Goal: Task Accomplishment & Management: Manage account settings

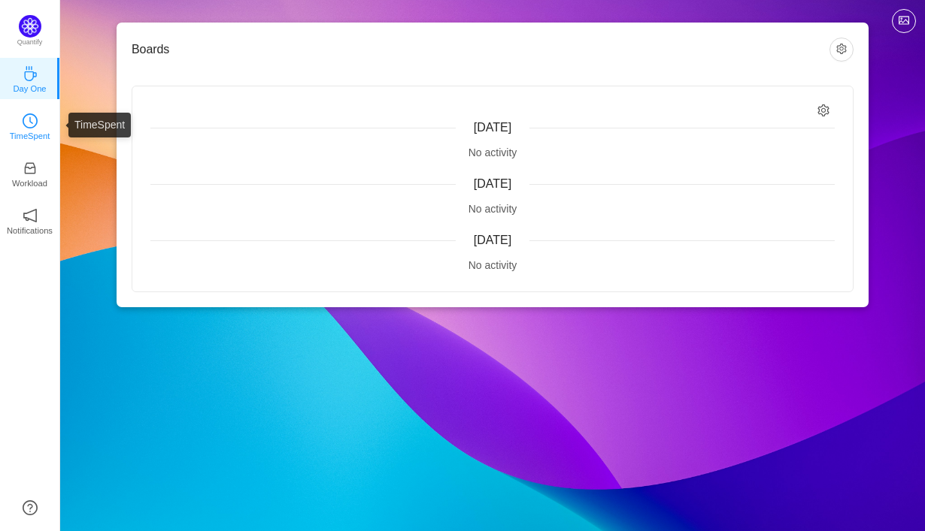
click at [35, 134] on p "TimeSpent" at bounding box center [30, 136] width 41 height 14
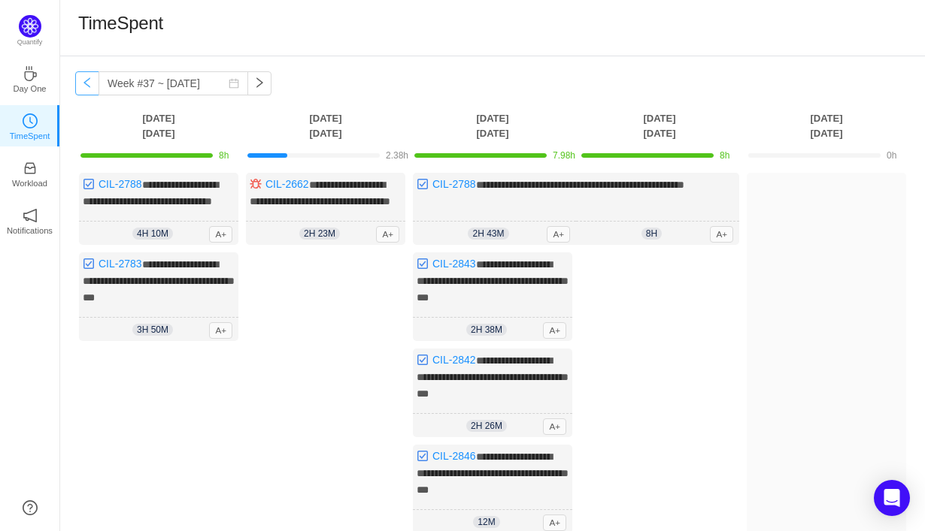
click at [97, 86] on button "button" at bounding box center [87, 83] width 24 height 24
type input "Week #36 ~ [DATE]"
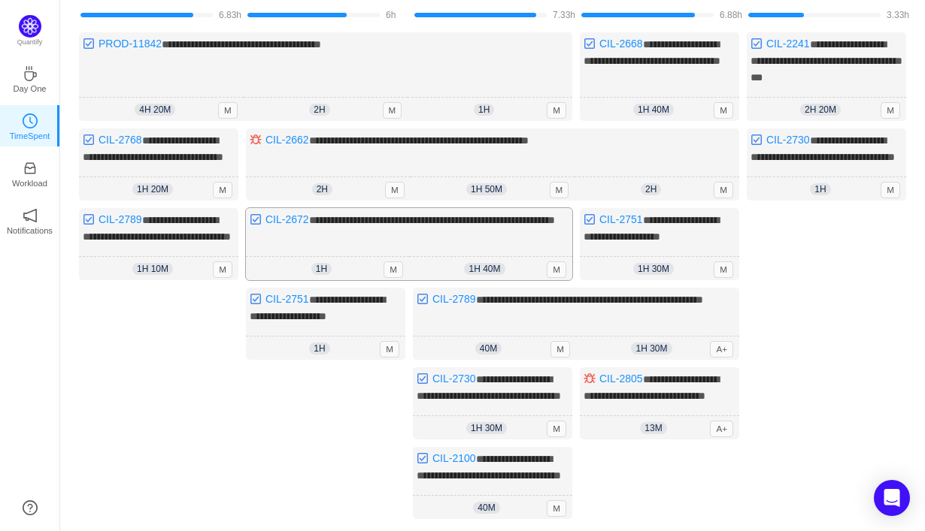
scroll to position [144, 0]
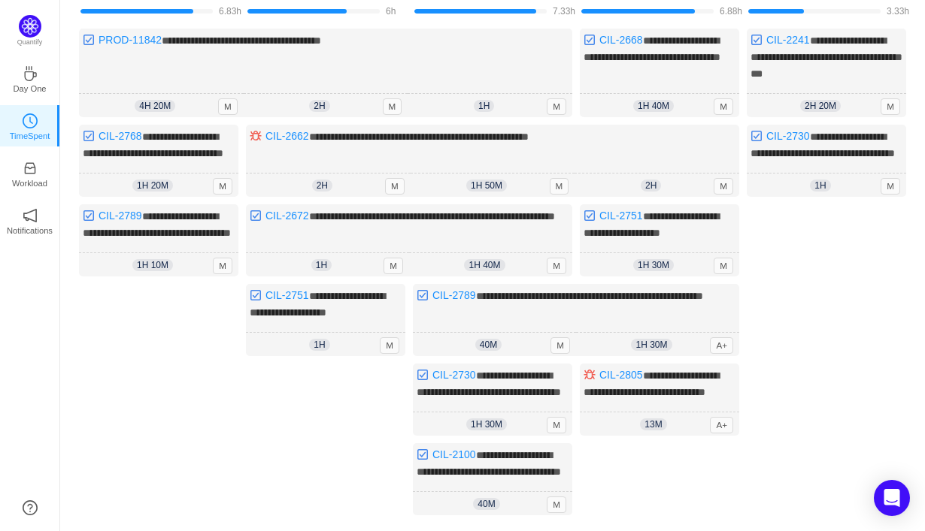
click at [829, 258] on div "Log Time" at bounding box center [825, 367] width 159 height 326
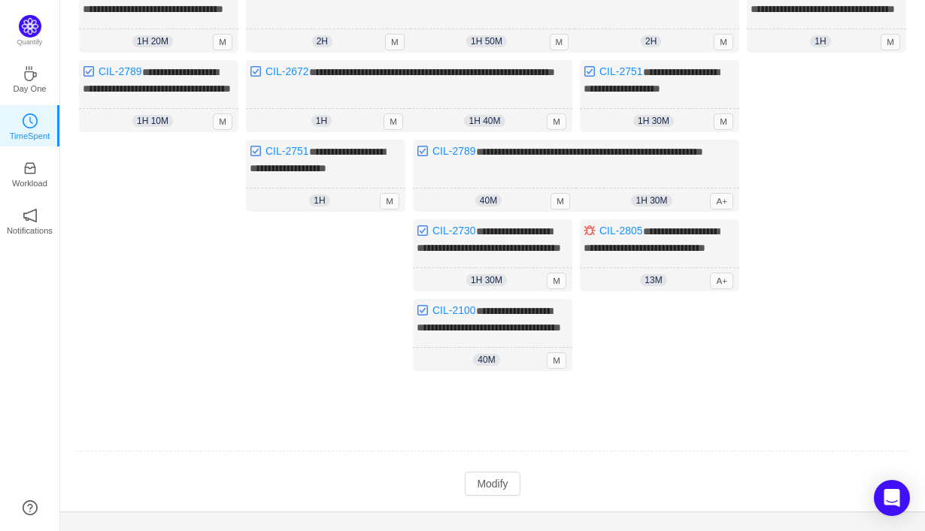
scroll to position [369, 0]
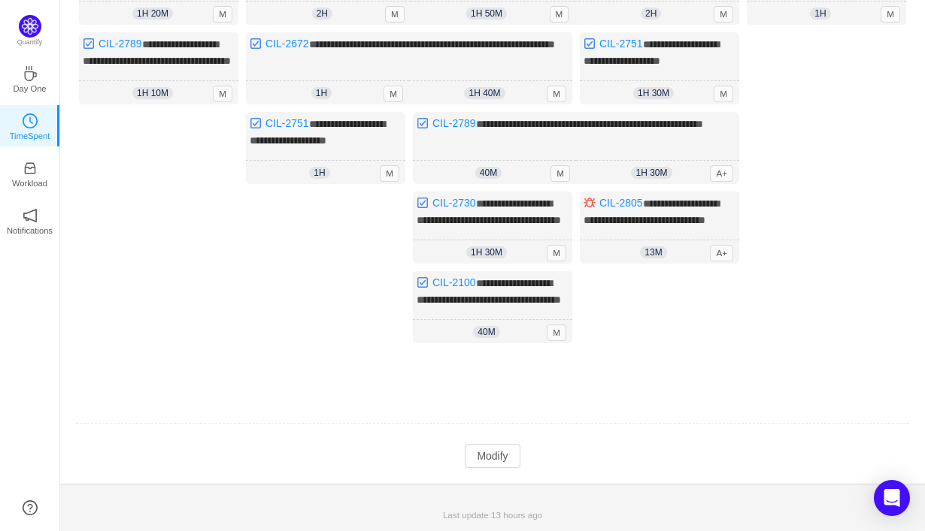
click at [495, 470] on div "**********" at bounding box center [492, 112] width 864 height 744
click at [495, 460] on button "Modify" at bounding box center [492, 456] width 55 height 24
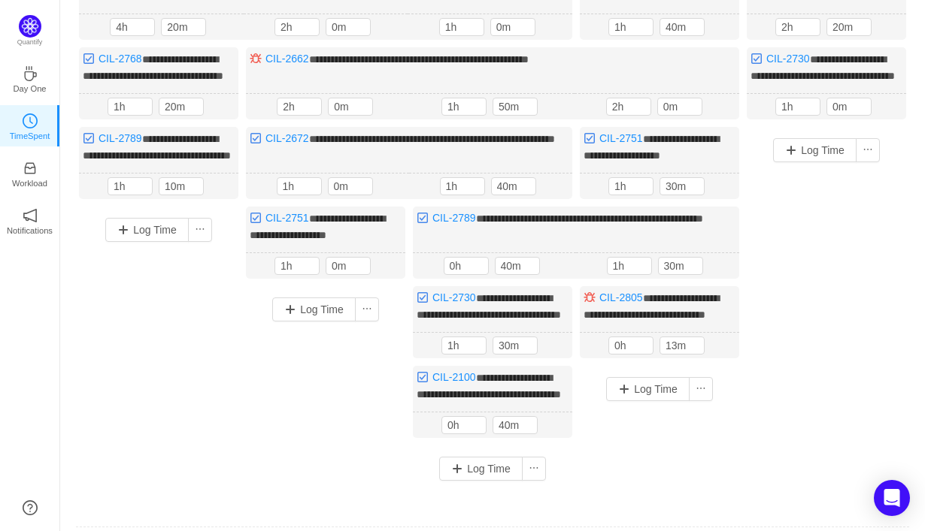
scroll to position [159, 0]
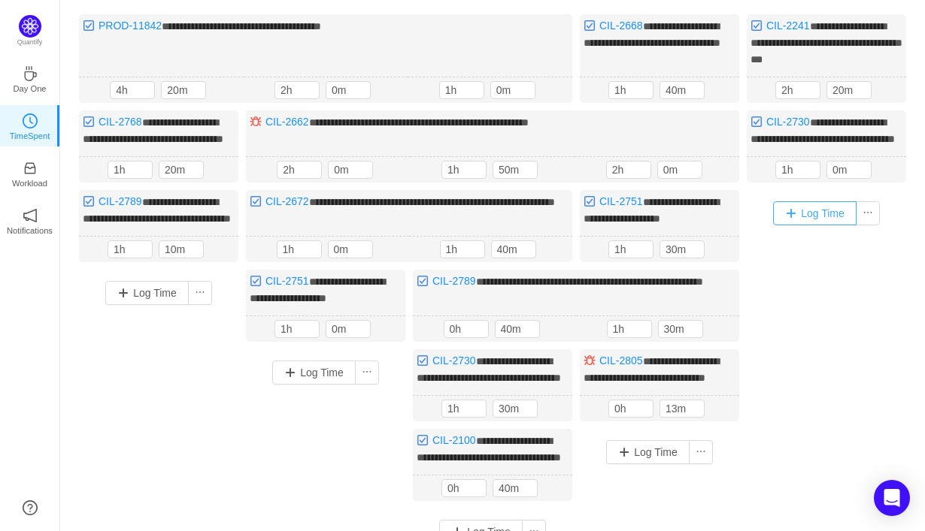
click at [816, 226] on button "Log Time" at bounding box center [814, 213] width 83 height 24
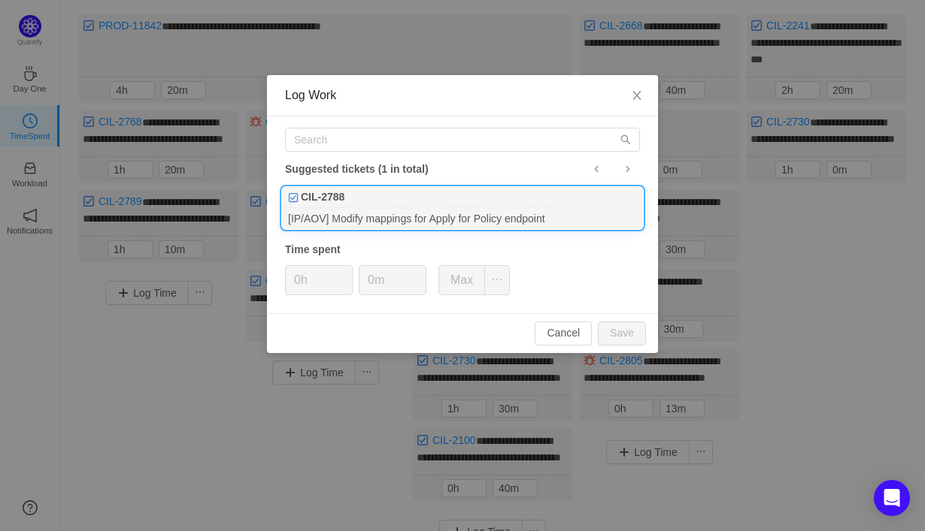
click at [507, 219] on div "[IP/AOV] Modify mappings for Apply for Policy endpoint" at bounding box center [462, 218] width 361 height 20
click at [622, 342] on button "Save" at bounding box center [622, 334] width 48 height 24
type input "0h"
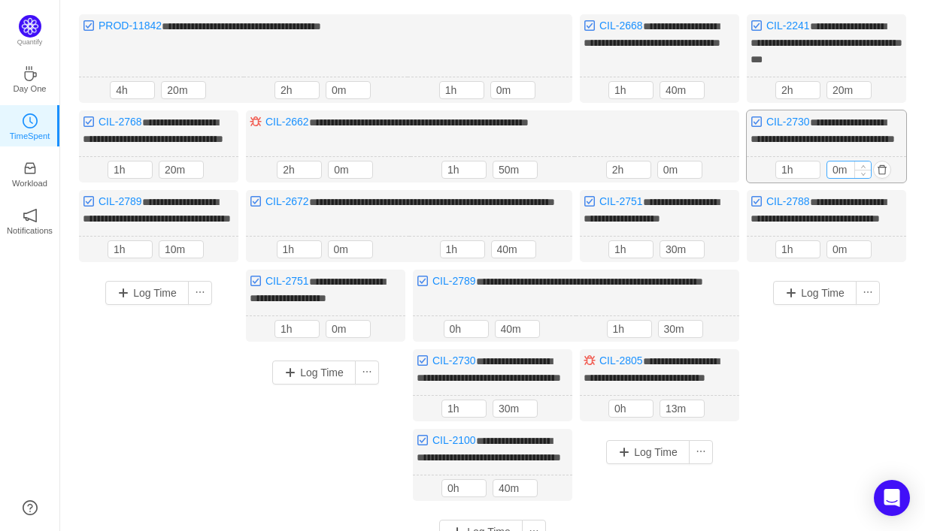
click at [832, 178] on input "0m" at bounding box center [849, 170] width 44 height 17
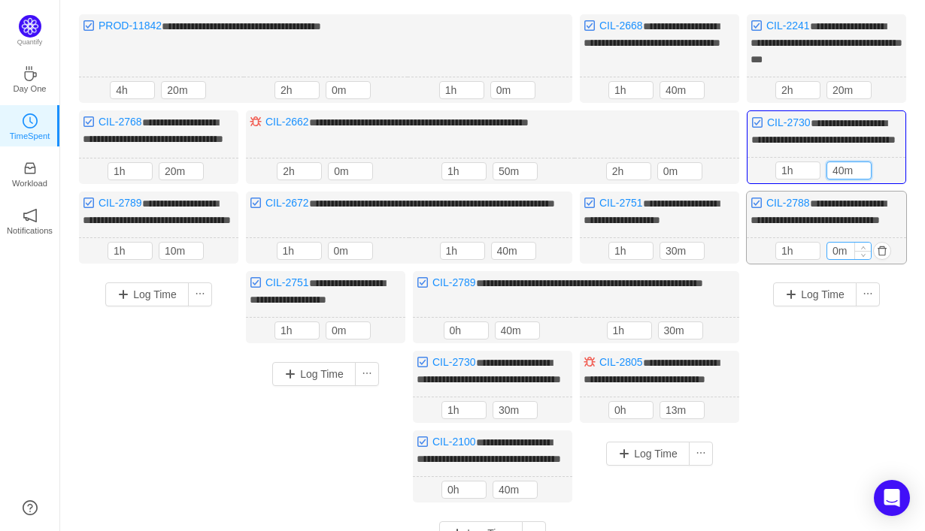
type input "40m"
click at [834, 259] on input "0m" at bounding box center [849, 251] width 44 height 17
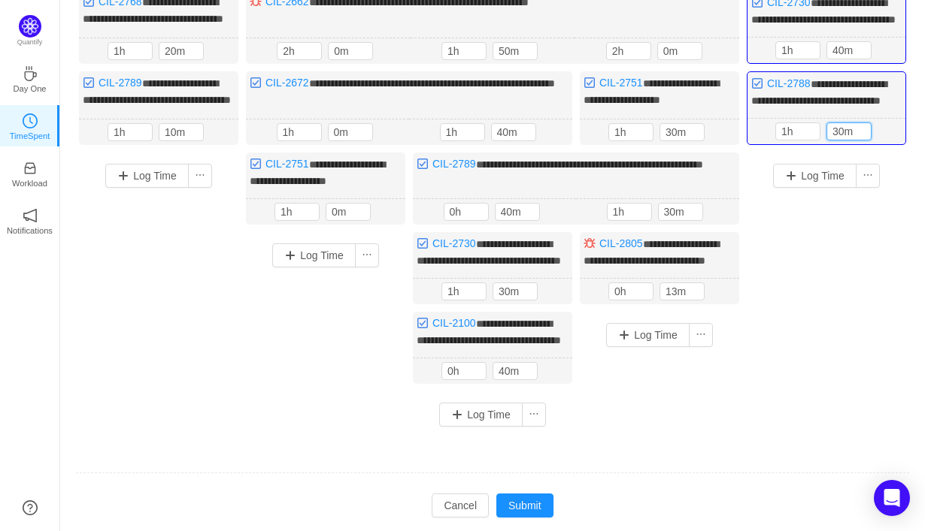
scroll to position [271, 0]
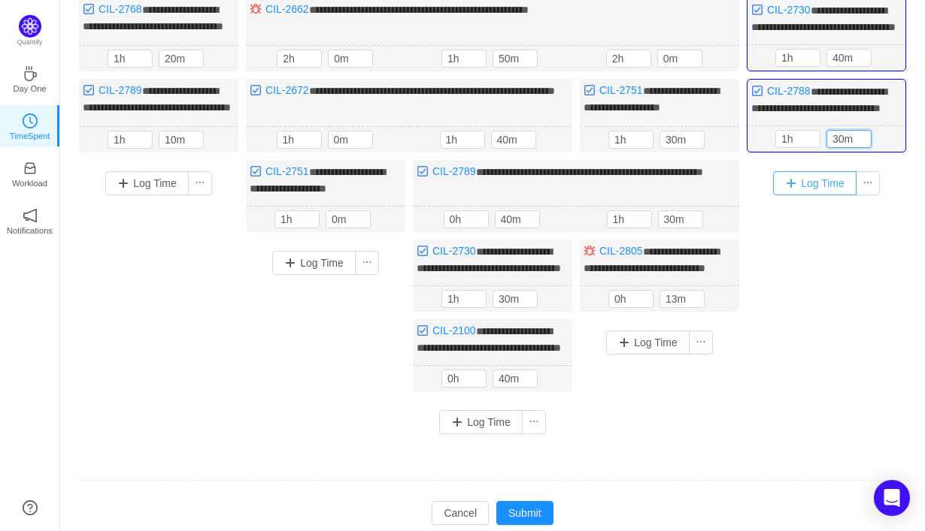
type input "30m"
click at [831, 195] on button "Log Time" at bounding box center [814, 183] width 83 height 24
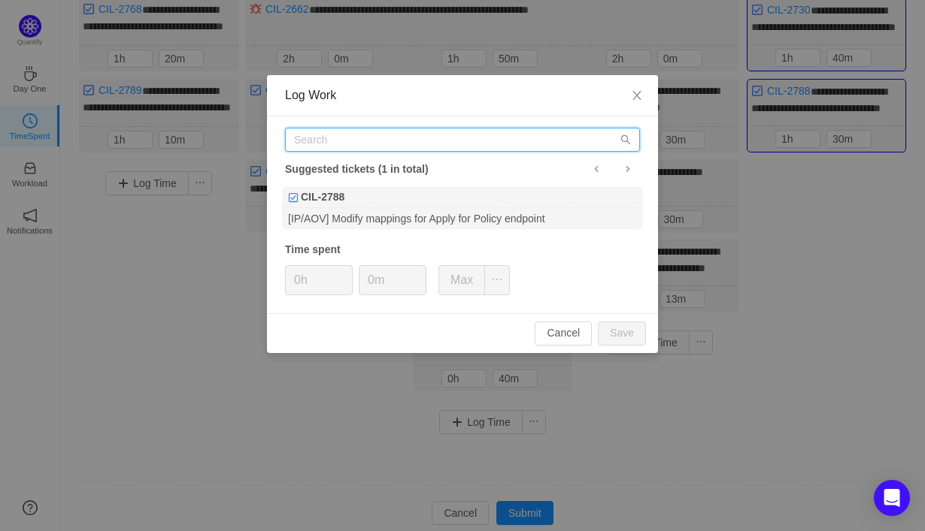
click at [504, 144] on input "text" at bounding box center [462, 140] width 355 height 24
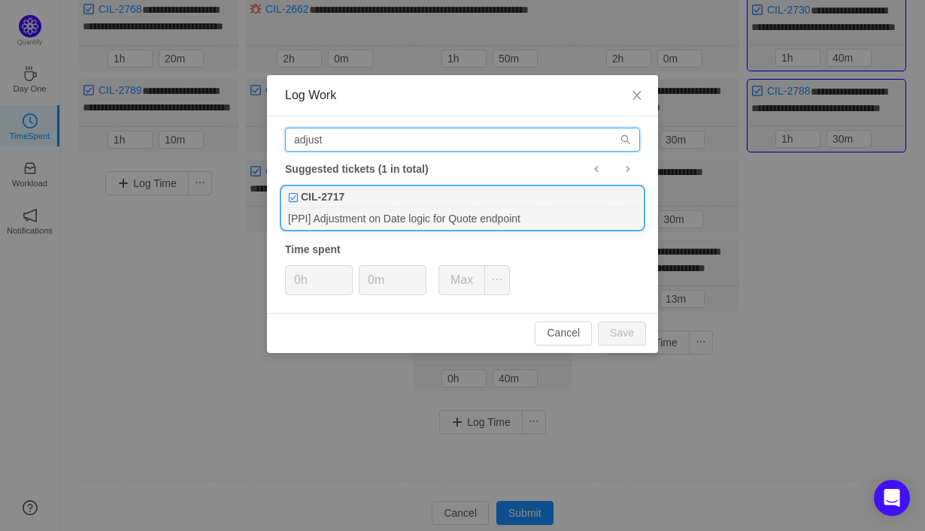
type input "adjust"
click at [522, 213] on div "[PPI] Adjustment on Date logic for Quote endpoint" at bounding box center [462, 218] width 361 height 20
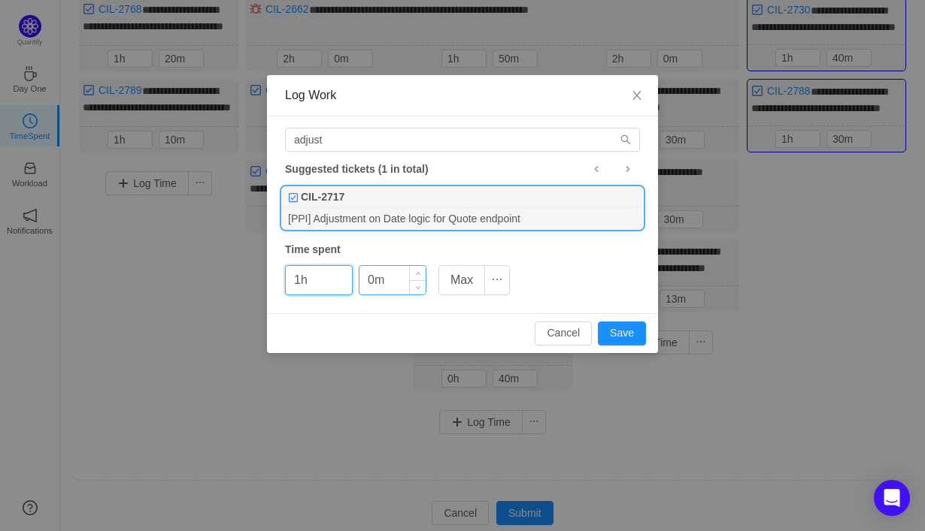
type input "1h"
click at [368, 284] on input "0m" at bounding box center [392, 280] width 66 height 29
type input "50m"
click at [631, 328] on button "Save" at bounding box center [622, 334] width 48 height 24
type input "0h"
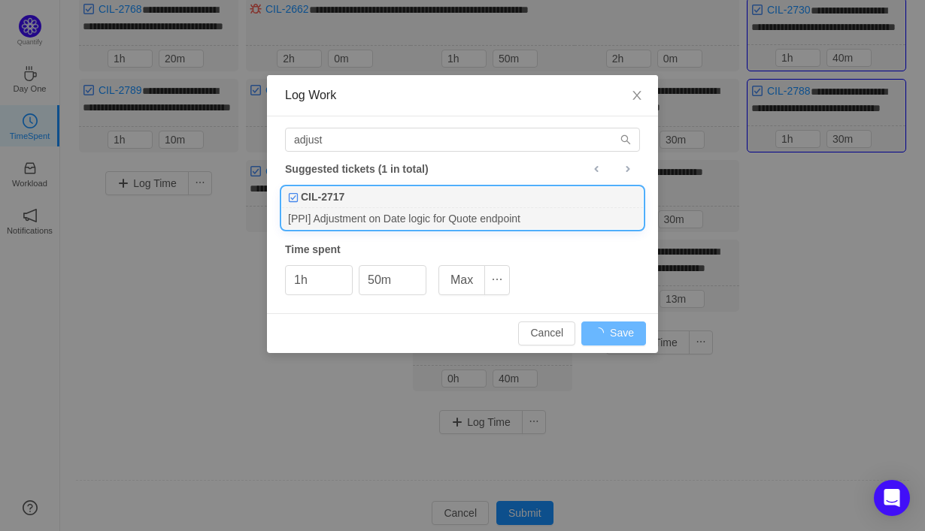
type input "0m"
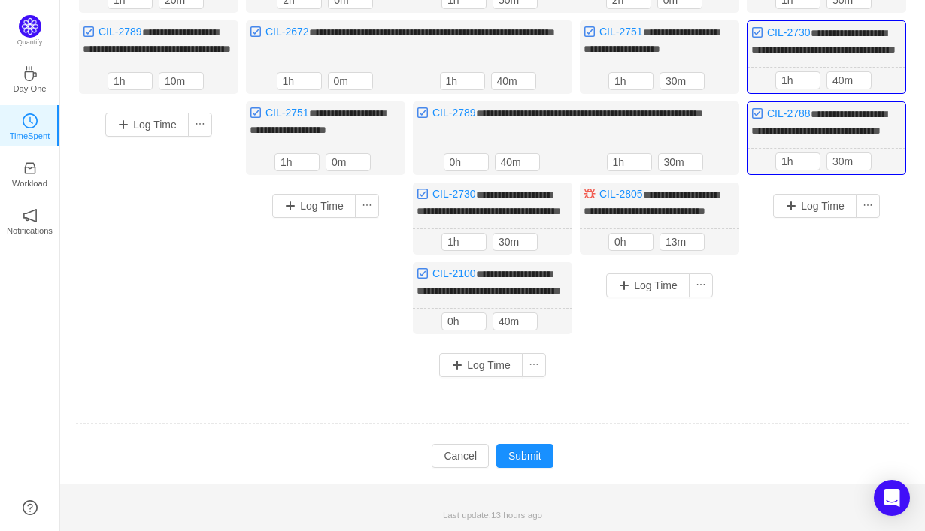
scroll to position [397, 0]
click at [531, 458] on button "Submit" at bounding box center [524, 456] width 57 height 24
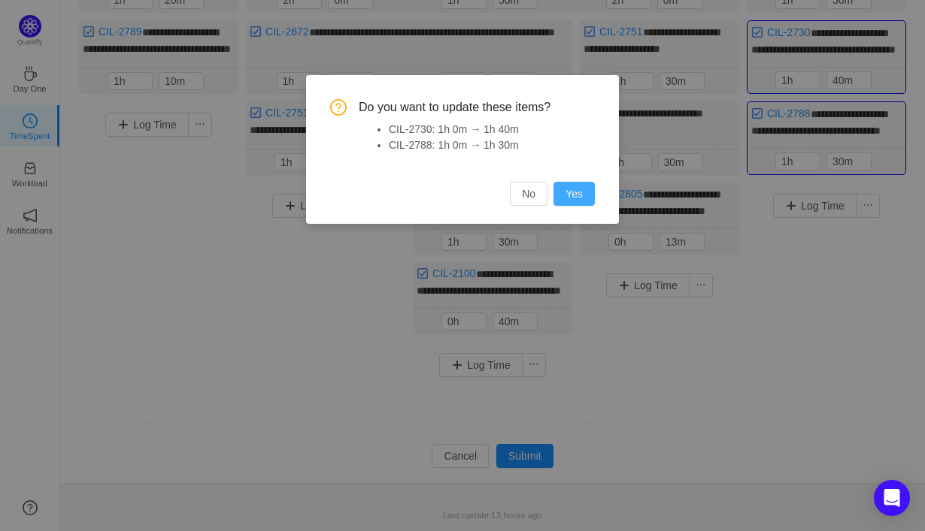
click at [581, 194] on button "Yes" at bounding box center [573, 194] width 41 height 24
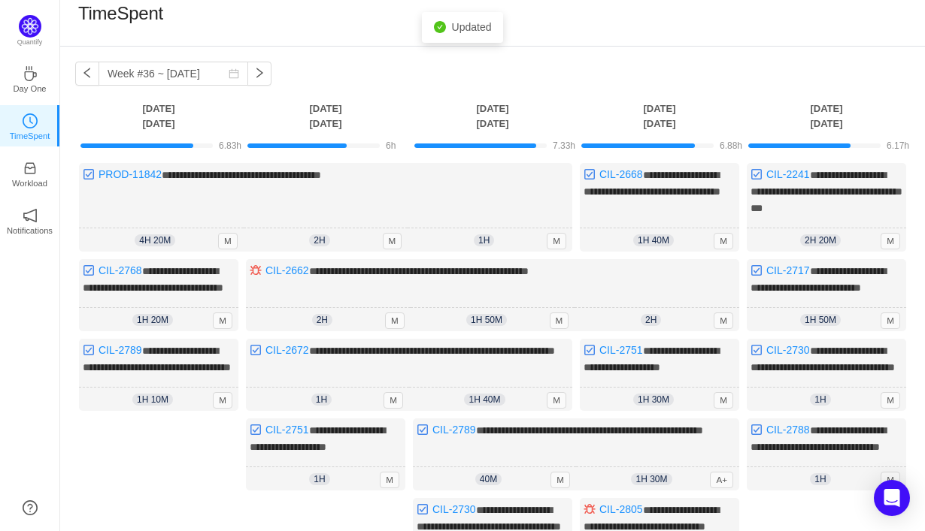
scroll to position [0, 0]
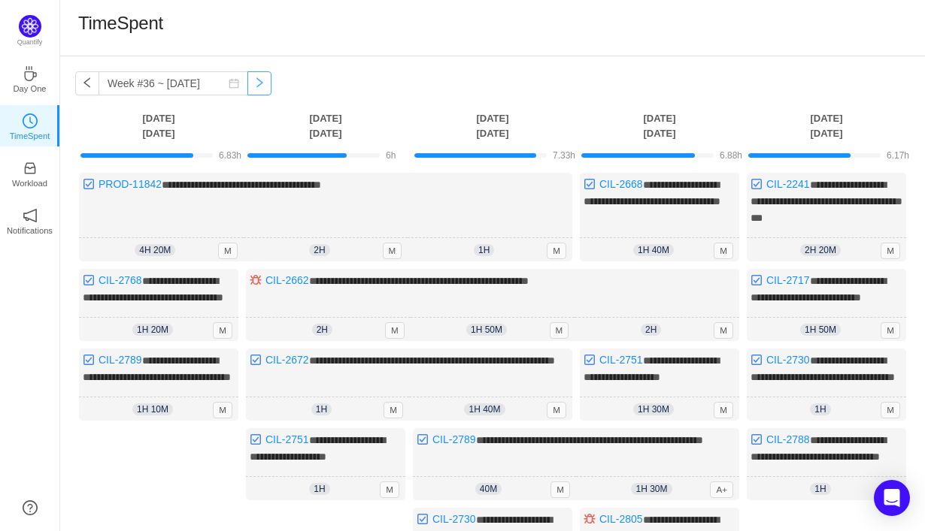
click at [254, 85] on button "button" at bounding box center [259, 83] width 24 height 24
type input "Week #37 ~ [DATE]"
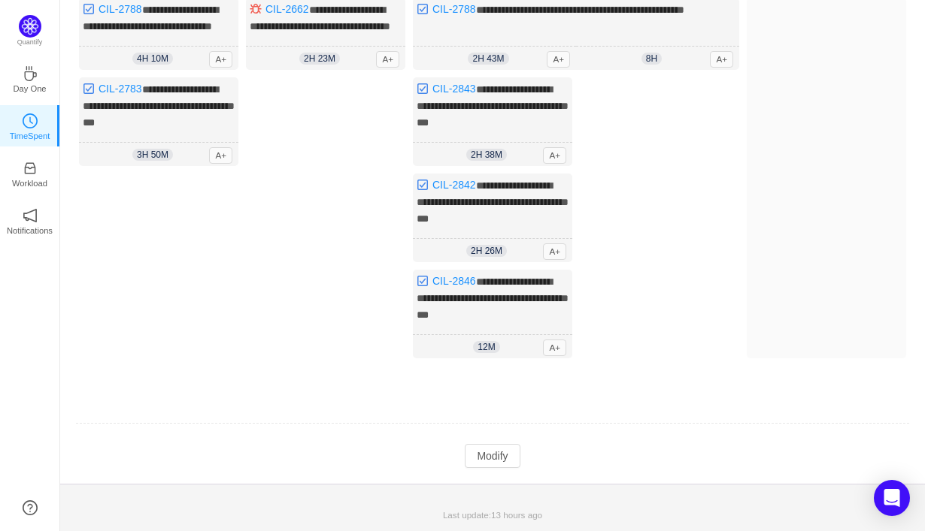
scroll to position [182, 0]
click at [491, 461] on button "Modify" at bounding box center [492, 456] width 55 height 24
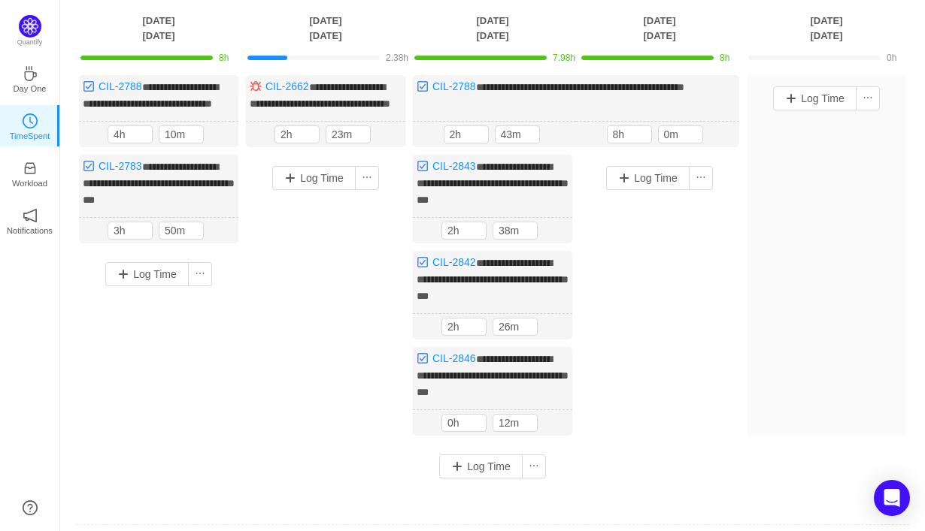
scroll to position [93, 0]
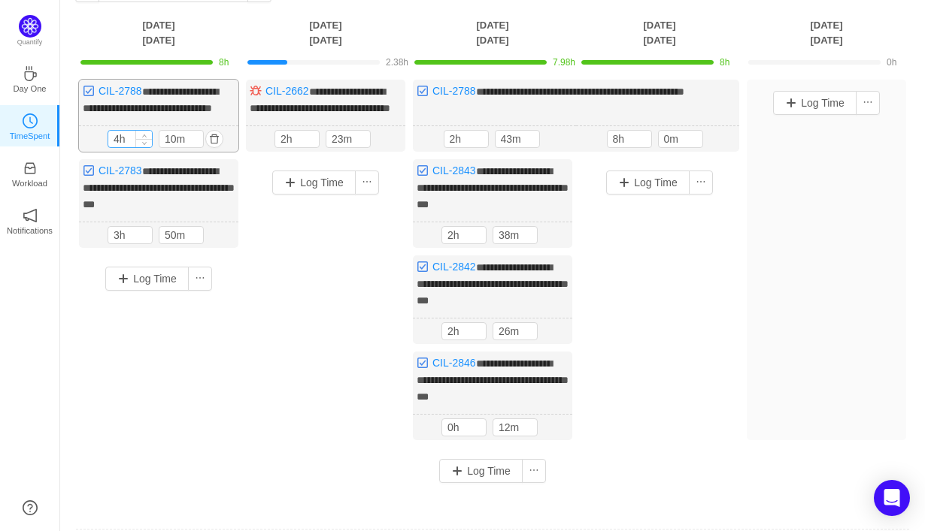
click at [119, 147] on input "4h" at bounding box center [130, 139] width 44 height 17
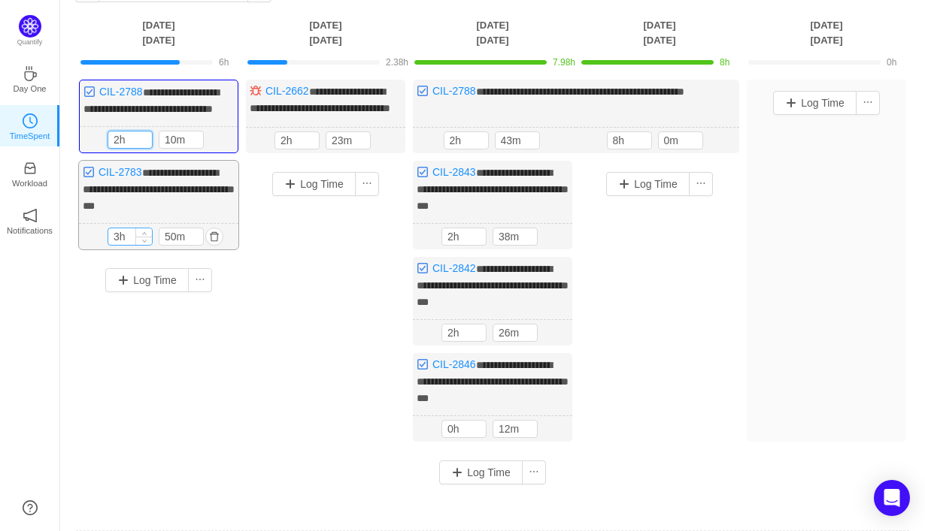
type input "2h"
click at [120, 245] on input "3h" at bounding box center [130, 237] width 44 height 17
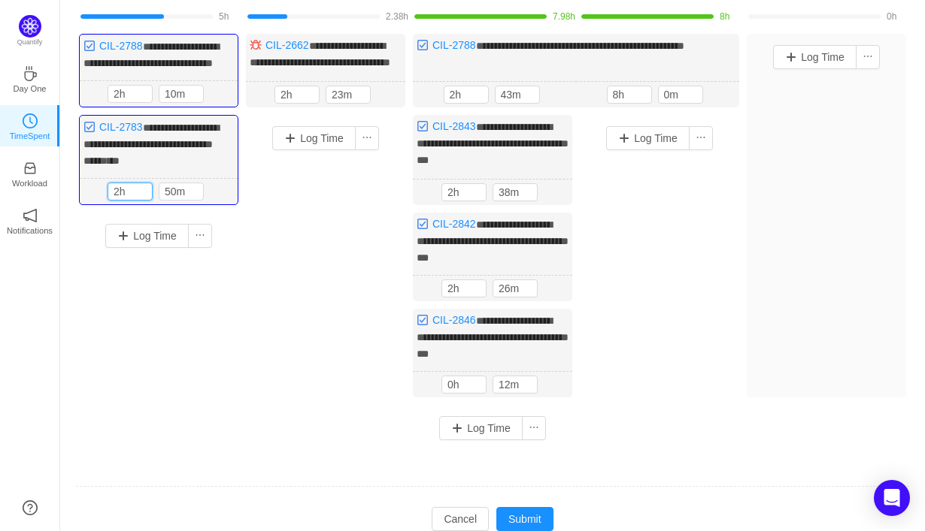
scroll to position [131, 0]
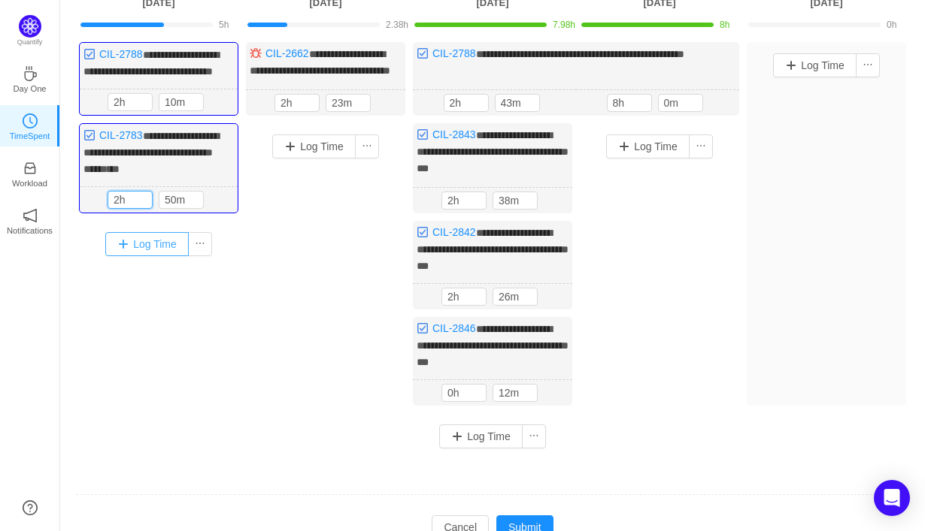
type input "2h"
click at [159, 256] on button "Log Time" at bounding box center [146, 244] width 83 height 24
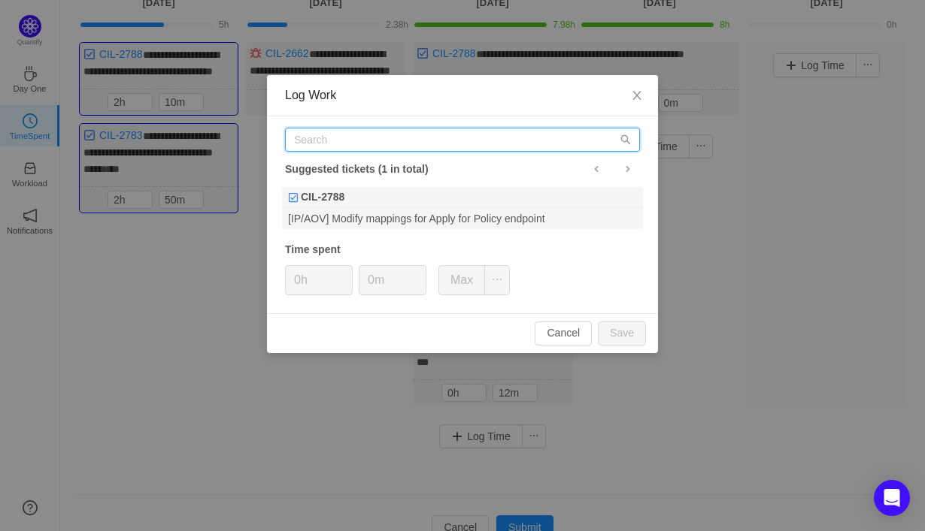
click at [345, 147] on input "text" at bounding box center [462, 140] width 355 height 24
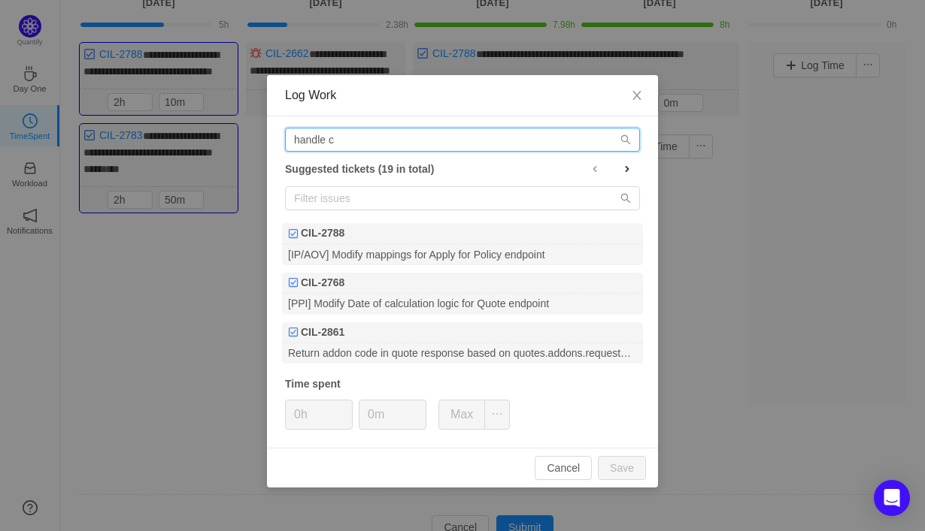
click at [395, 144] on input "handle c" at bounding box center [462, 140] width 355 height 24
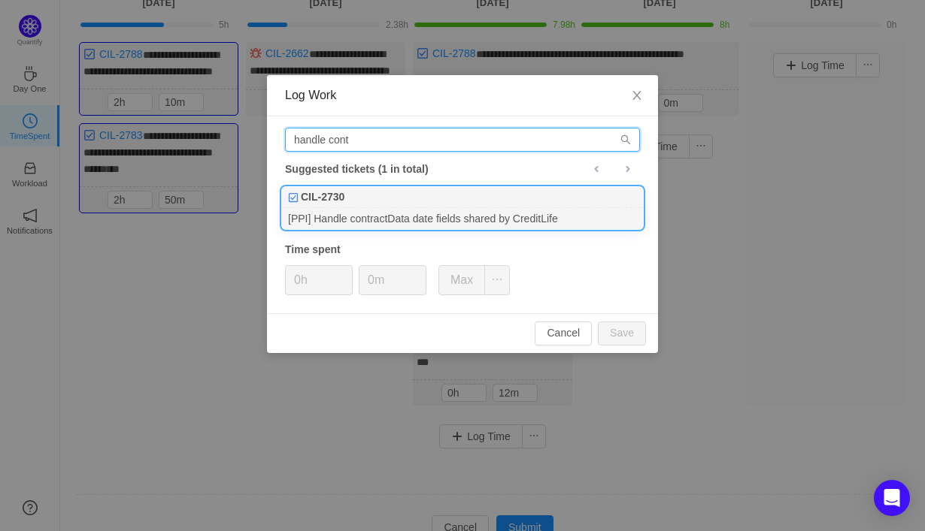
type input "handle cont"
click at [418, 211] on div "[PPI] Handle contractData date fields shared by CreditLife" at bounding box center [462, 218] width 361 height 20
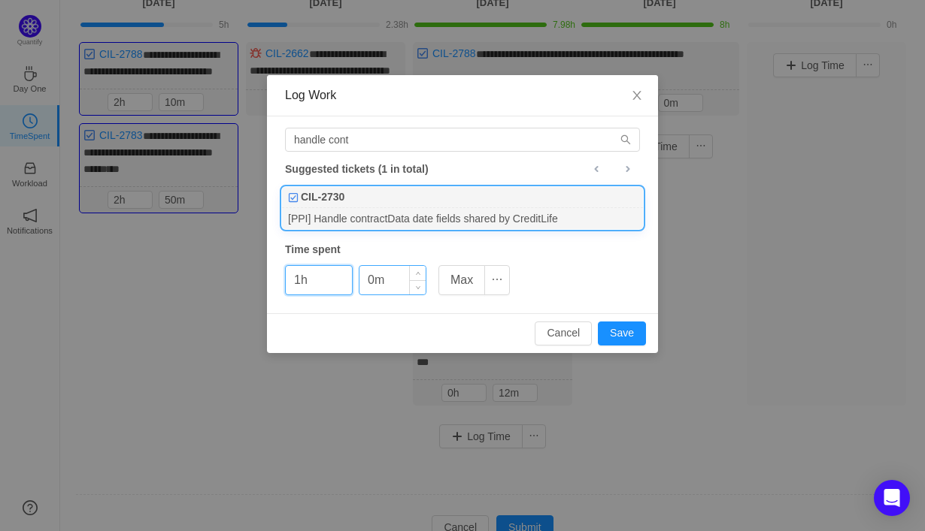
type input "1h"
click at [370, 281] on input "0m" at bounding box center [392, 280] width 66 height 29
type input "20m"
click at [621, 328] on button "Save" at bounding box center [622, 334] width 48 height 24
type input "0h"
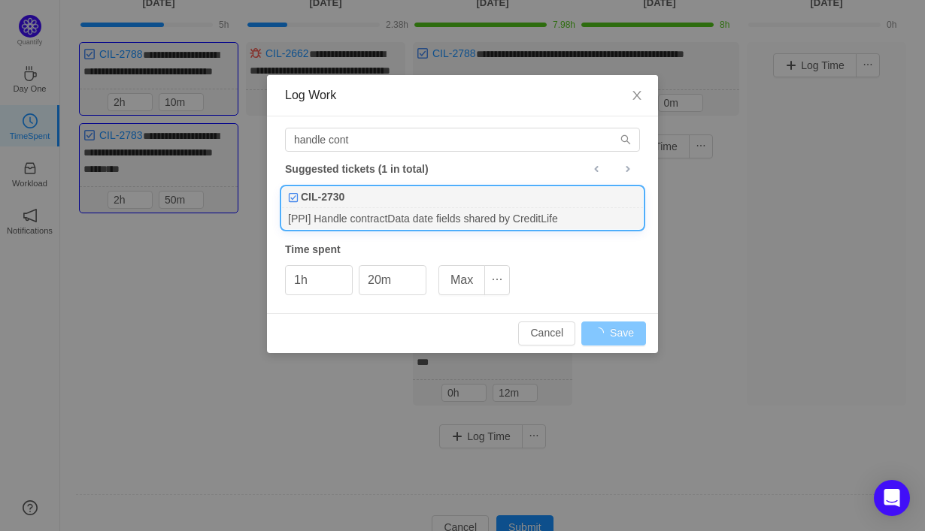
type input "0m"
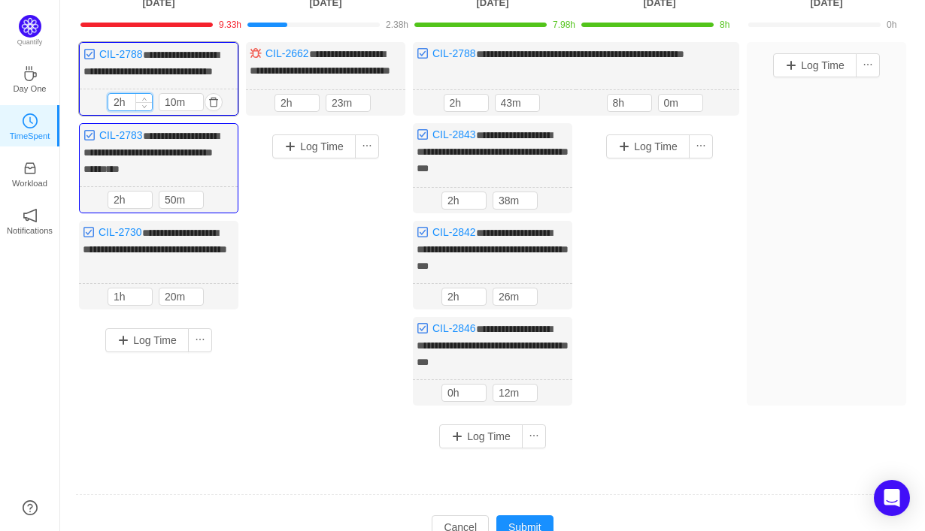
click at [117, 111] on input "2h" at bounding box center [130, 102] width 44 height 17
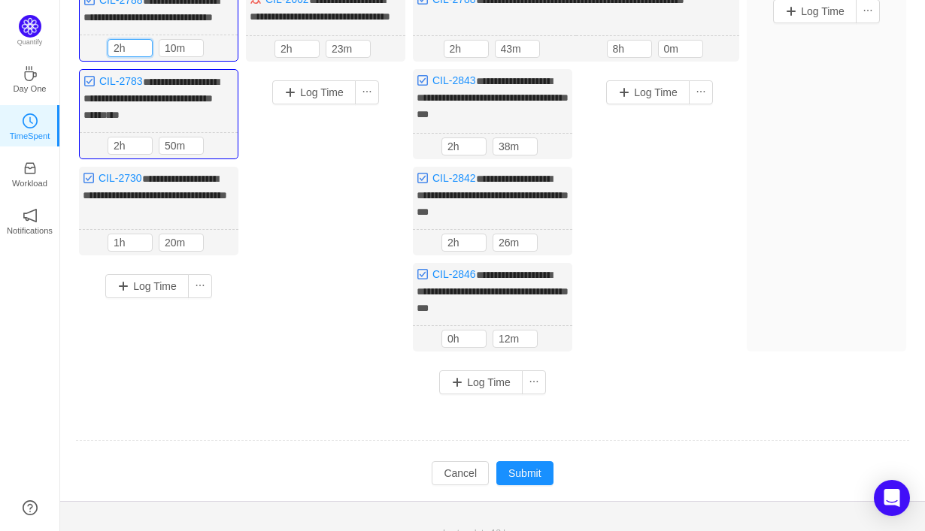
scroll to position [209, 0]
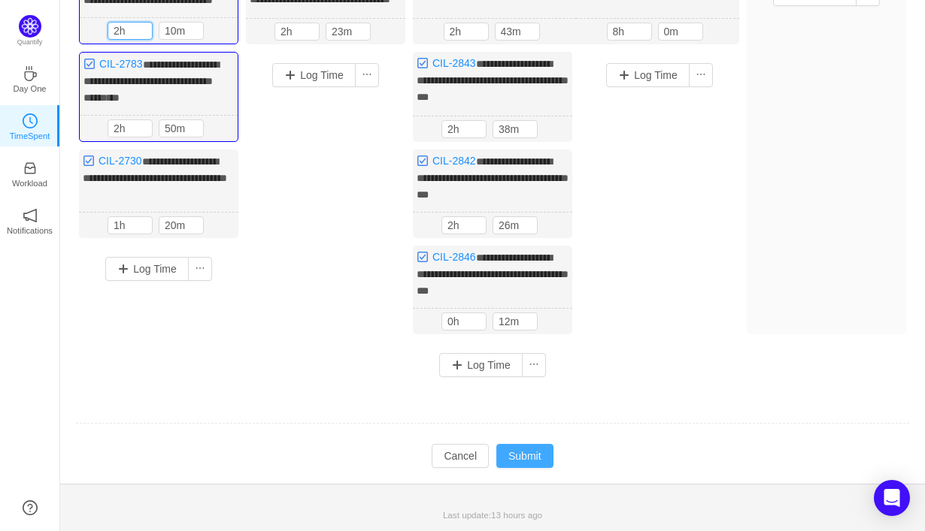
click at [534, 456] on button "Submit" at bounding box center [524, 456] width 57 height 24
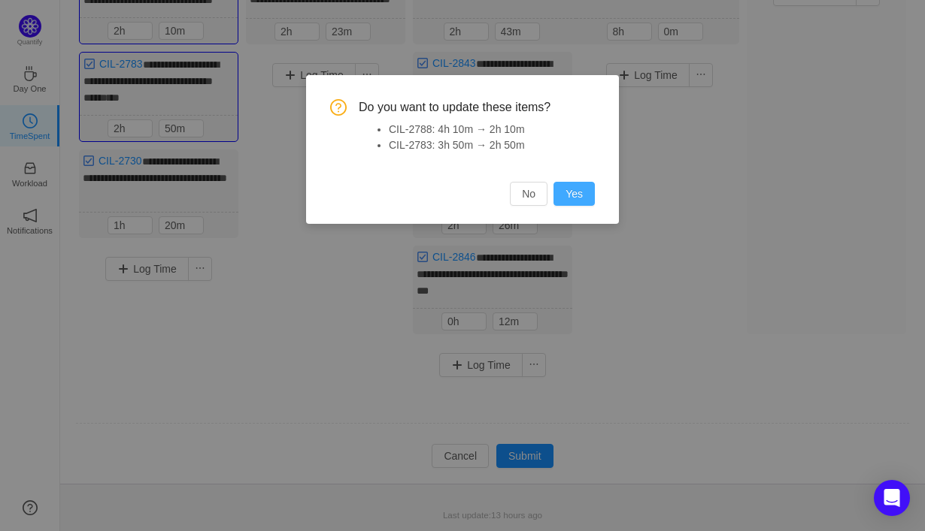
click at [567, 189] on button "Yes" at bounding box center [573, 194] width 41 height 24
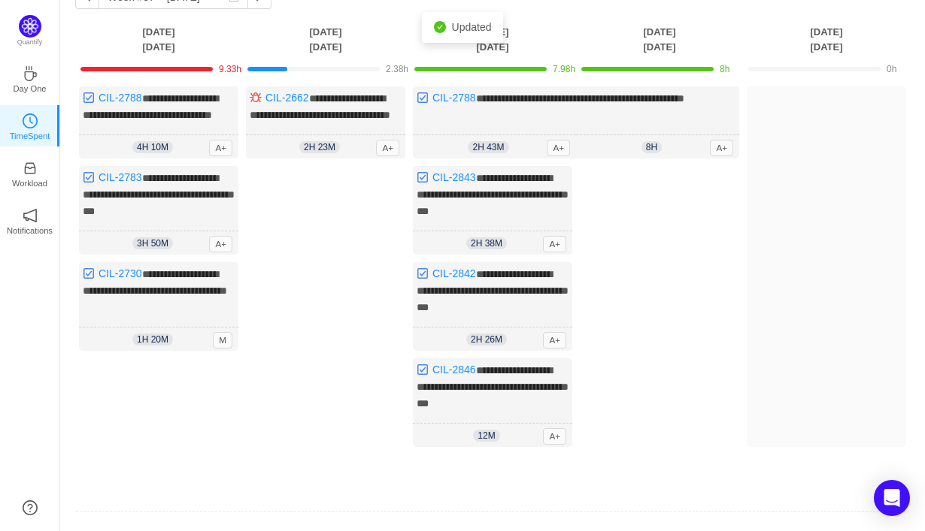
scroll to position [86, 0]
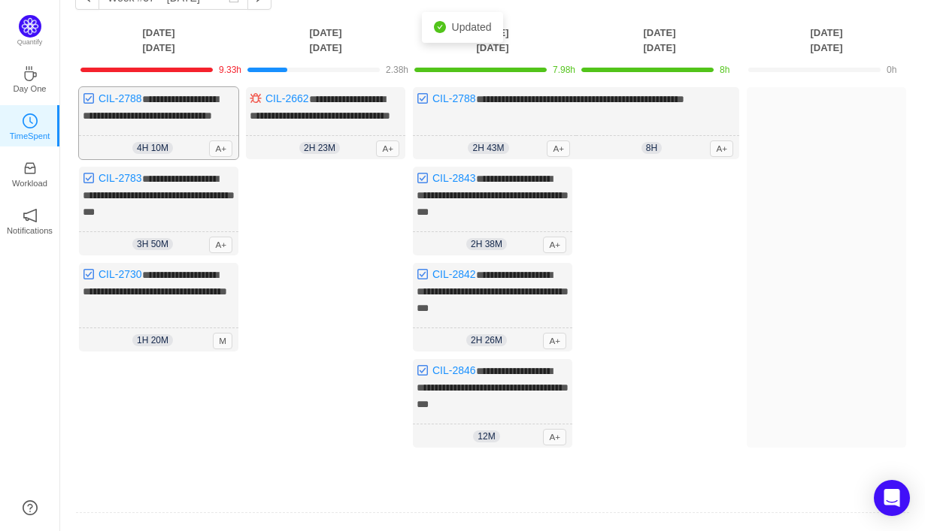
click at [141, 154] on span "4h 10m" at bounding box center [152, 148] width 41 height 12
click at [146, 154] on span "4h 10m" at bounding box center [152, 148] width 41 height 12
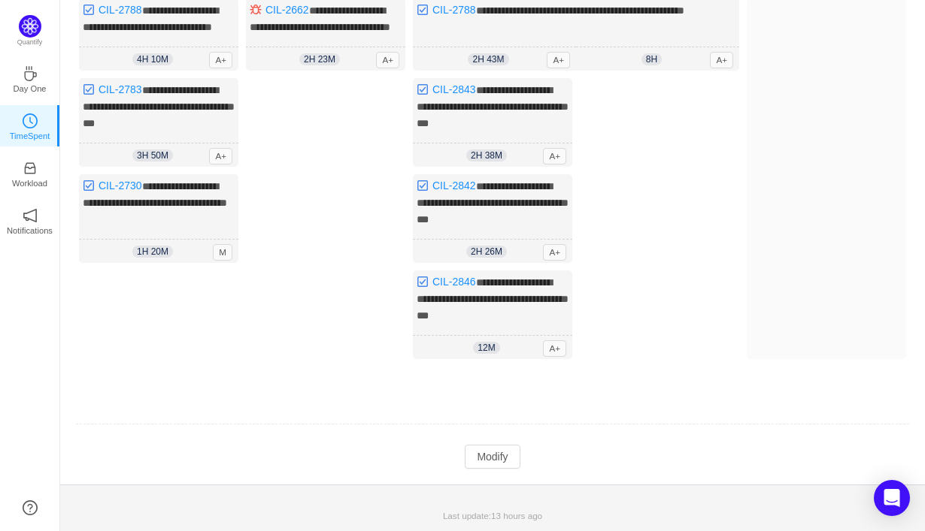
scroll to position [182, 0]
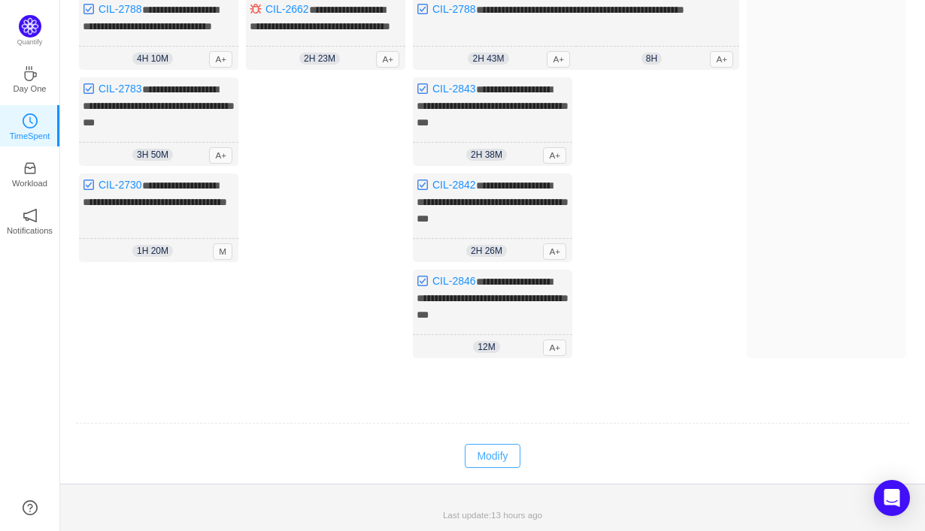
click at [492, 450] on button "Modify" at bounding box center [492, 456] width 55 height 24
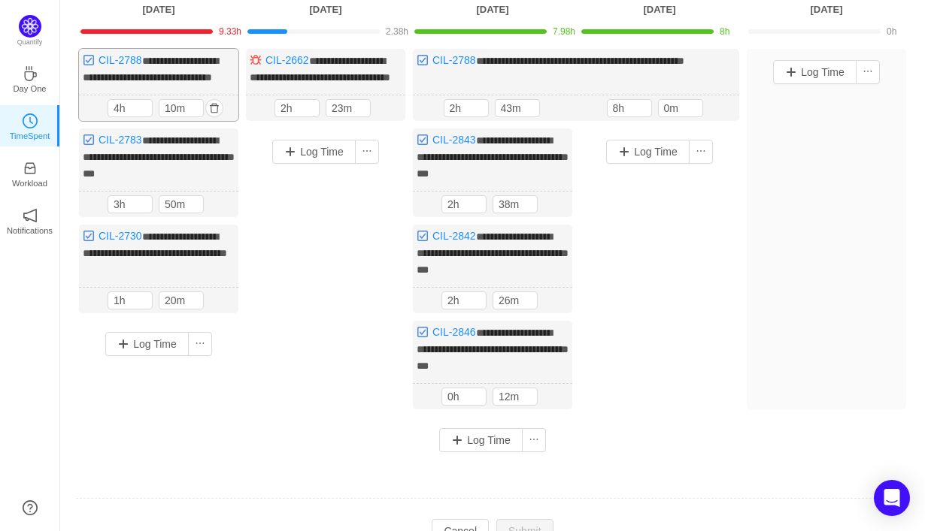
scroll to position [113, 0]
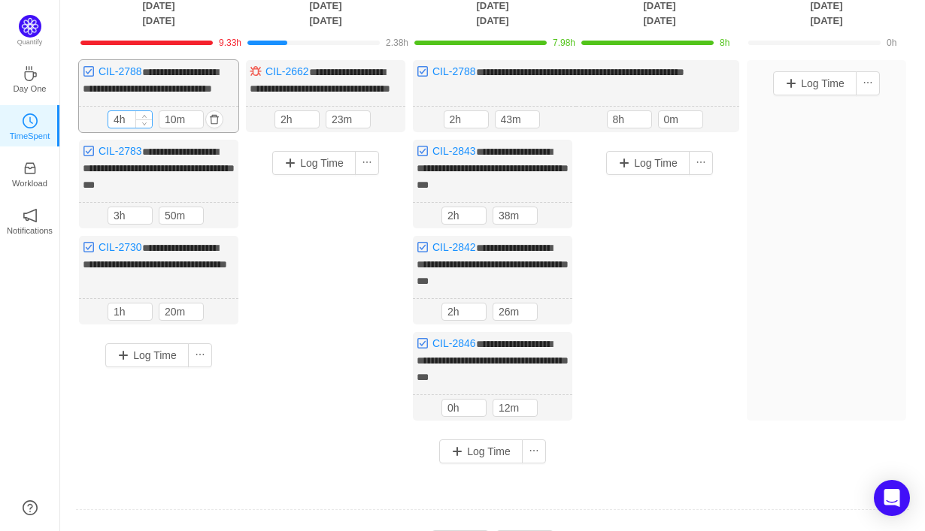
click at [118, 127] on input "4h" at bounding box center [130, 119] width 44 height 17
click at [120, 128] on input "4h" at bounding box center [130, 119] width 44 height 17
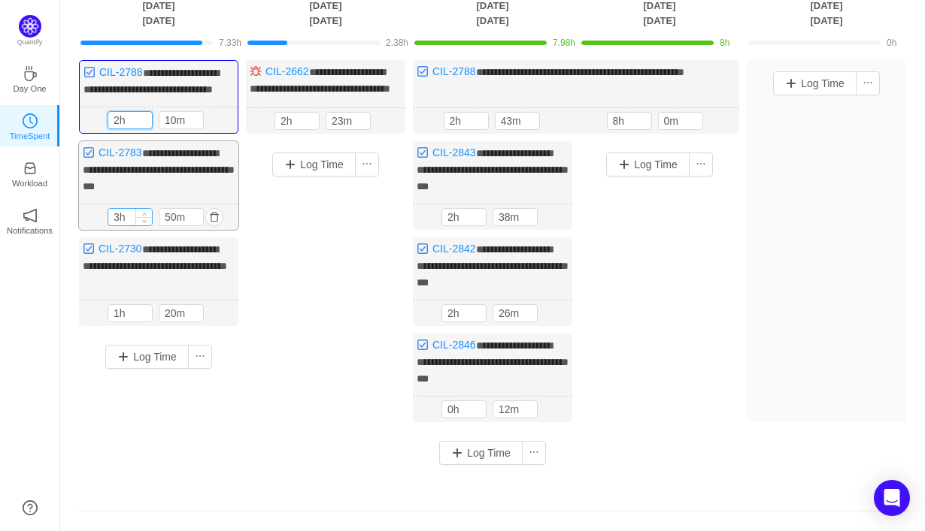
type input "2h"
click at [120, 226] on input "3h" at bounding box center [130, 217] width 44 height 17
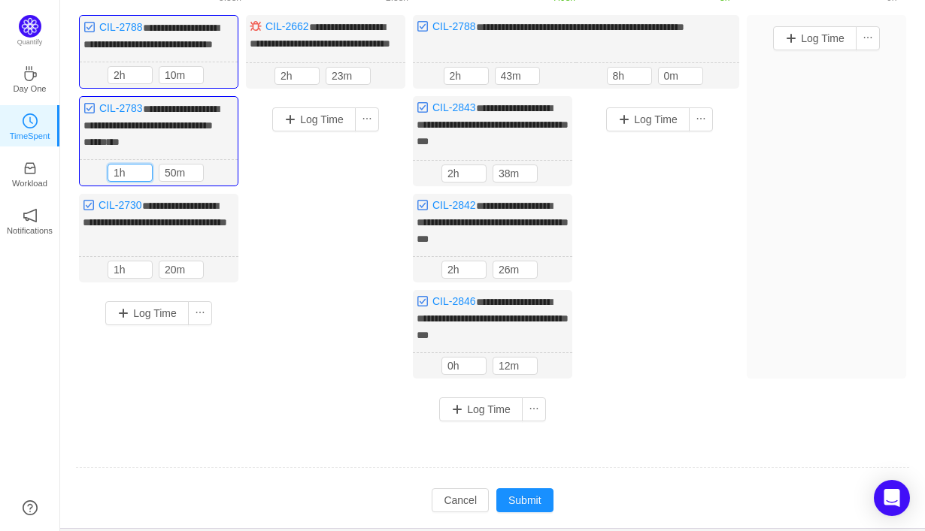
scroll to position [209, 0]
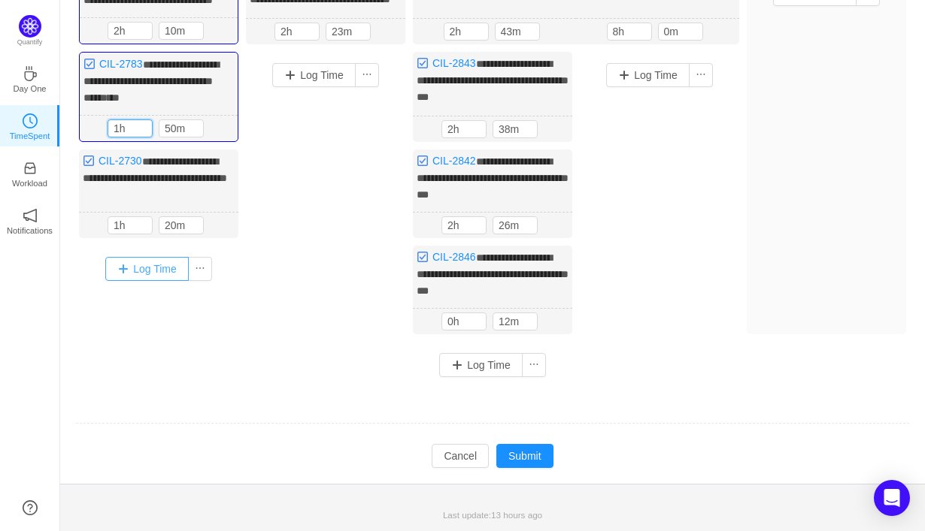
type input "1h"
click at [144, 278] on button "Log Time" at bounding box center [146, 269] width 83 height 24
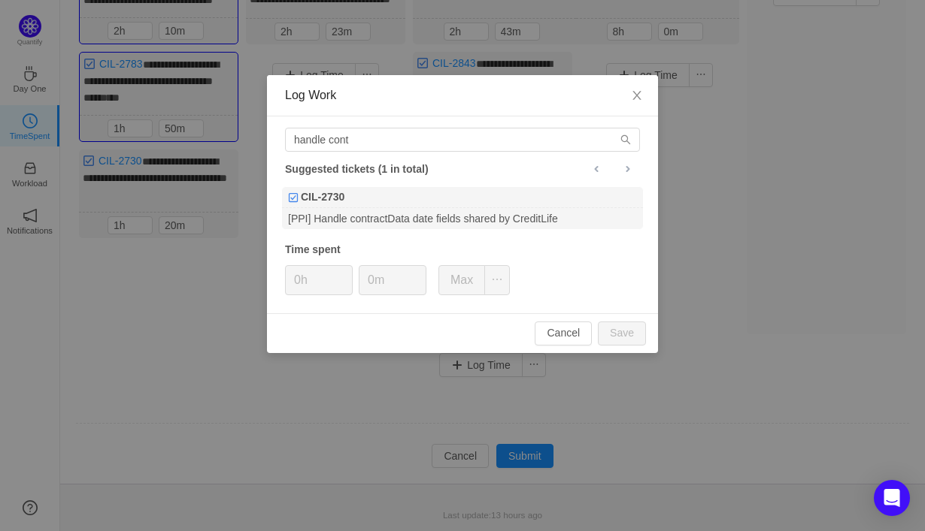
click at [178, 164] on div "Log Work handle cont Suggested tickets (1 in total) CIL-2730 [PPI] Handle contr…" at bounding box center [462, 265] width 925 height 531
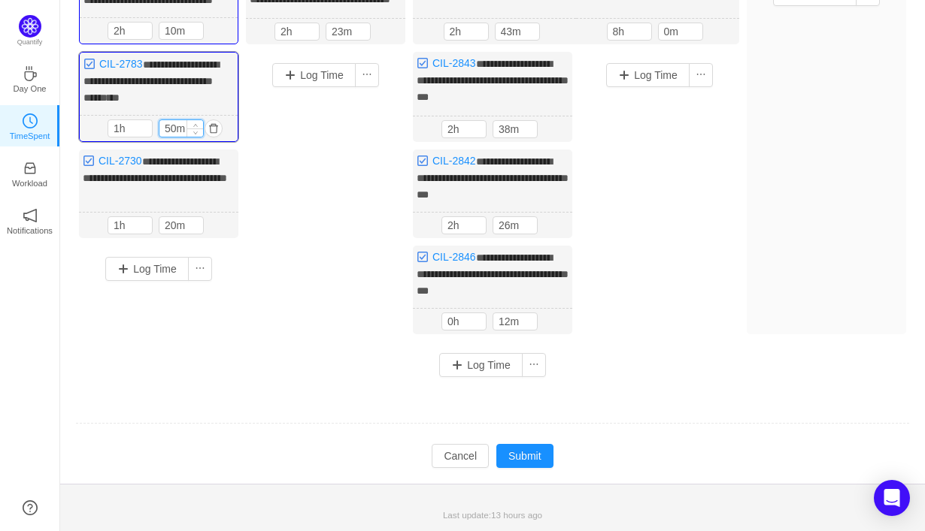
click at [170, 135] on input "50m" at bounding box center [181, 128] width 44 height 17
type input "40m"
click at [166, 39] on input "10m" at bounding box center [181, 31] width 44 height 17
type input "20m"
click at [147, 268] on button "Log Time" at bounding box center [146, 269] width 83 height 24
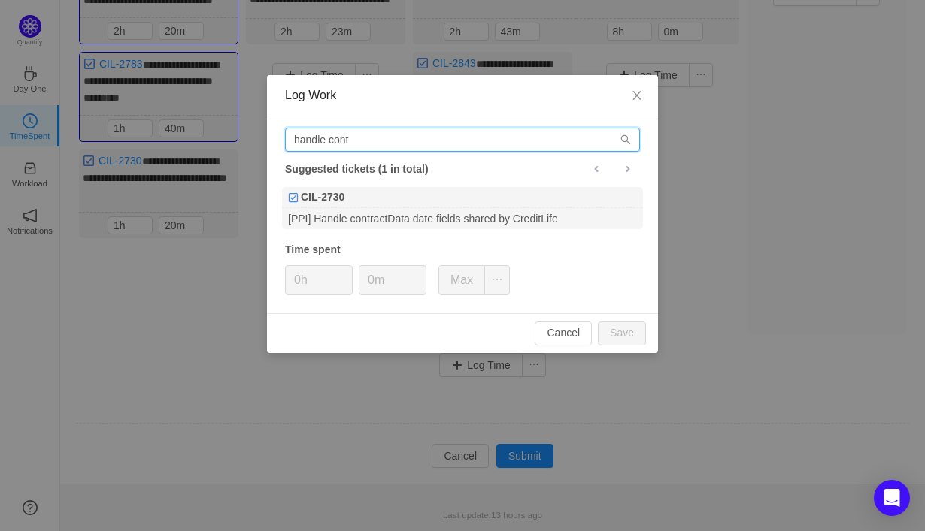
drag, startPoint x: 384, startPoint y: 144, endPoint x: 244, endPoint y: 127, distance: 140.8
click at [244, 127] on div "Log Work handle cont Suggested tickets (1 in total) CIL-2730 [PPI] Handle contr…" at bounding box center [462, 265] width 925 height 531
paste input "ttps://[DOMAIN_NAME][URL]"
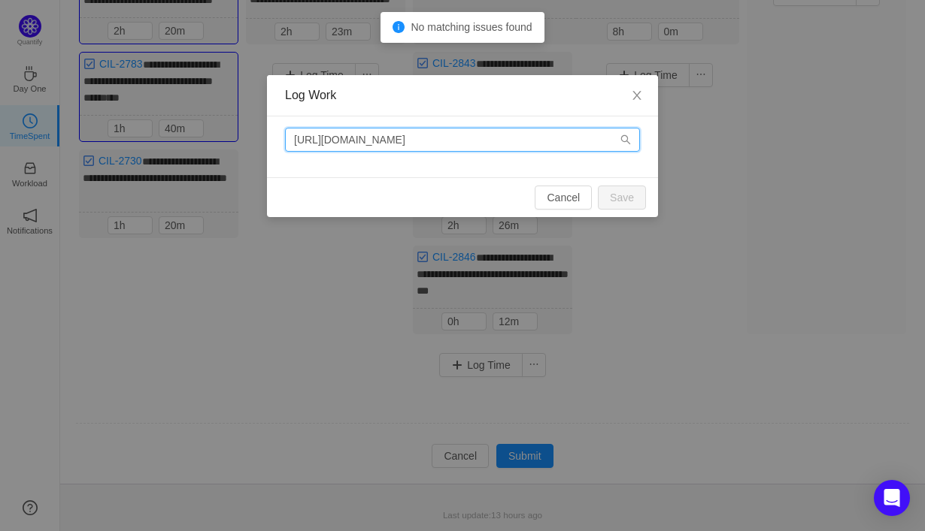
click at [574, 142] on input "[URL][DOMAIN_NAME]" at bounding box center [462, 140] width 355 height 24
drag, startPoint x: 480, startPoint y: 142, endPoint x: 291, endPoint y: 137, distance: 189.5
click at [291, 137] on input "[URL][DOMAIN_NAME]" at bounding box center [462, 140] width 355 height 24
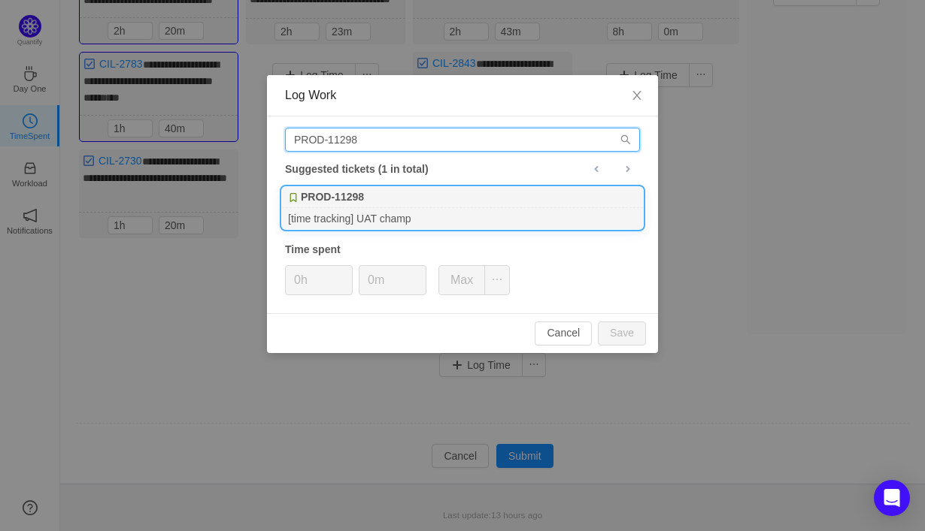
type input "PROD-11298"
click at [369, 216] on div "[time tracking] UAT champ" at bounding box center [462, 218] width 361 height 20
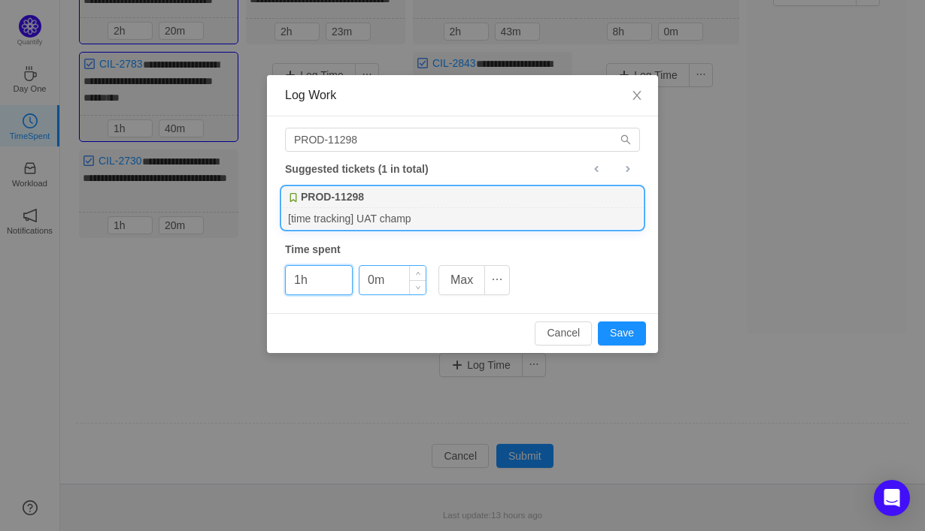
type input "1h"
click at [366, 283] on input "0m" at bounding box center [392, 280] width 66 height 29
type input "10m"
click at [626, 331] on button "Save" at bounding box center [622, 334] width 48 height 24
type input "0h"
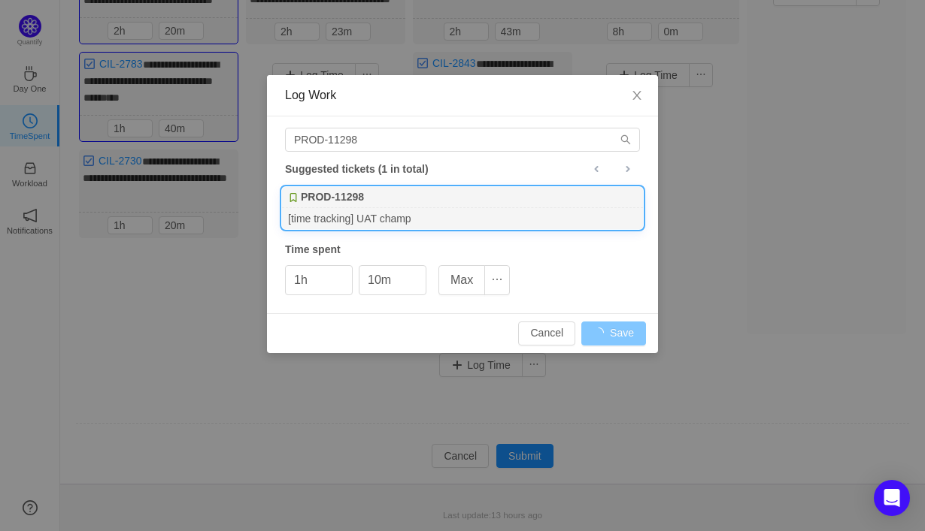
type input "0m"
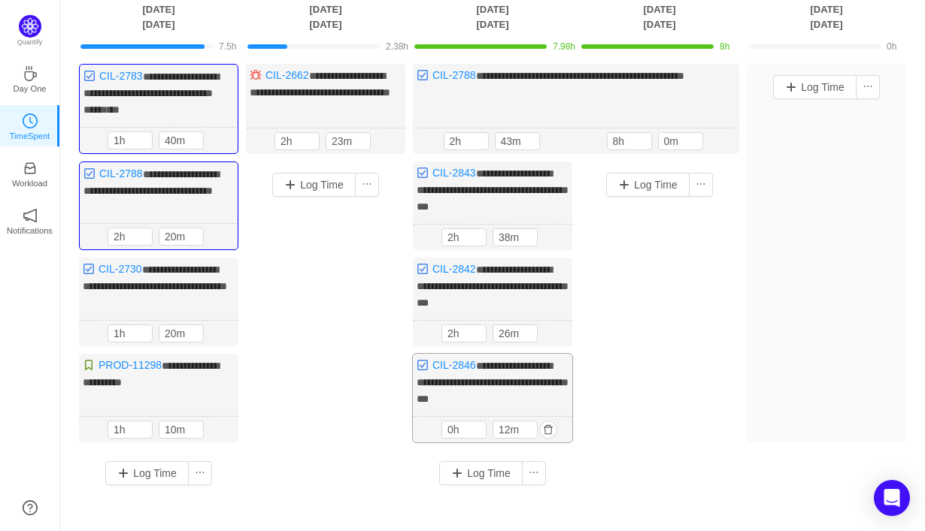
scroll to position [110, 0]
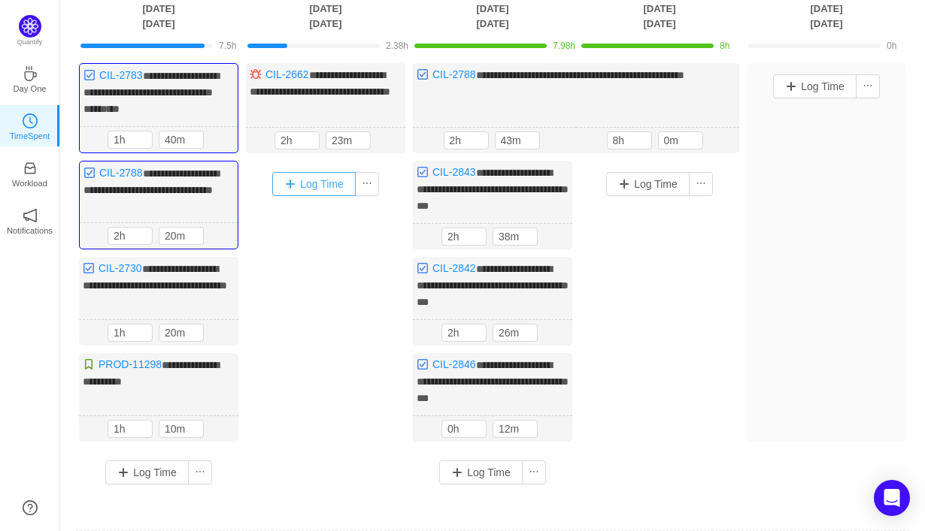
click at [316, 181] on button "Log Time" at bounding box center [313, 184] width 83 height 24
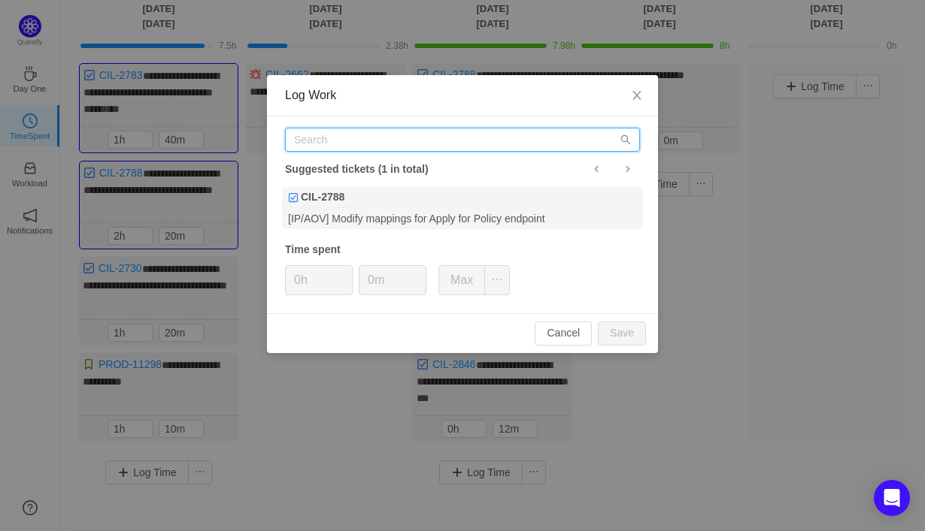
click at [330, 141] on input "text" at bounding box center [462, 140] width 355 height 24
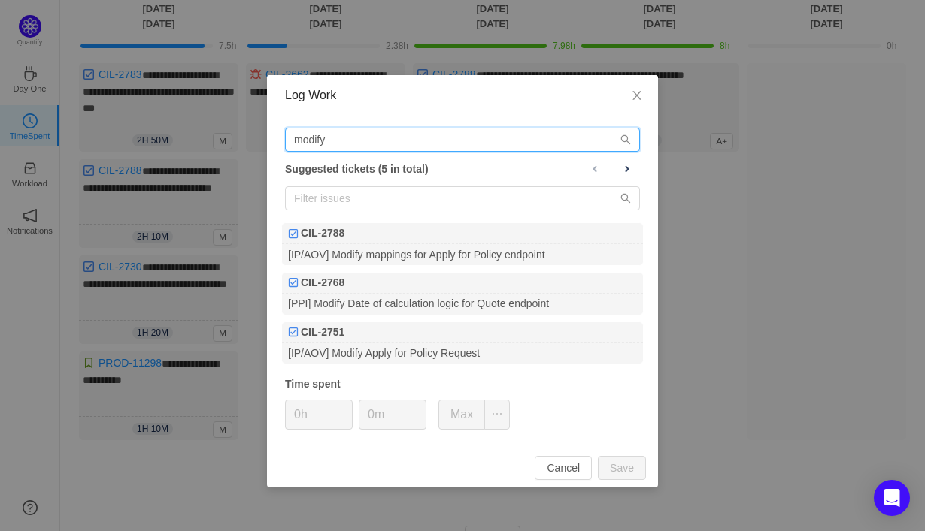
type input "modify"
click at [388, 368] on div "modify Suggested tickets (5 in total) CIL-2788 [IP/AOV] Modify mappings for App…" at bounding box center [462, 283] width 391 height 332
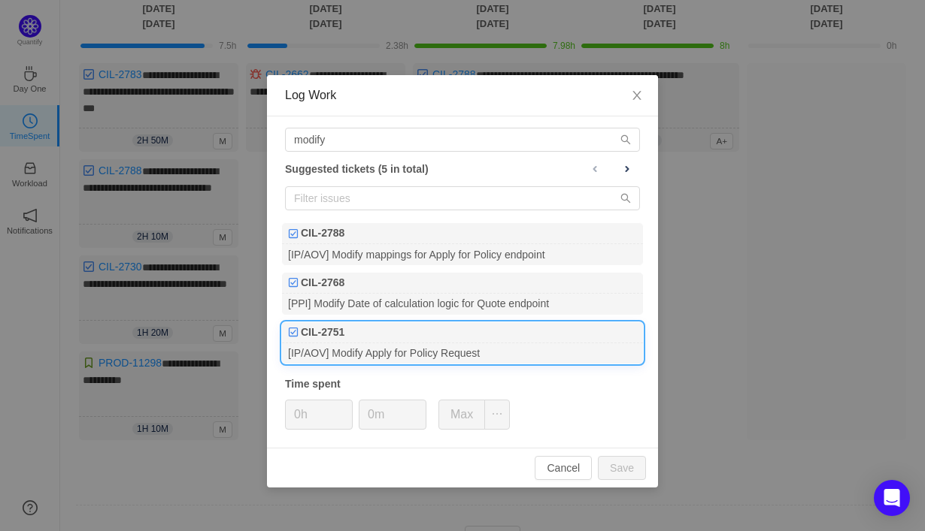
click at [388, 344] on div "[IP/AOV] Modify Apply for Policy Request" at bounding box center [462, 354] width 361 height 20
type input "1h"
click at [369, 416] on input "0m" at bounding box center [392, 415] width 66 height 29
type input "50m"
click at [625, 471] on button "Save" at bounding box center [622, 468] width 48 height 24
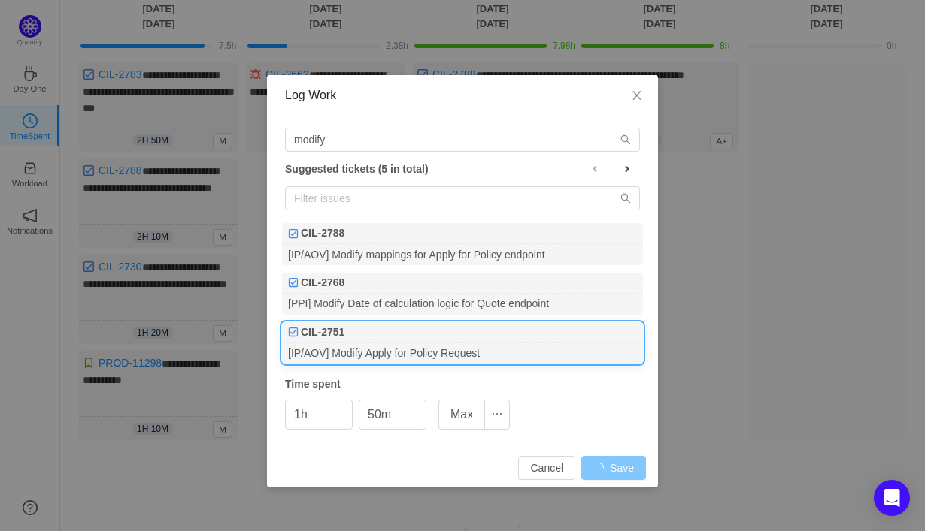
type input "0h"
type input "0m"
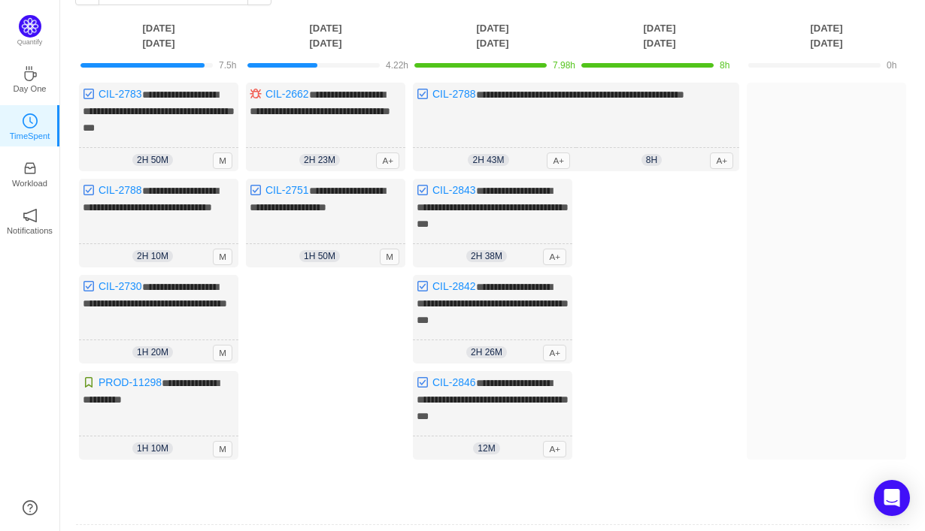
scroll to position [182, 0]
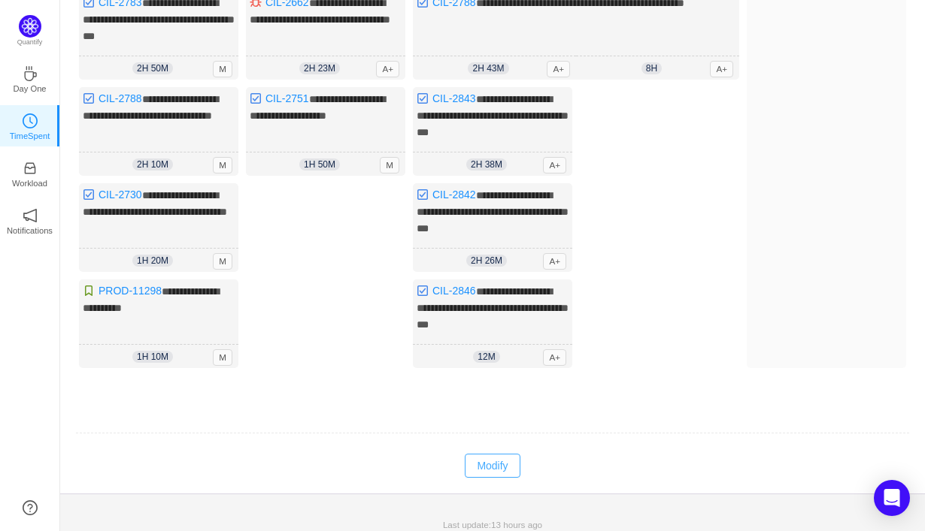
click at [489, 459] on button "Modify" at bounding box center [492, 466] width 55 height 24
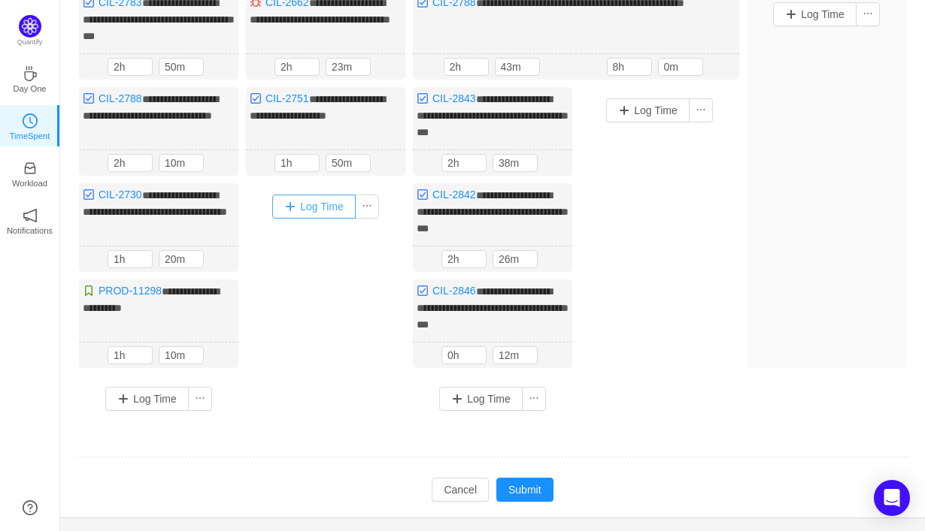
click at [311, 206] on button "Log Time" at bounding box center [313, 207] width 83 height 24
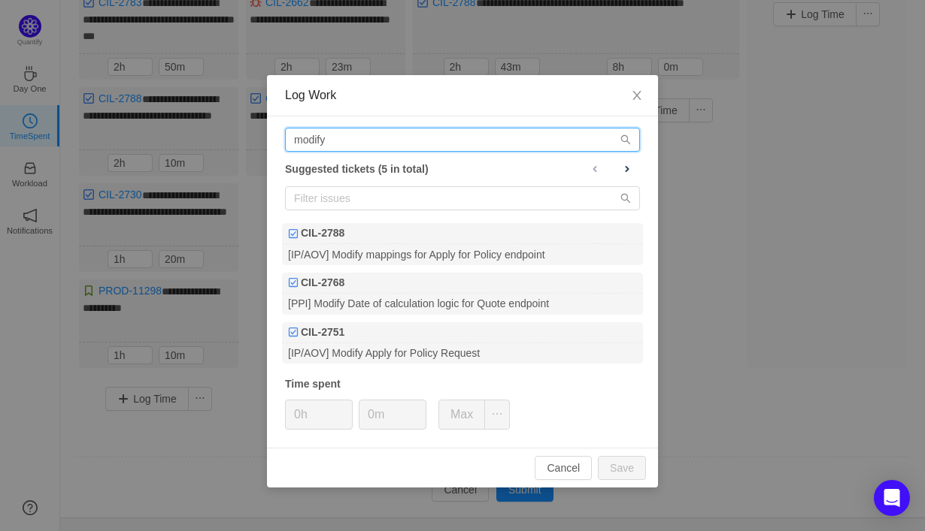
drag, startPoint x: 339, startPoint y: 141, endPoint x: 290, endPoint y: 131, distance: 49.8
click at [290, 131] on input "modify" at bounding box center [462, 140] width 355 height 24
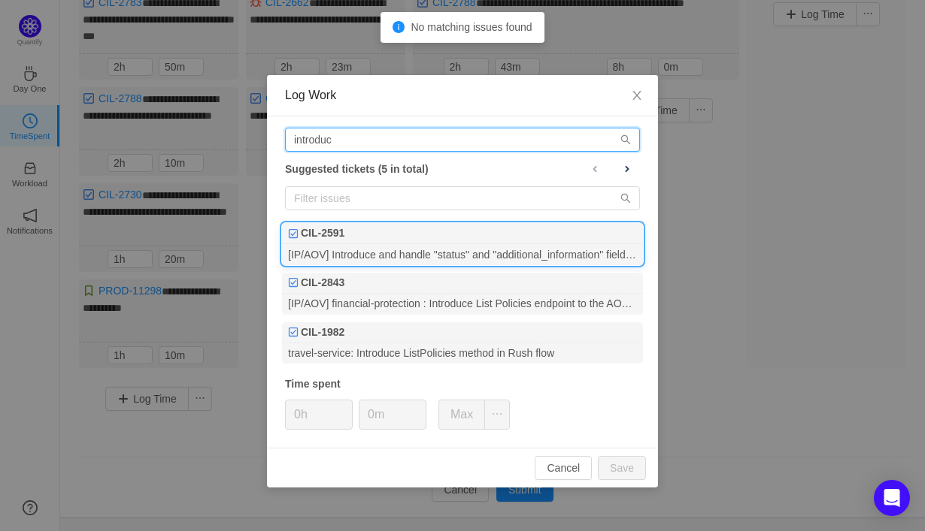
type input "introduc"
click at [377, 250] on div "[IP/AOV] Introduce and handle "status" and "additional_information" field in Ge…" at bounding box center [462, 254] width 361 height 20
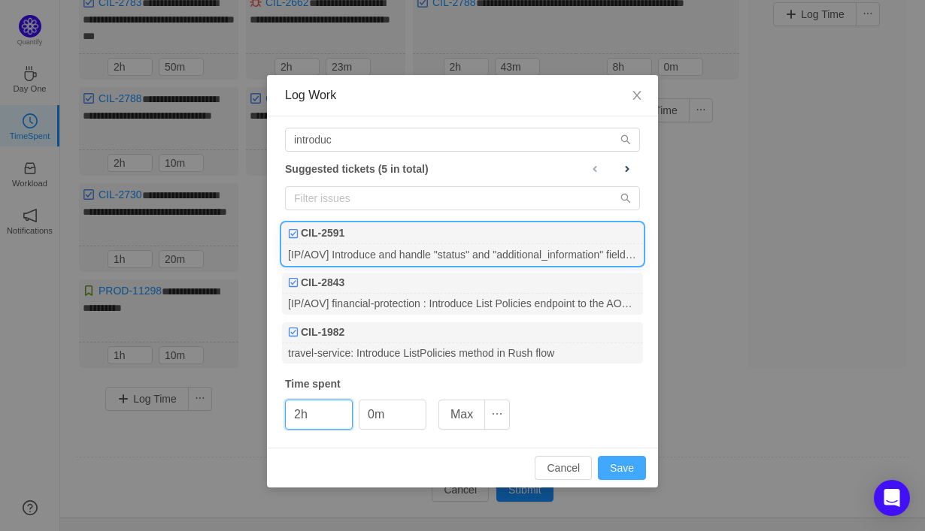
click at [616, 472] on button "Save" at bounding box center [622, 468] width 48 height 24
type input "0h"
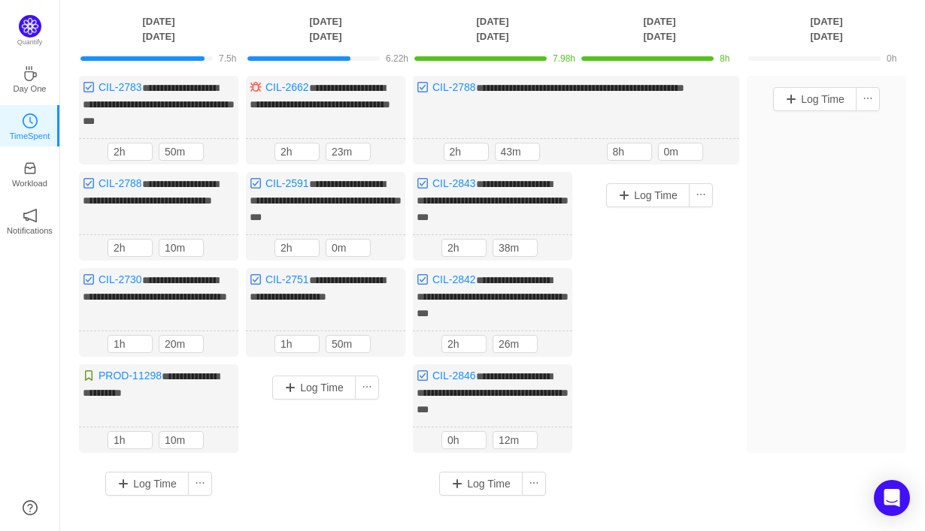
scroll to position [72, 0]
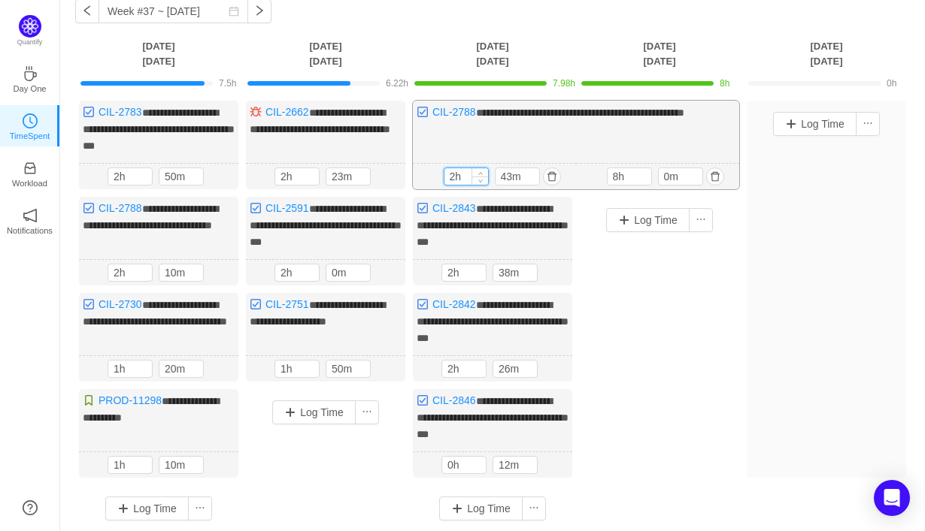
click at [455, 177] on input "2h" at bounding box center [466, 176] width 44 height 17
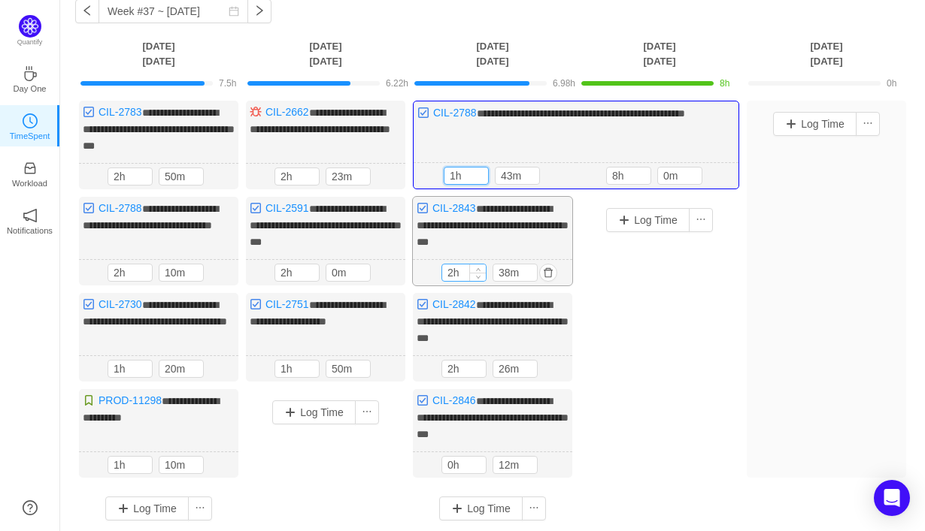
type input "1h"
click at [450, 265] on input "2h" at bounding box center [464, 273] width 44 height 17
click at [452, 267] on input "2h" at bounding box center [464, 273] width 44 height 17
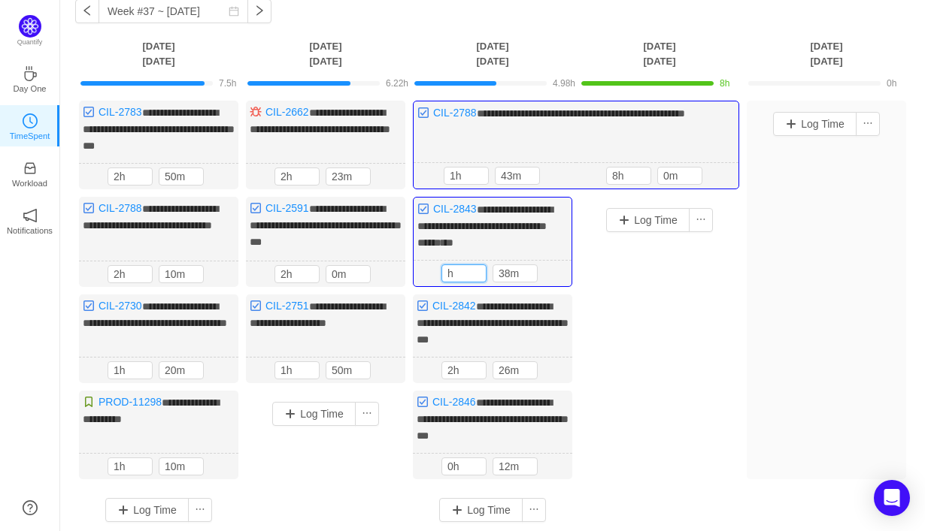
type input "2h"
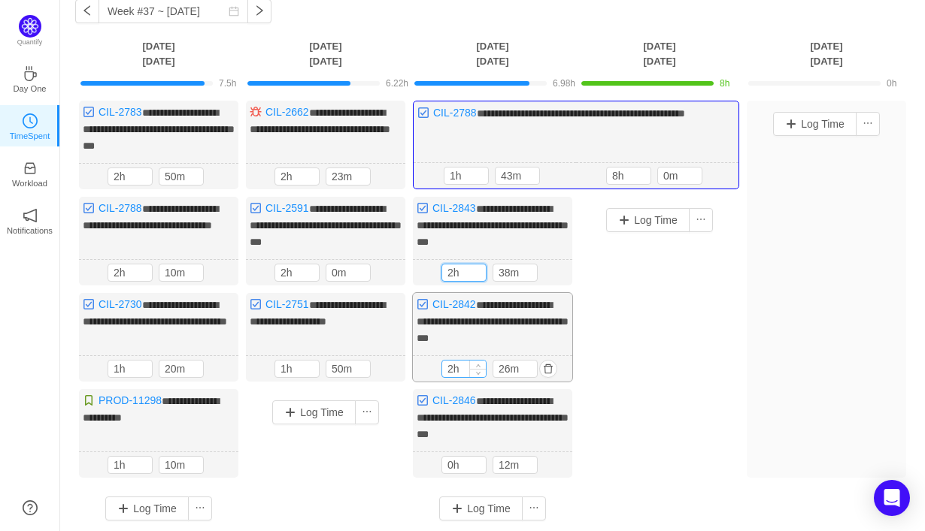
click at [453, 361] on input "2h" at bounding box center [464, 369] width 44 height 17
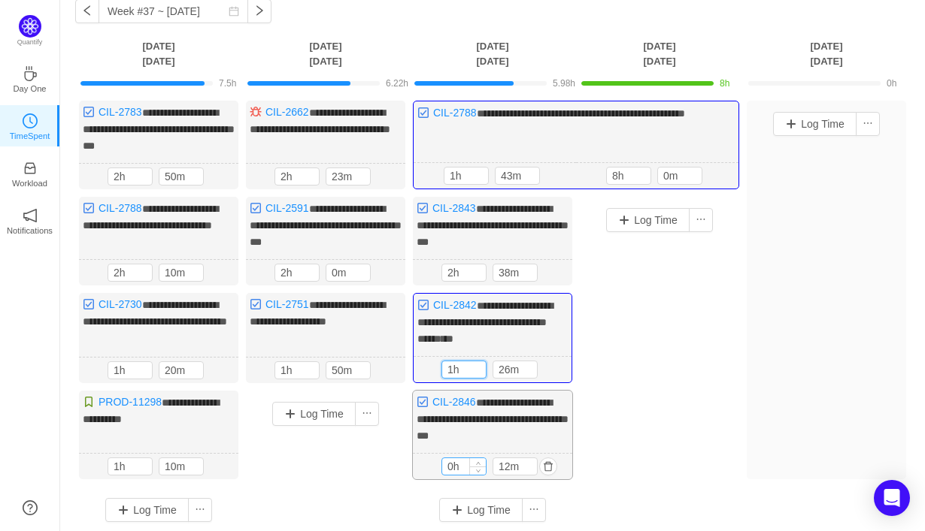
type input "1h"
click at [453, 460] on input "0h" at bounding box center [464, 467] width 44 height 17
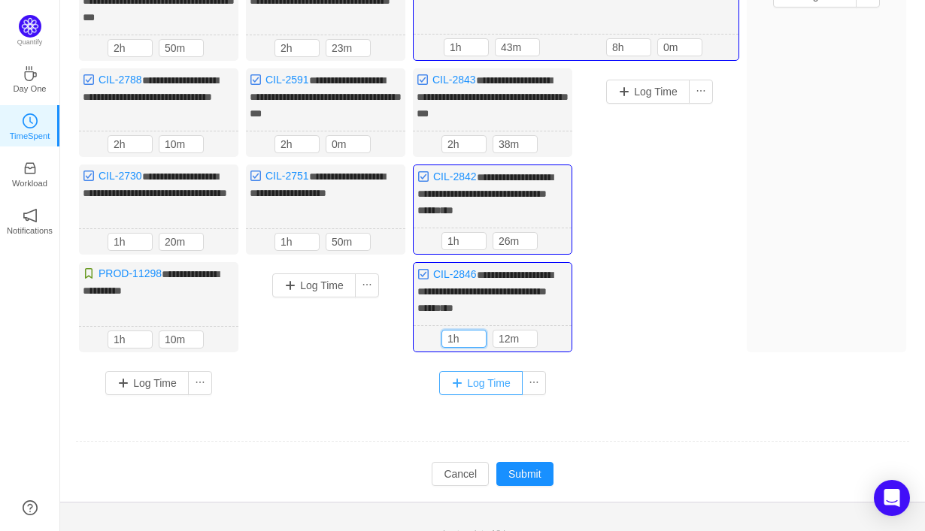
scroll to position [209, 0]
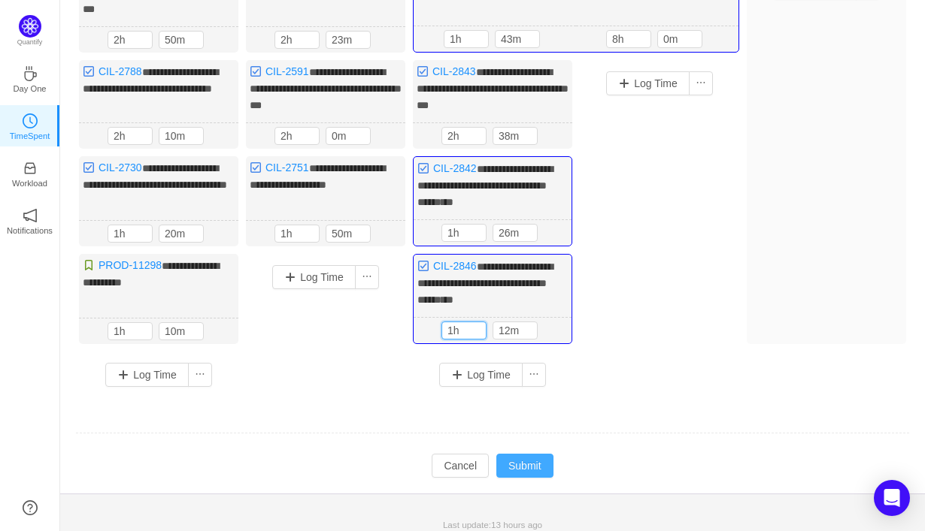
type input "1h"
click at [525, 458] on button "Submit" at bounding box center [524, 466] width 57 height 24
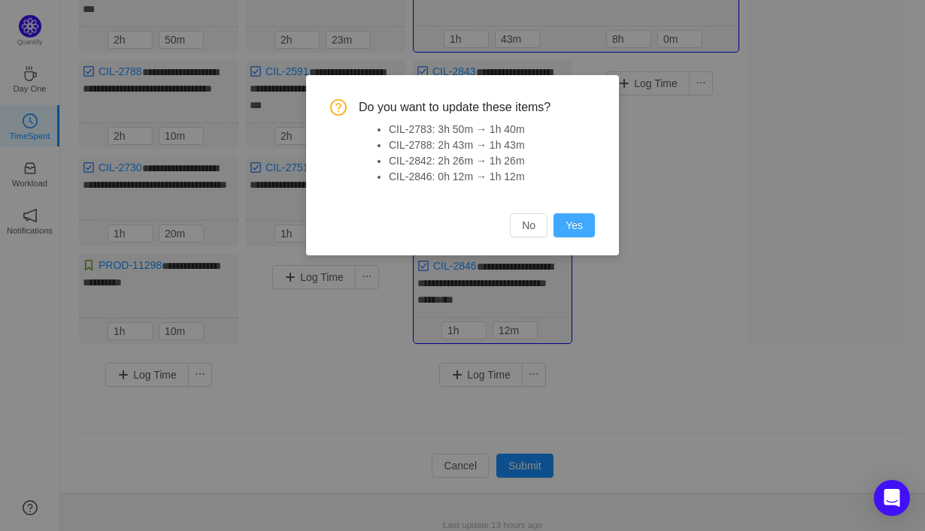
click at [571, 228] on button "Yes" at bounding box center [573, 225] width 41 height 24
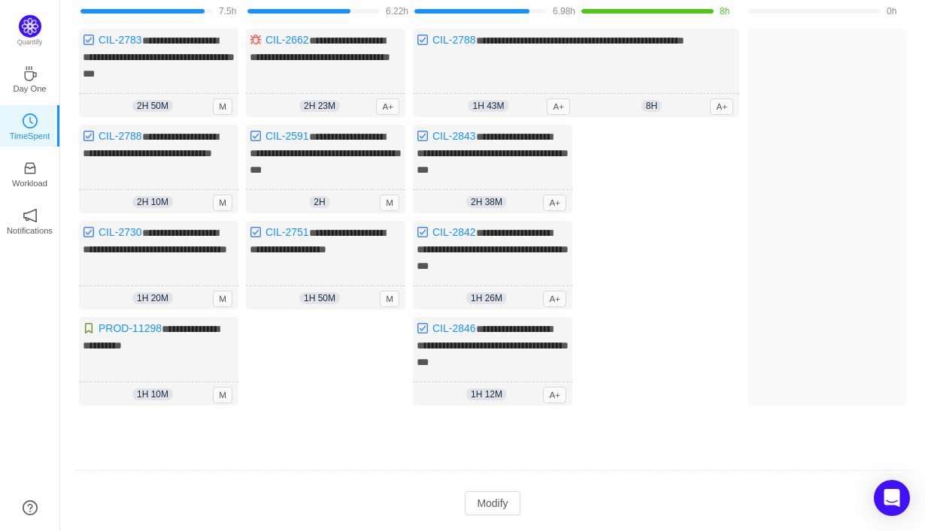
scroll to position [182, 0]
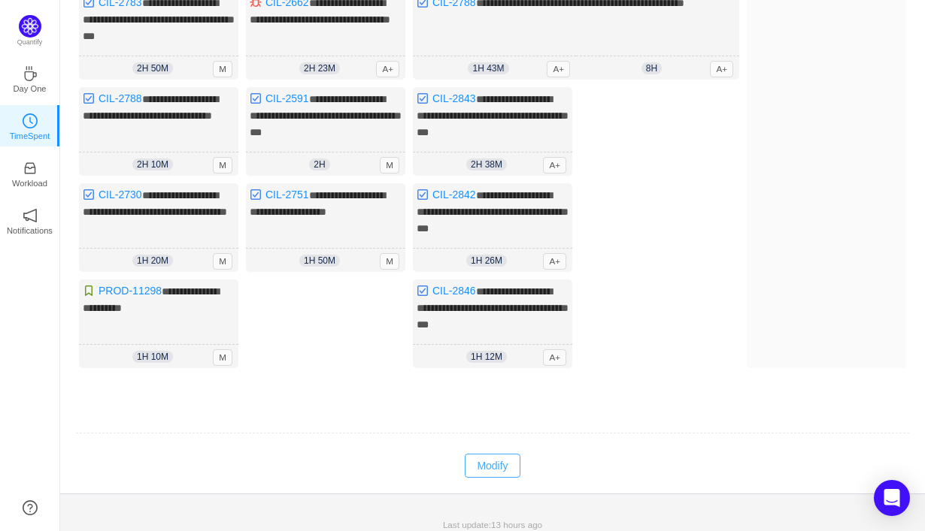
click at [478, 460] on button "Modify" at bounding box center [492, 466] width 55 height 24
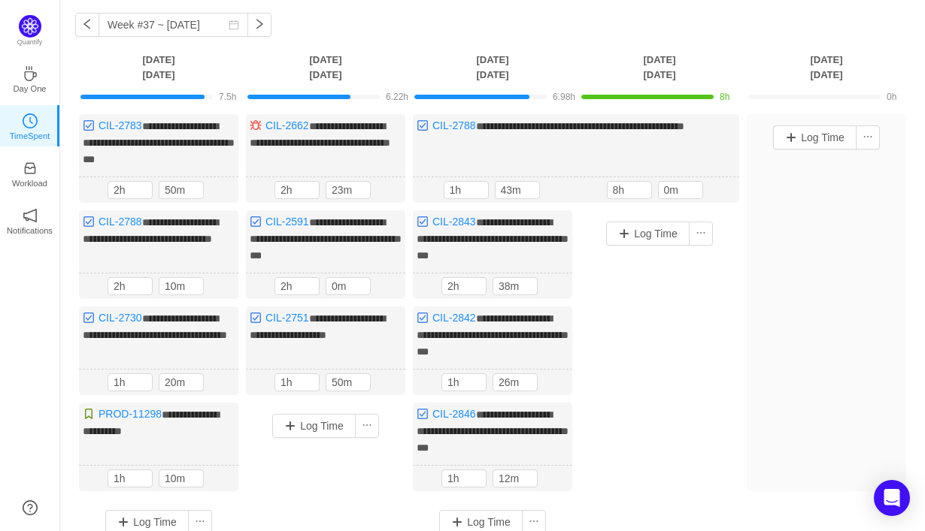
scroll to position [45, 0]
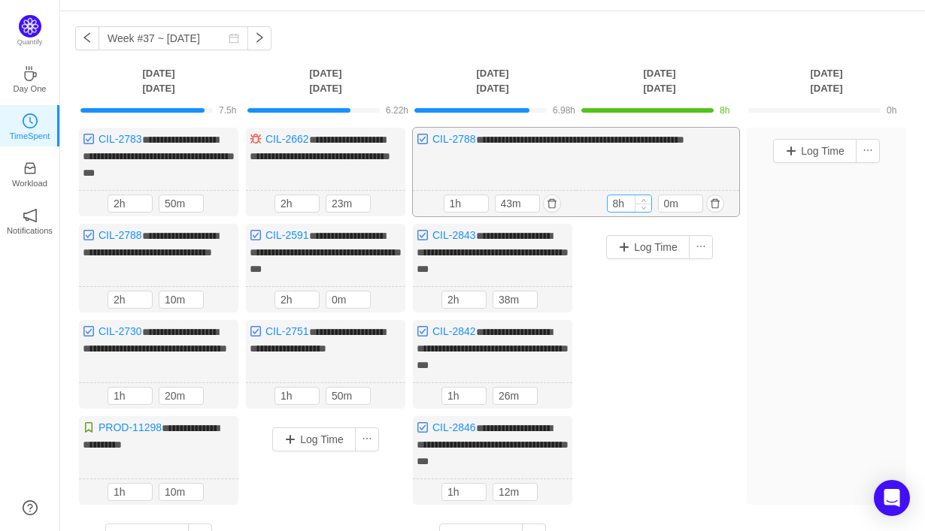
click at [620, 203] on input "8h" at bounding box center [629, 203] width 44 height 17
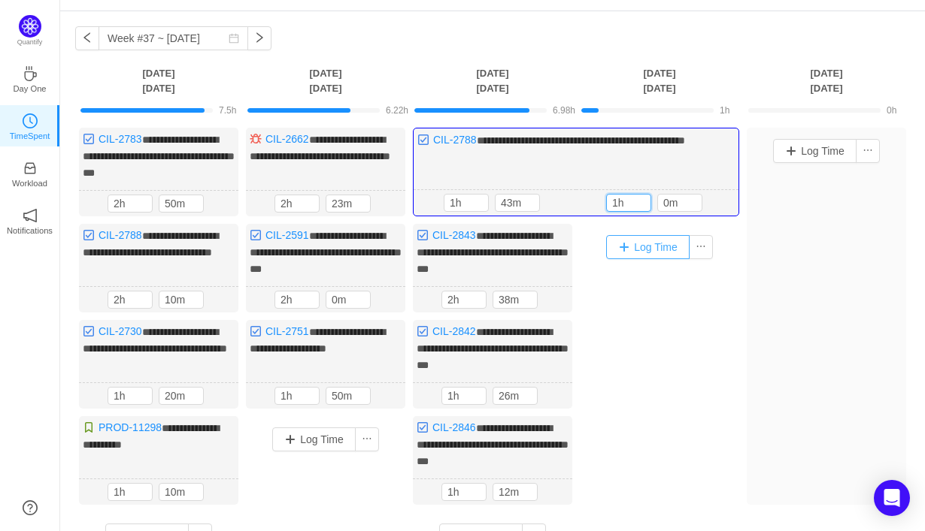
type input "1h"
click at [647, 244] on button "Log Time" at bounding box center [647, 247] width 83 height 24
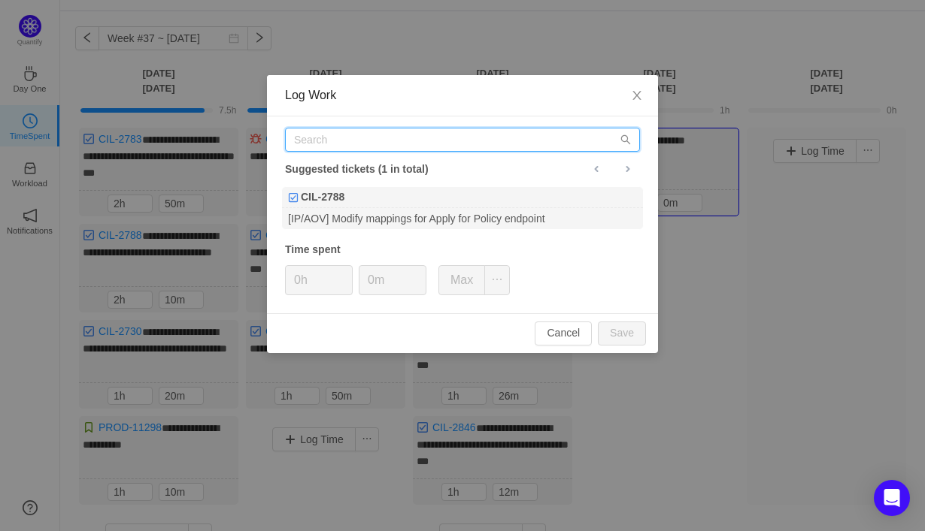
click at [525, 135] on input "text" at bounding box center [462, 140] width 355 height 24
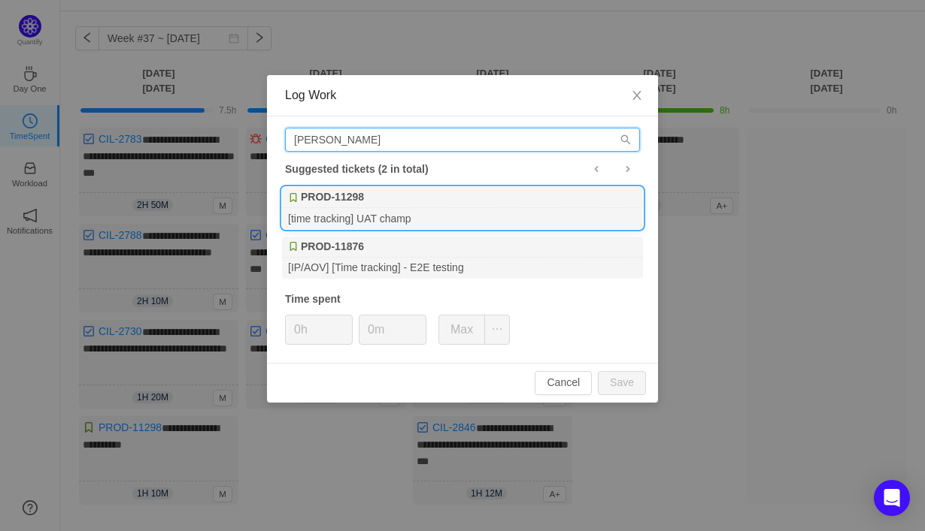
type input "[PERSON_NAME]"
click at [522, 214] on div "[time tracking] UAT champ" at bounding box center [462, 218] width 361 height 20
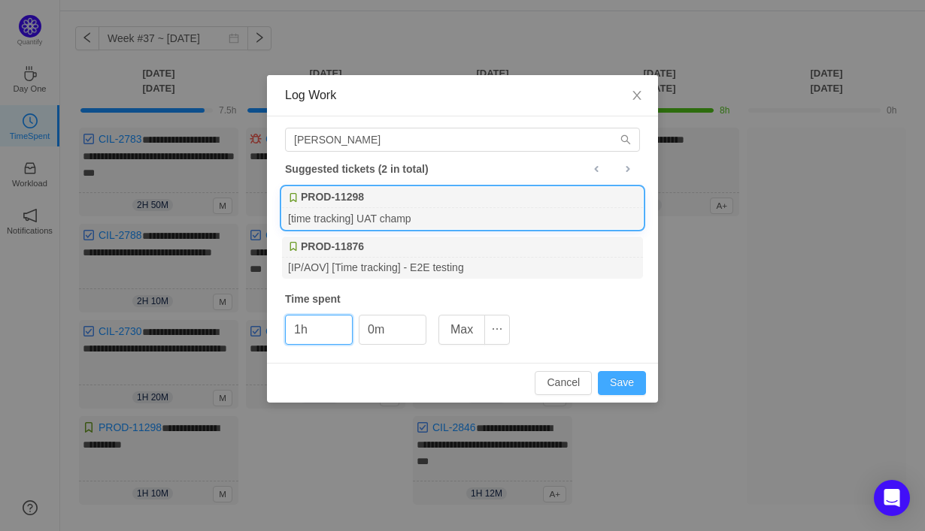
click at [616, 386] on button "Save" at bounding box center [622, 383] width 48 height 24
type input "0h"
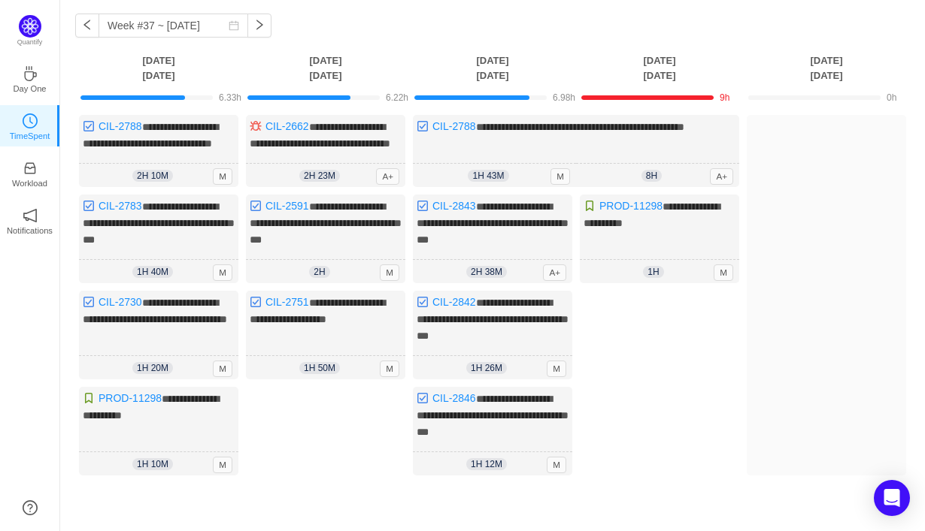
scroll to position [60, 0]
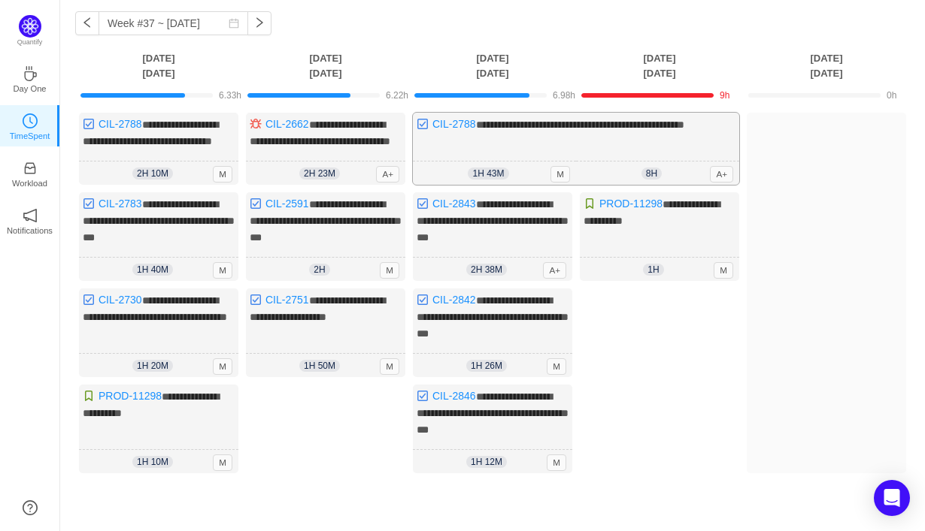
click at [653, 153] on div "**********" at bounding box center [576, 149] width 326 height 72
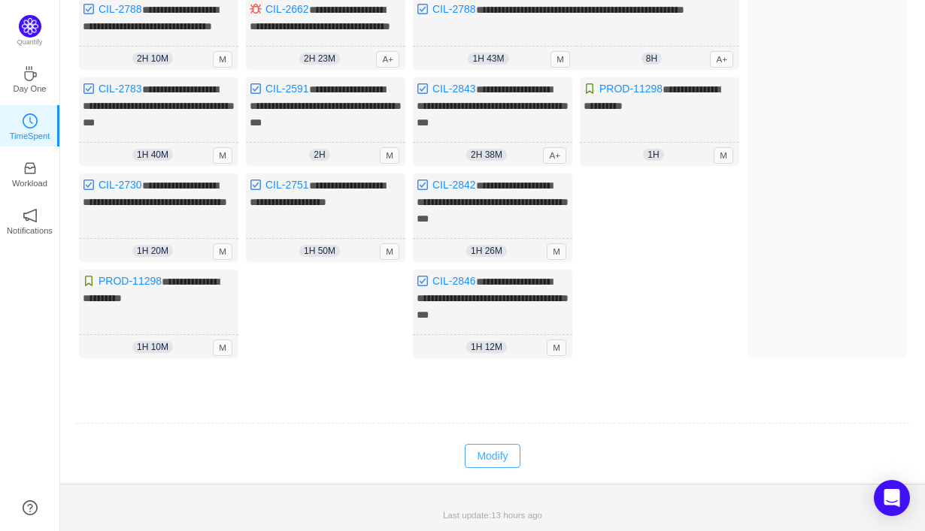
click at [501, 455] on button "Modify" at bounding box center [492, 456] width 55 height 24
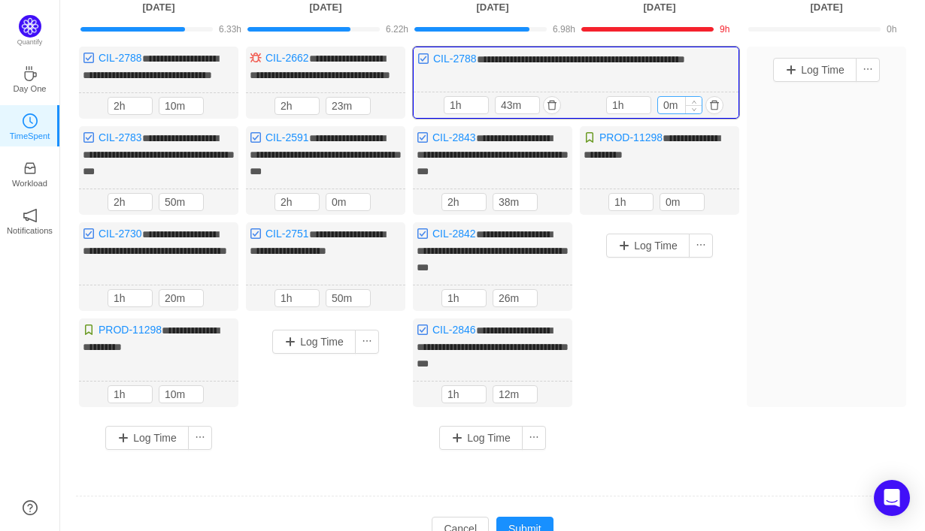
scroll to position [123, 0]
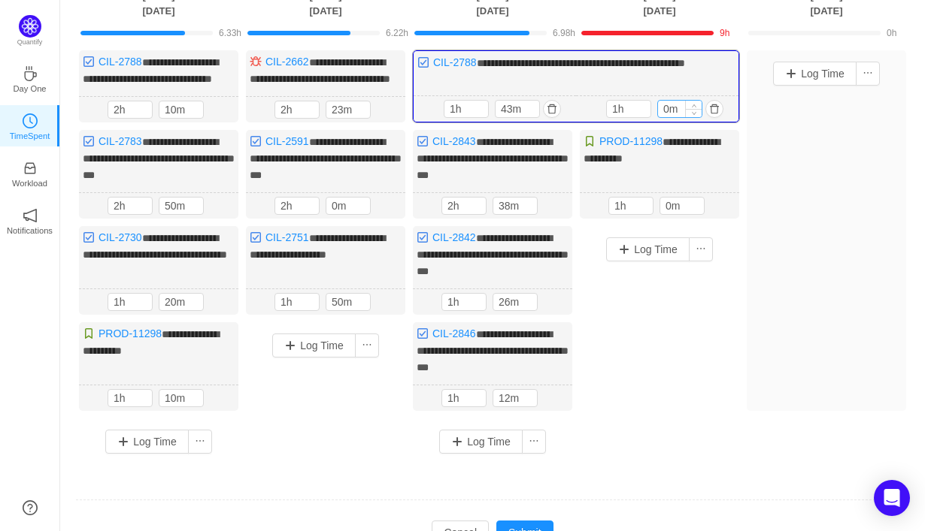
click at [662, 117] on input "0m" at bounding box center [680, 109] width 44 height 17
type input "10m"
click at [665, 261] on button "Log Time" at bounding box center [647, 250] width 83 height 24
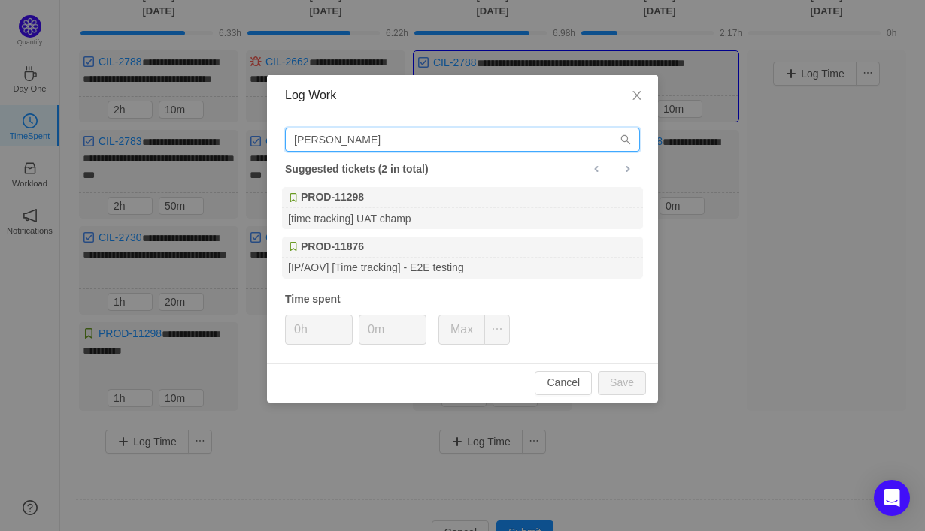
click at [508, 139] on input "[PERSON_NAME]" at bounding box center [462, 140] width 355 height 24
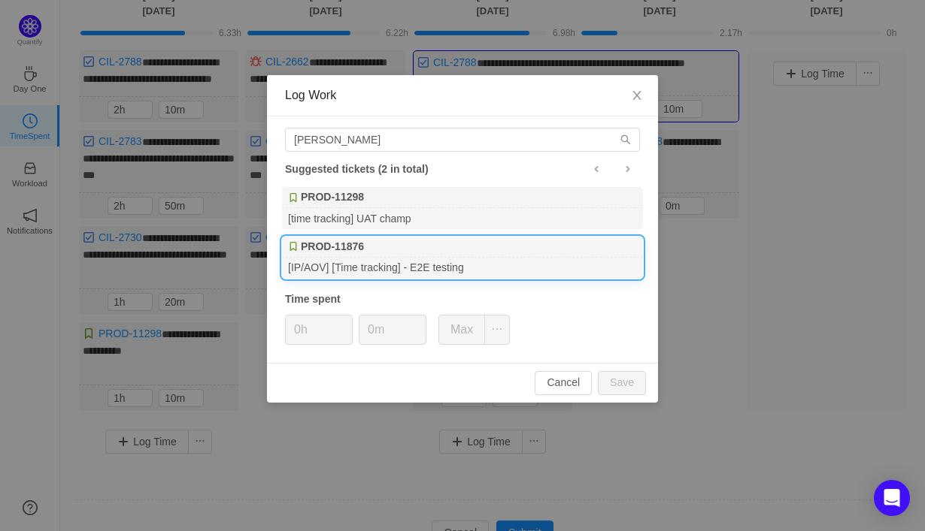
click at [509, 253] on div "PROD-11876" at bounding box center [462, 247] width 361 height 21
click at [623, 386] on button "Save" at bounding box center [622, 383] width 48 height 24
type input "0h"
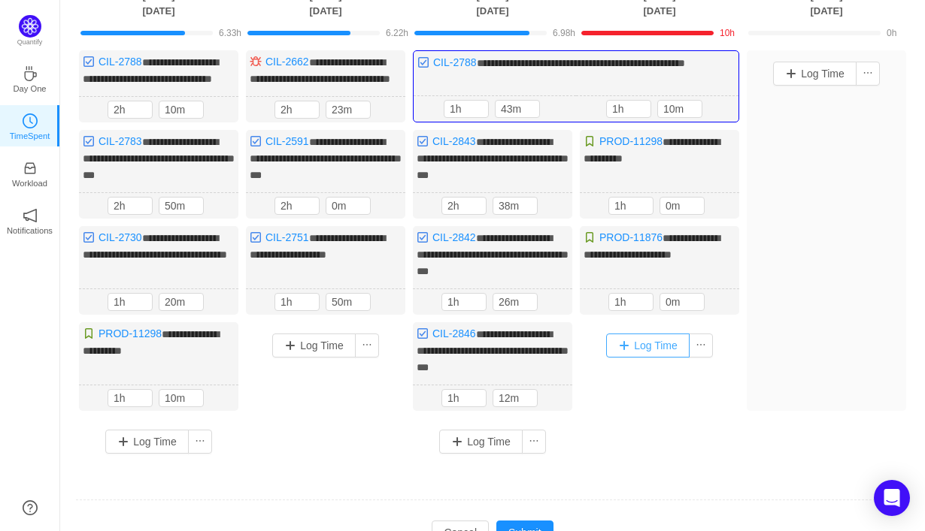
click at [650, 358] on button "Log Time" at bounding box center [647, 346] width 83 height 24
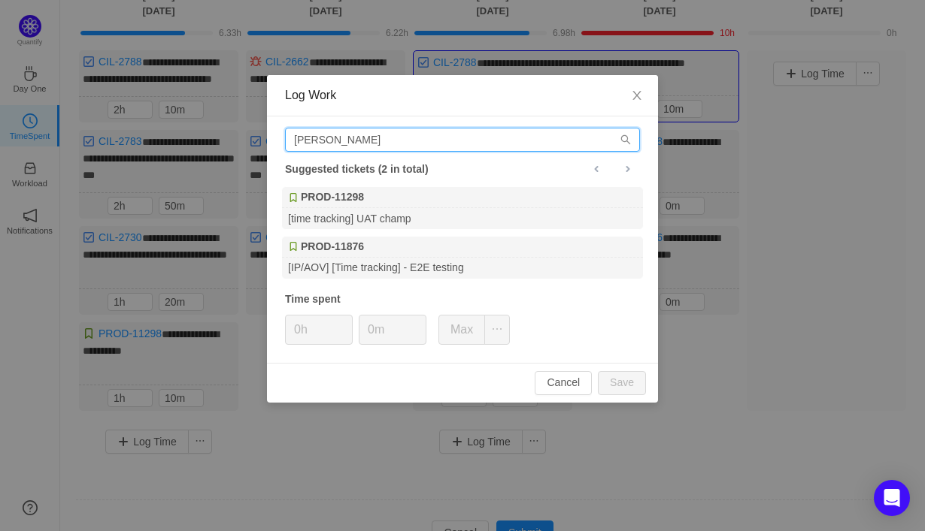
click at [503, 144] on input "[PERSON_NAME]" at bounding box center [462, 140] width 355 height 24
type input "t"
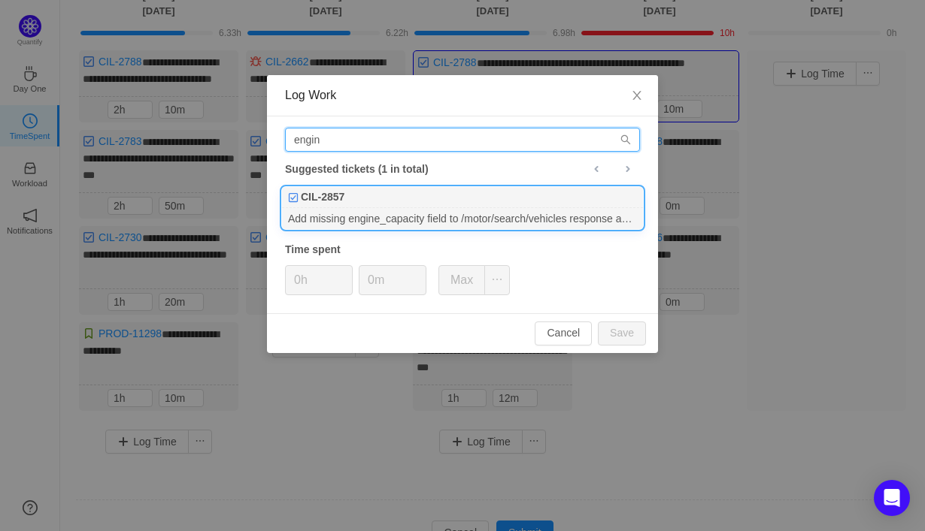
type input "engin"
click at [515, 200] on div "CIL-2857" at bounding box center [462, 197] width 361 height 21
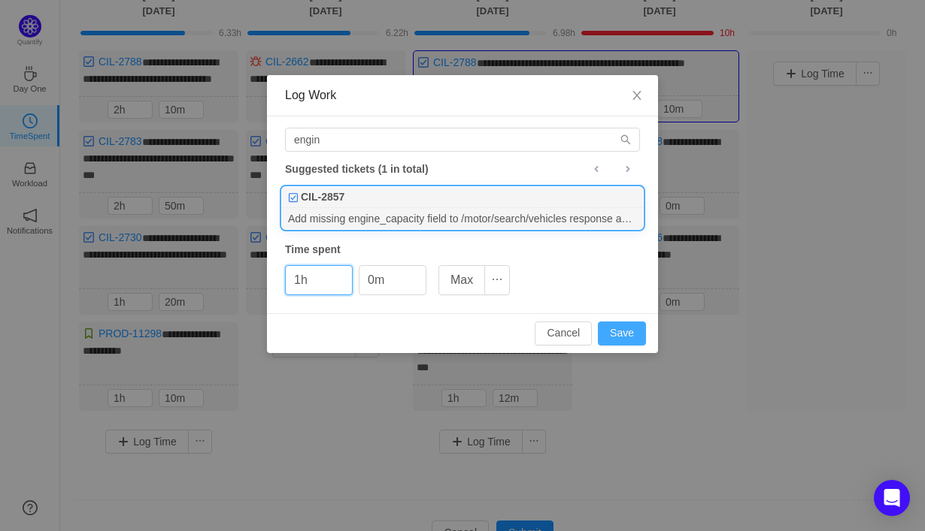
click at [619, 339] on button "Save" at bounding box center [622, 334] width 48 height 24
type input "0h"
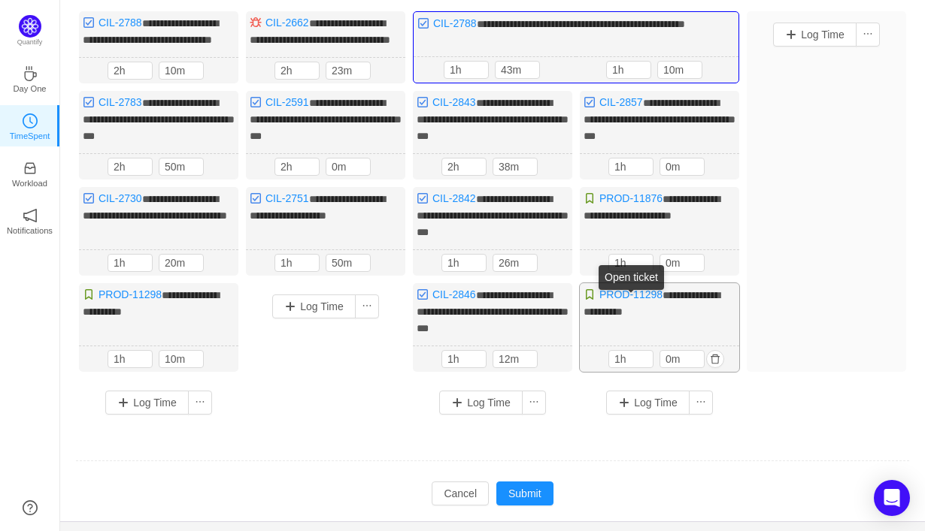
scroll to position [156, 0]
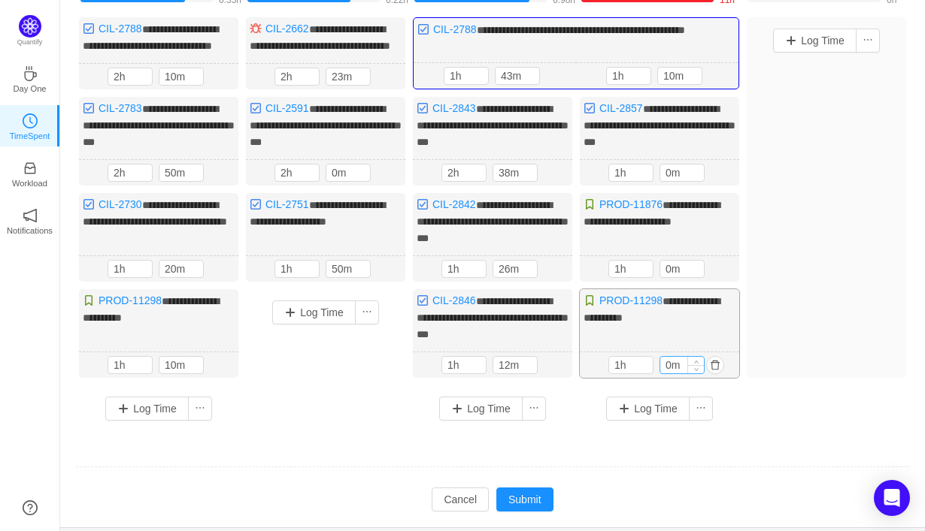
click at [665, 374] on input "0m" at bounding box center [682, 365] width 44 height 17
type input "10m"
click at [668, 277] on input "0m" at bounding box center [682, 269] width 44 height 17
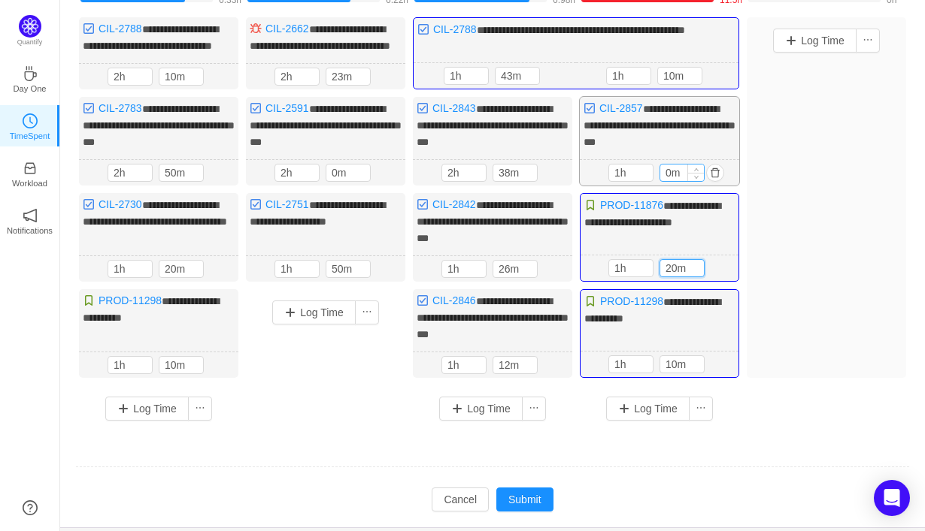
type input "20m"
click at [667, 181] on input "0m" at bounding box center [682, 173] width 44 height 17
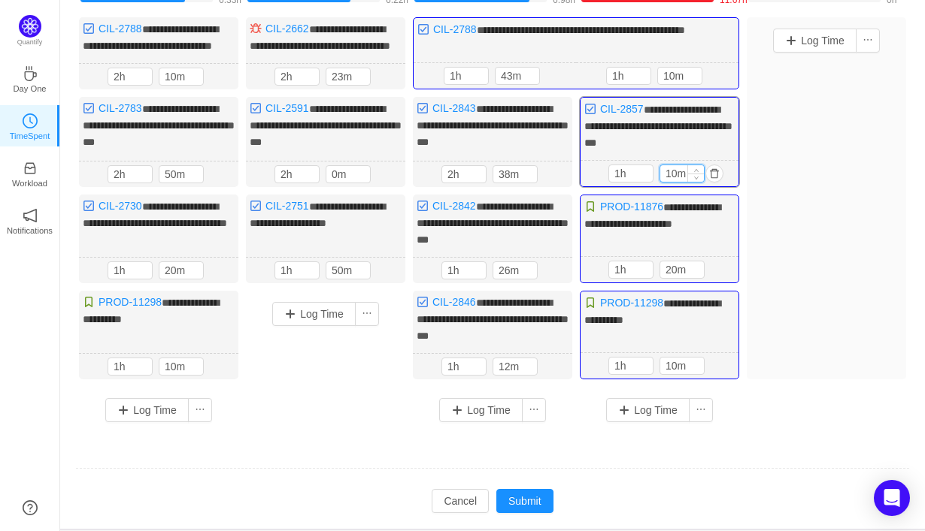
scroll to position [207, 0]
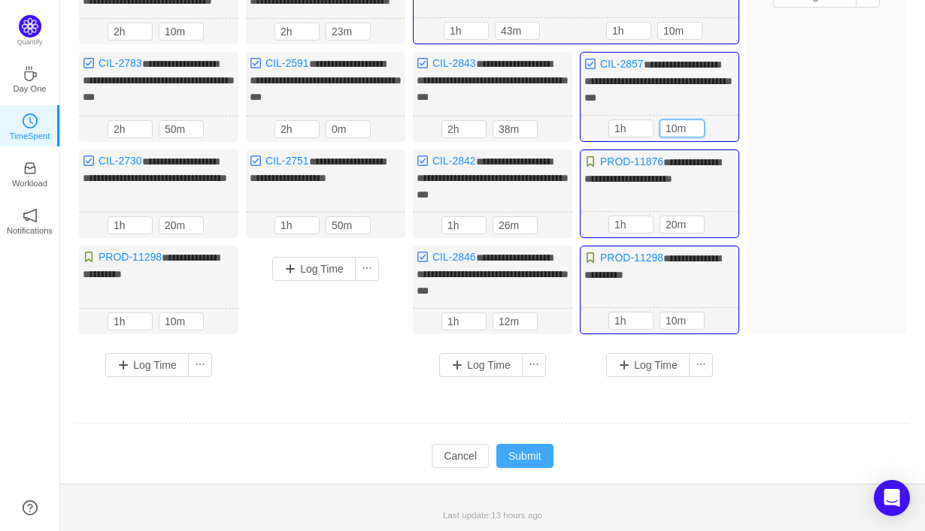
type input "10m"
click at [521, 455] on button "Submit" at bounding box center [524, 456] width 57 height 24
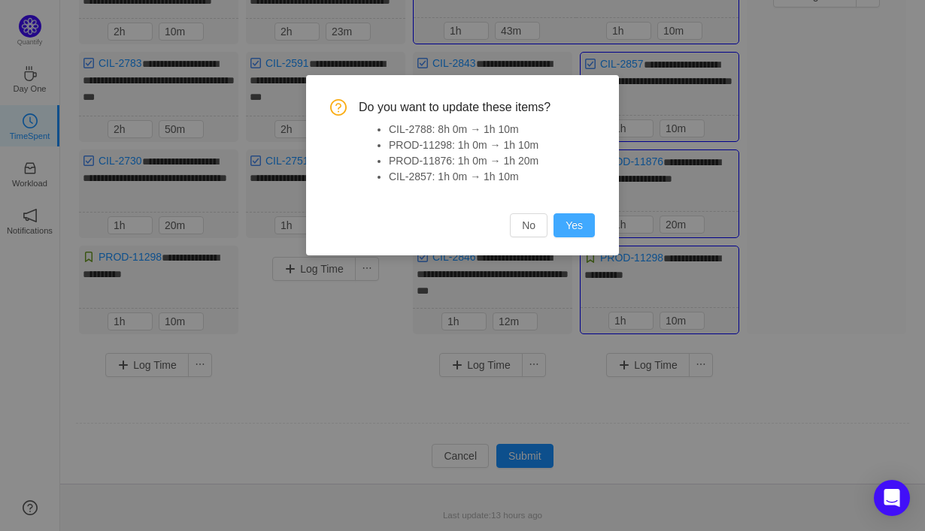
click at [576, 227] on button "Yes" at bounding box center [573, 225] width 41 height 24
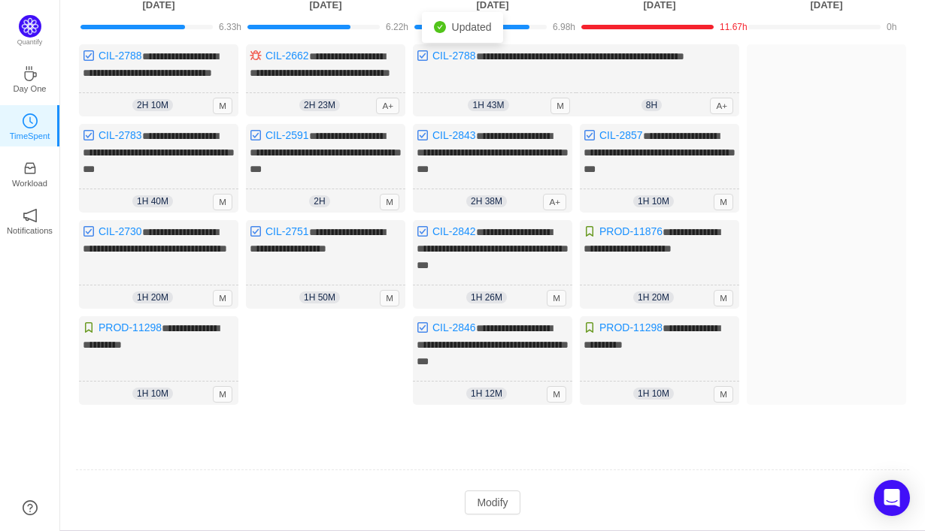
scroll to position [182, 0]
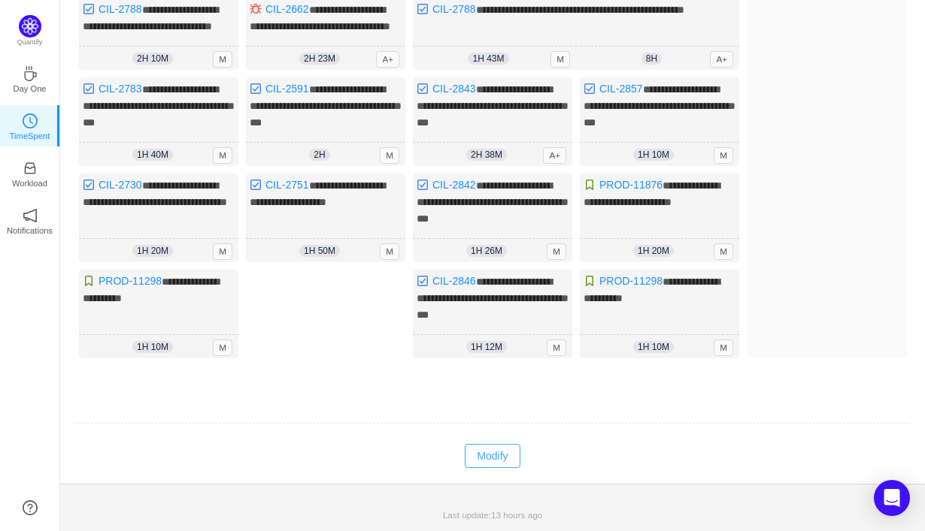
click at [487, 462] on button "Modify" at bounding box center [492, 456] width 55 height 24
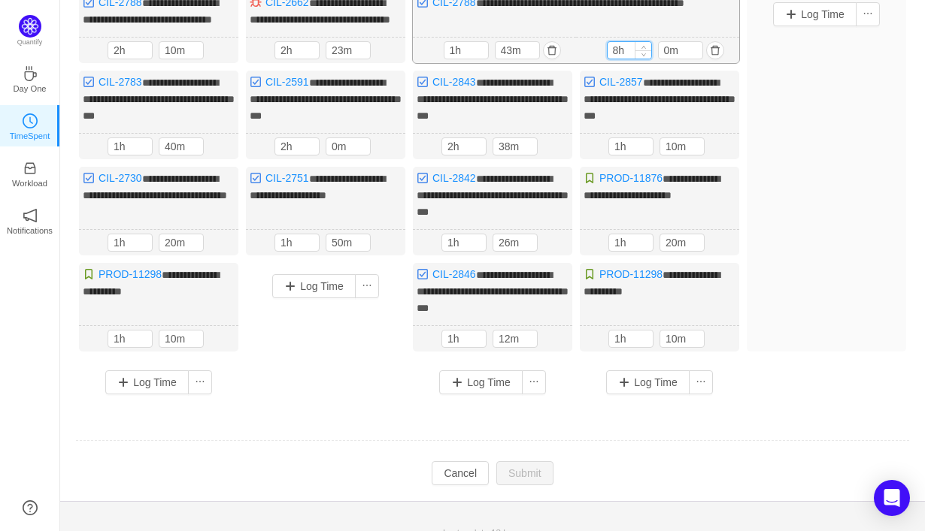
click at [625, 59] on input "8h" at bounding box center [629, 50] width 44 height 17
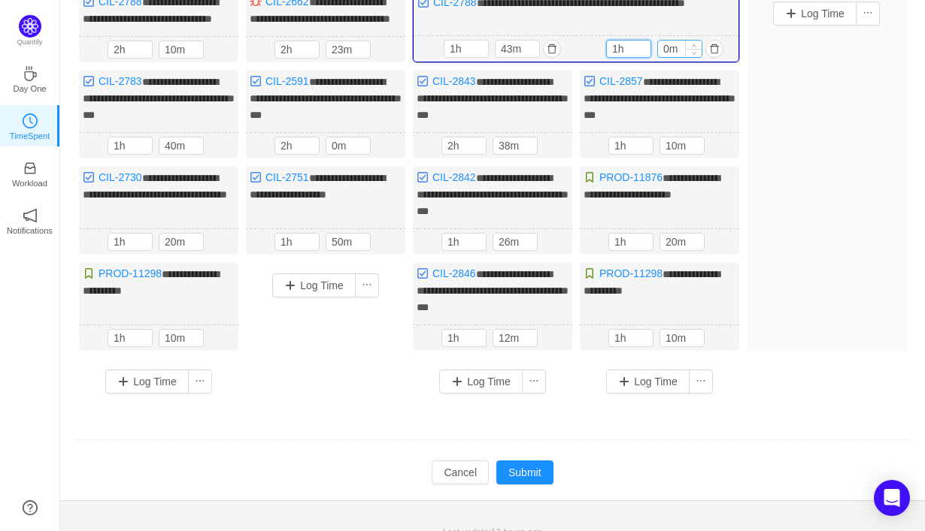
type input "1h"
click at [669, 57] on input "0m" at bounding box center [680, 49] width 44 height 17
click at [666, 57] on input "0m" at bounding box center [680, 49] width 44 height 17
click at [521, 484] on button "Submit" at bounding box center [524, 473] width 57 height 24
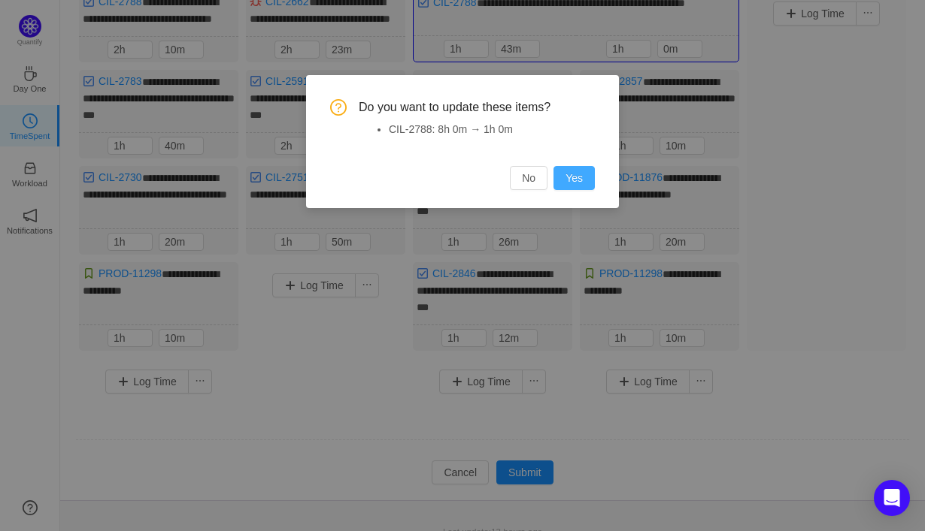
click at [568, 185] on button "Yes" at bounding box center [573, 178] width 41 height 24
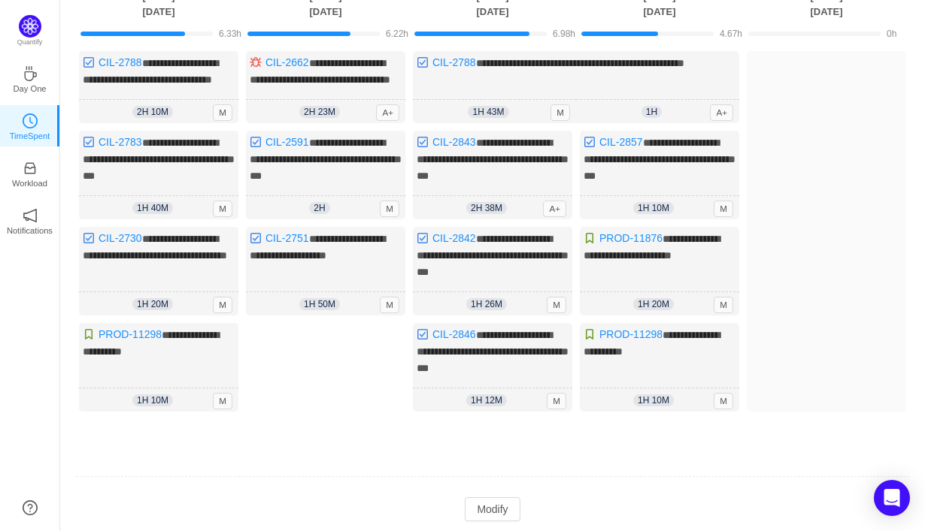
scroll to position [0, 0]
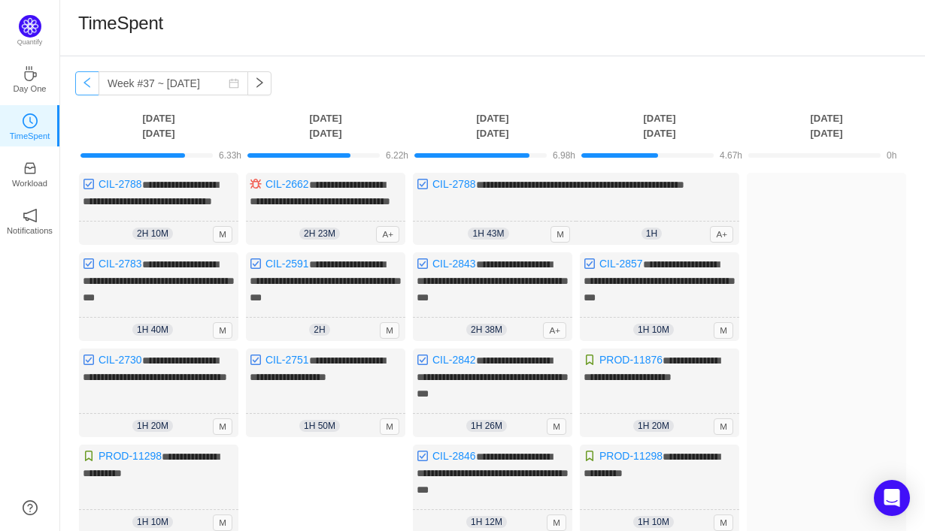
click at [86, 85] on button "button" at bounding box center [87, 83] width 24 height 24
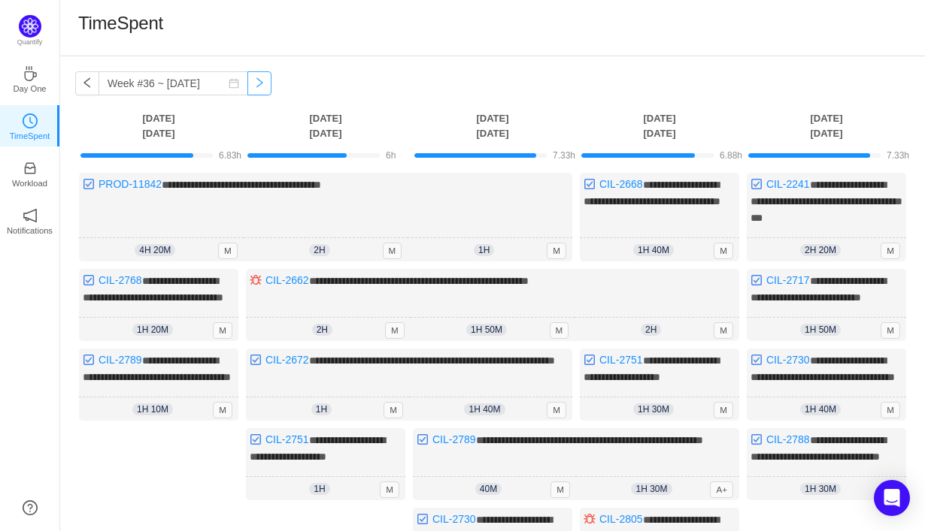
click at [247, 87] on button "button" at bounding box center [259, 83] width 24 height 24
type input "Week #37 ~ [DATE]"
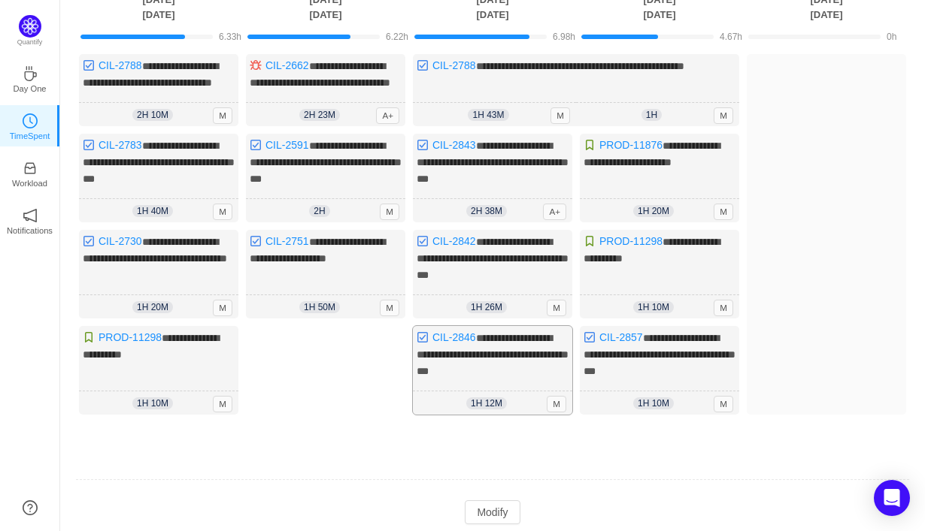
scroll to position [142, 0]
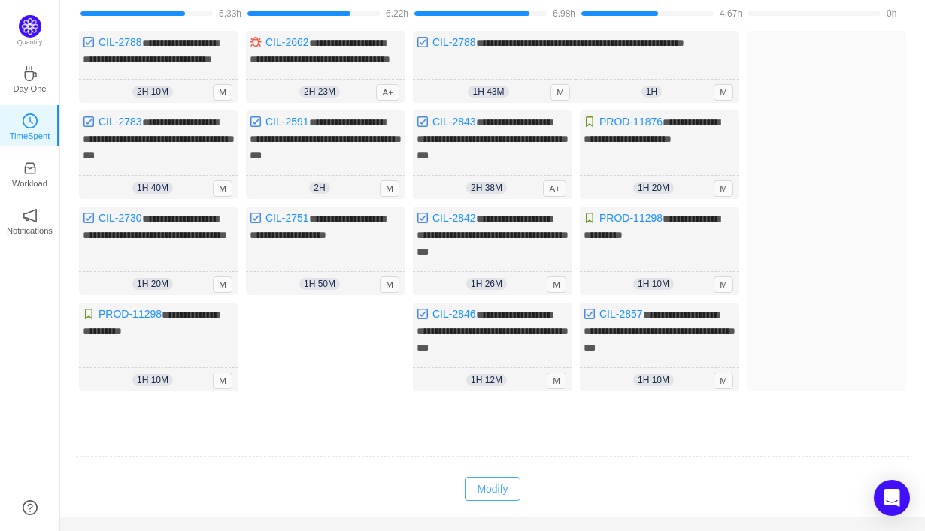
click at [495, 494] on button "Modify" at bounding box center [492, 489] width 55 height 24
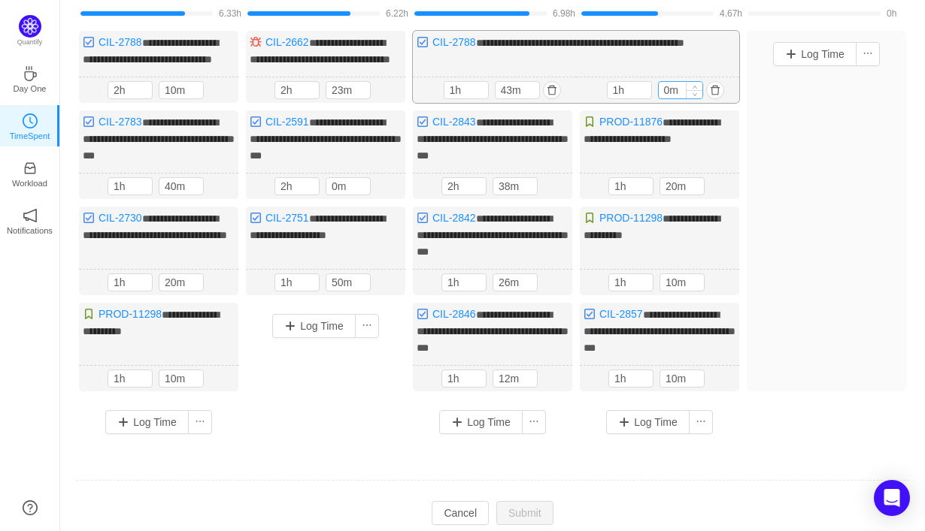
click at [665, 98] on input "0m" at bounding box center [680, 90] width 44 height 17
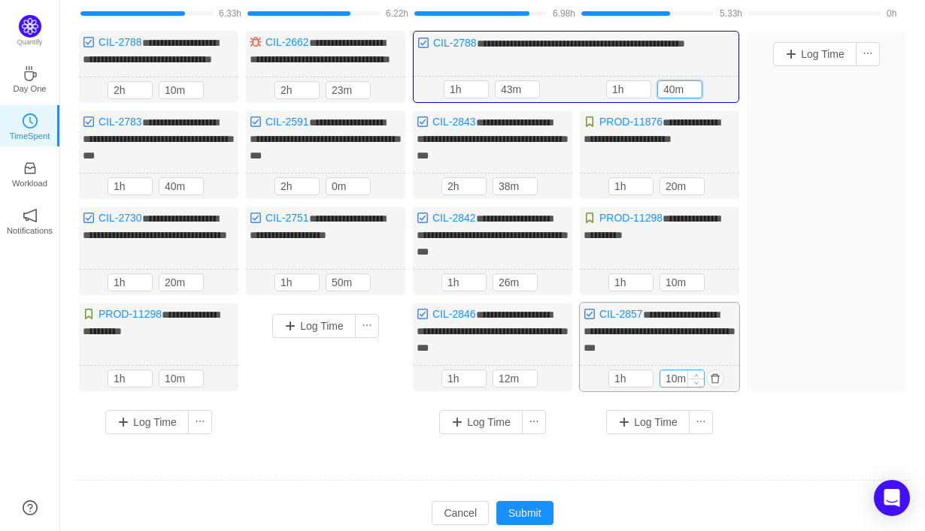
type input "40m"
click at [667, 386] on input "10m" at bounding box center [682, 379] width 44 height 17
click at [669, 386] on input "10m" at bounding box center [682, 379] width 44 height 17
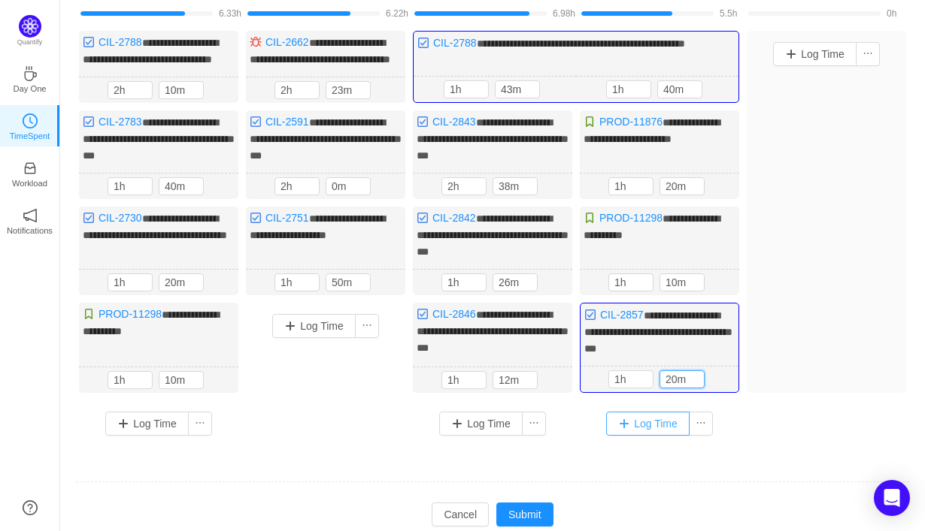
type input "20m"
click at [658, 436] on button "Log Time" at bounding box center [647, 424] width 83 height 24
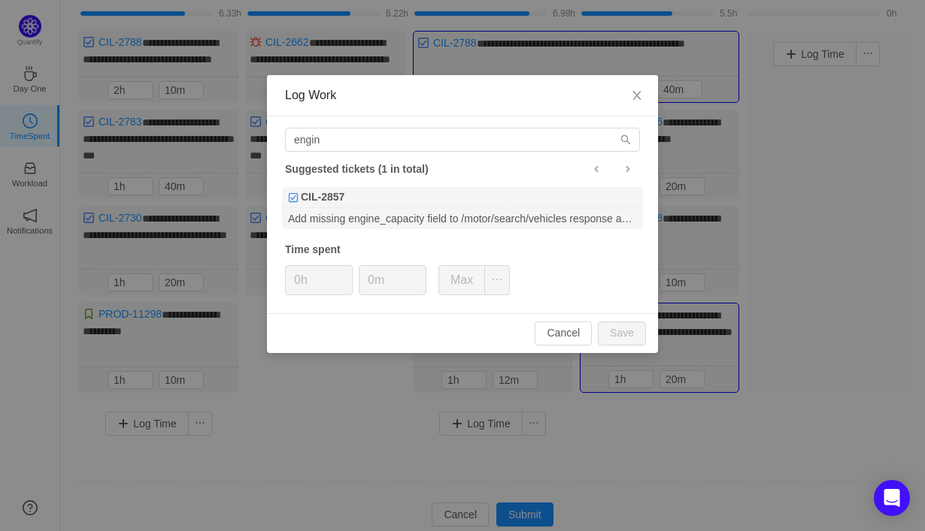
click at [762, 263] on div "Log Work engin Suggested tickets (1 in total) CIL-2857 Add missing engine_capac…" at bounding box center [462, 265] width 925 height 531
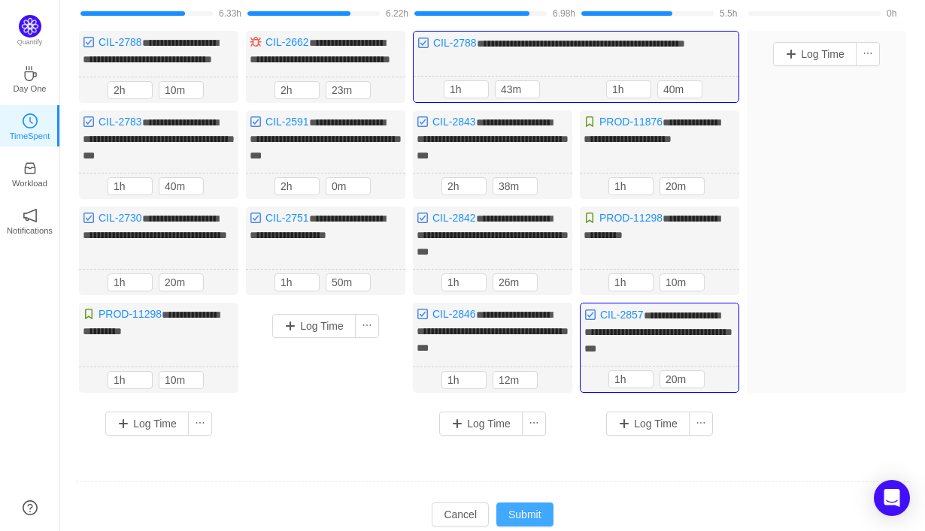
click at [538, 521] on button "Submit" at bounding box center [524, 515] width 57 height 24
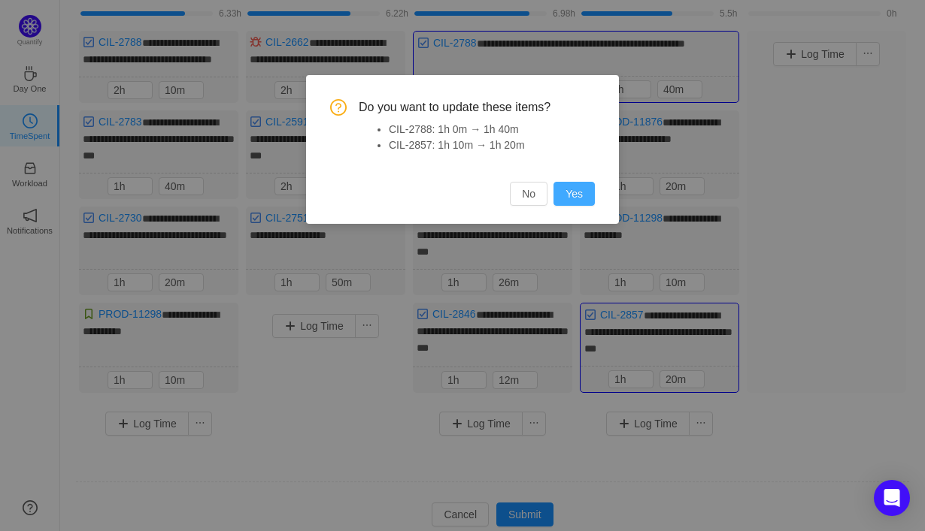
click at [581, 195] on button "Yes" at bounding box center [573, 194] width 41 height 24
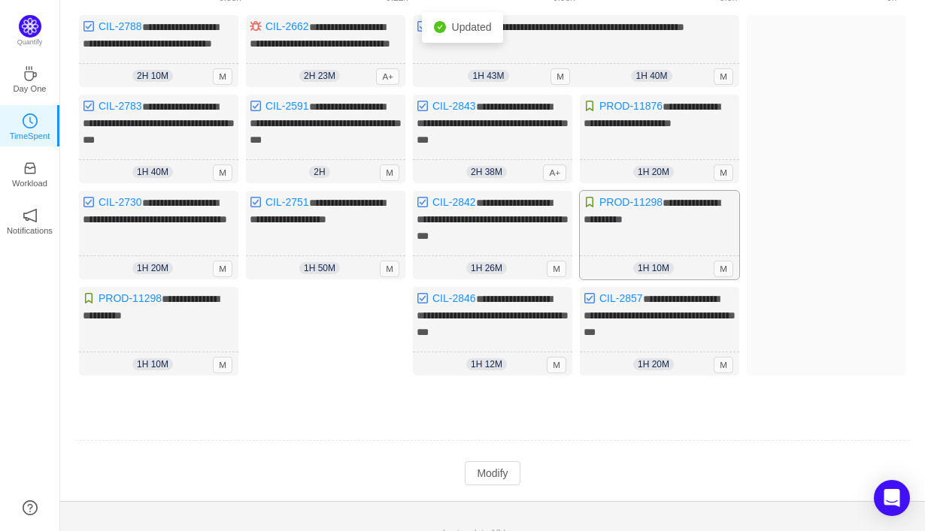
scroll to position [182, 0]
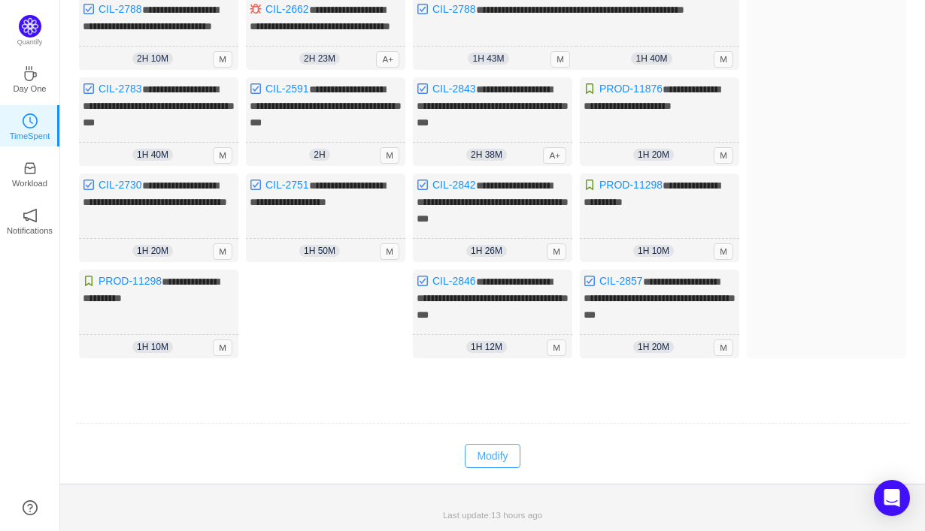
click at [492, 456] on button "Modify" at bounding box center [492, 456] width 55 height 24
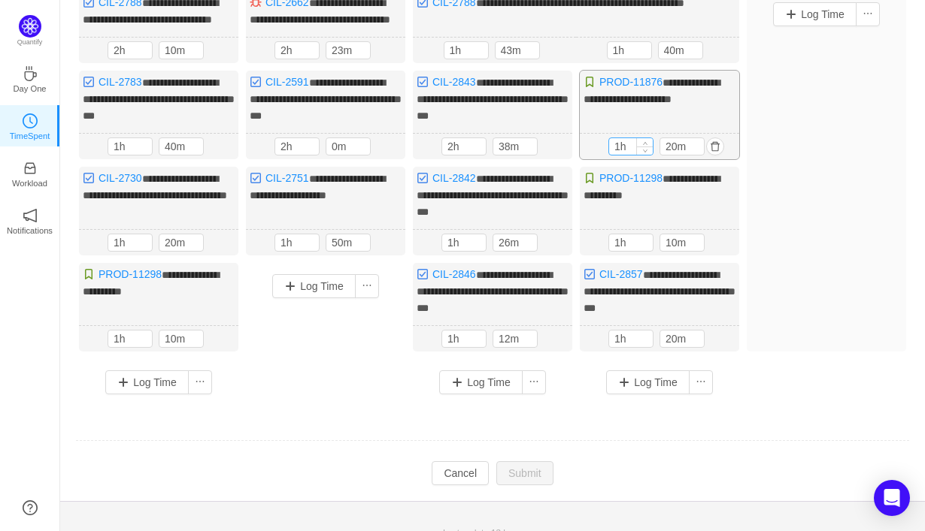
click at [619, 155] on input "1h" at bounding box center [631, 146] width 44 height 17
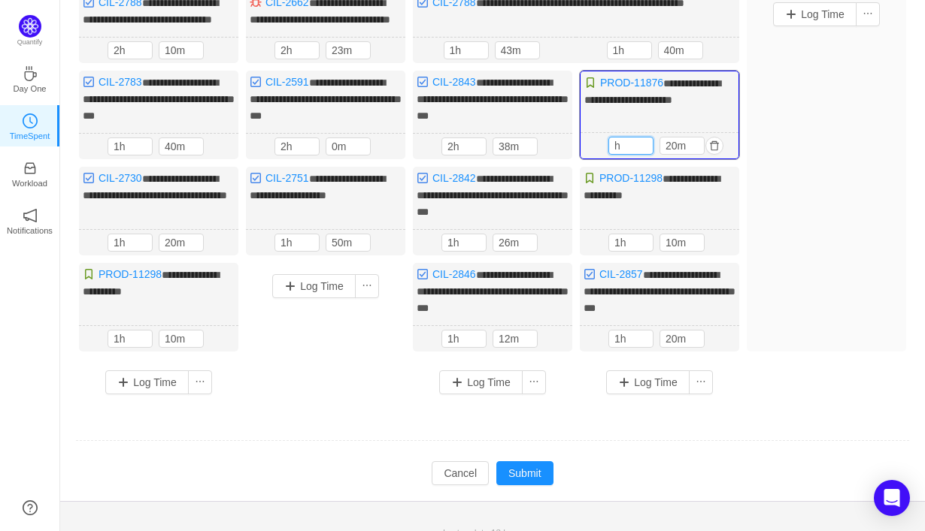
type input "1h"
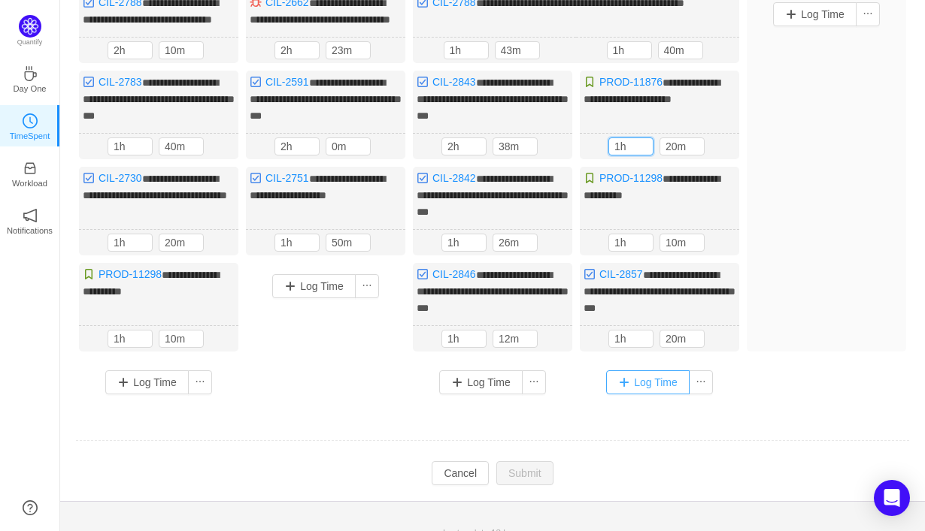
click at [633, 391] on button "Log Time" at bounding box center [647, 383] width 83 height 24
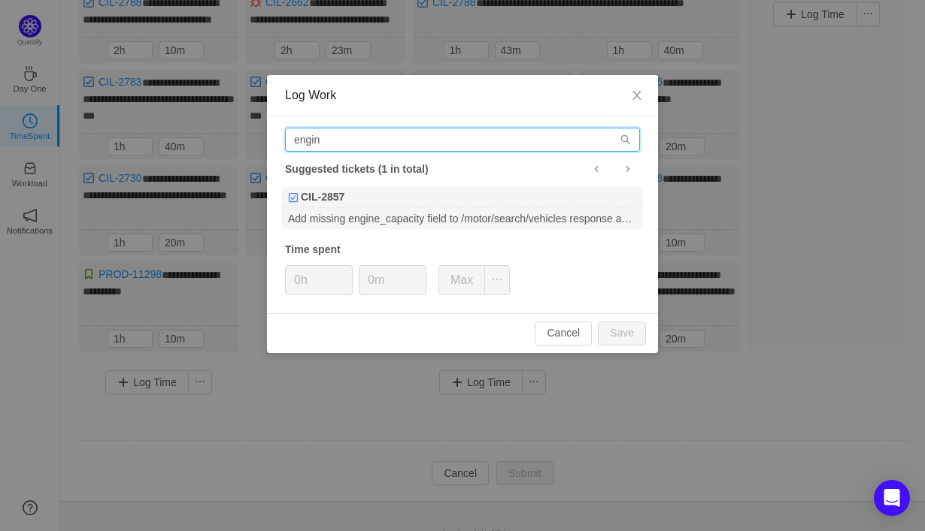
click at [494, 150] on input "engin" at bounding box center [462, 140] width 355 height 24
type input "e"
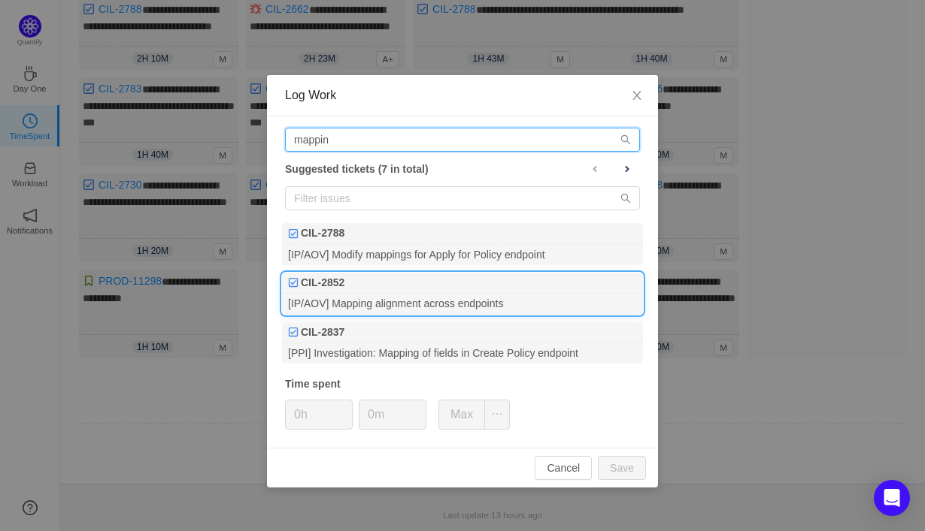
type input "mappin"
click at [481, 308] on div "[IP/AOV] Mapping alignment across endpoints" at bounding box center [462, 304] width 361 height 20
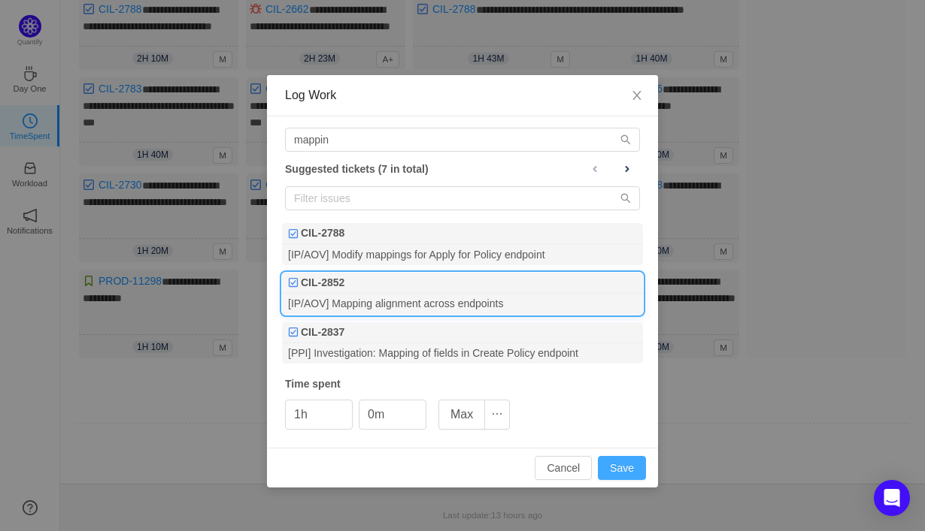
click at [624, 466] on button "Save" at bounding box center [622, 468] width 48 height 24
type input "0h"
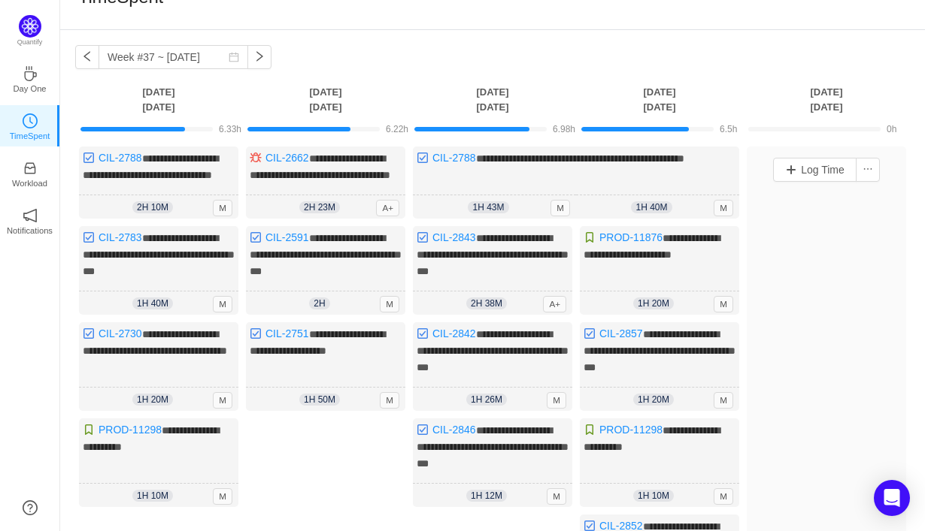
scroll to position [41, 0]
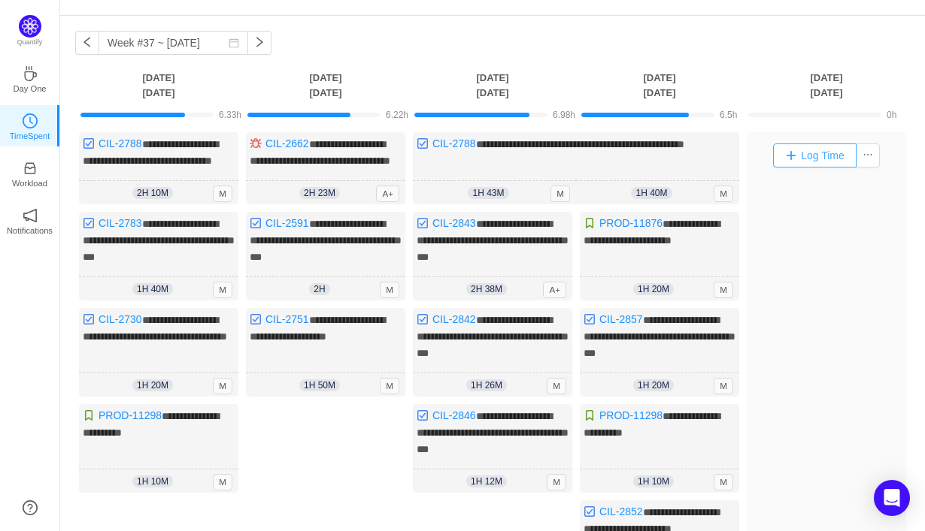
click at [823, 161] on button "Log Time" at bounding box center [814, 156] width 83 height 24
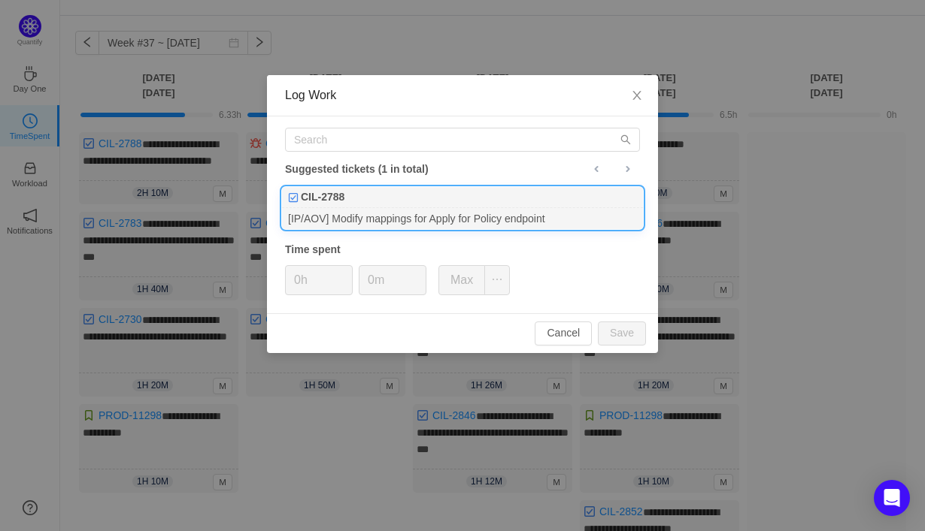
click at [525, 221] on div "[IP/AOV] Modify mappings for Apply for Policy endpoint" at bounding box center [462, 218] width 361 height 20
click at [629, 334] on button "Save" at bounding box center [622, 334] width 48 height 24
type input "0h"
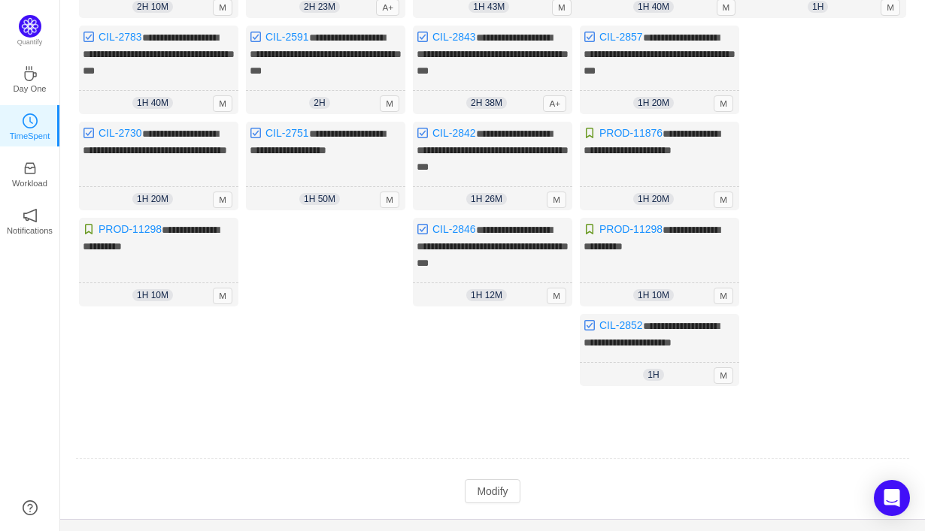
scroll to position [268, 0]
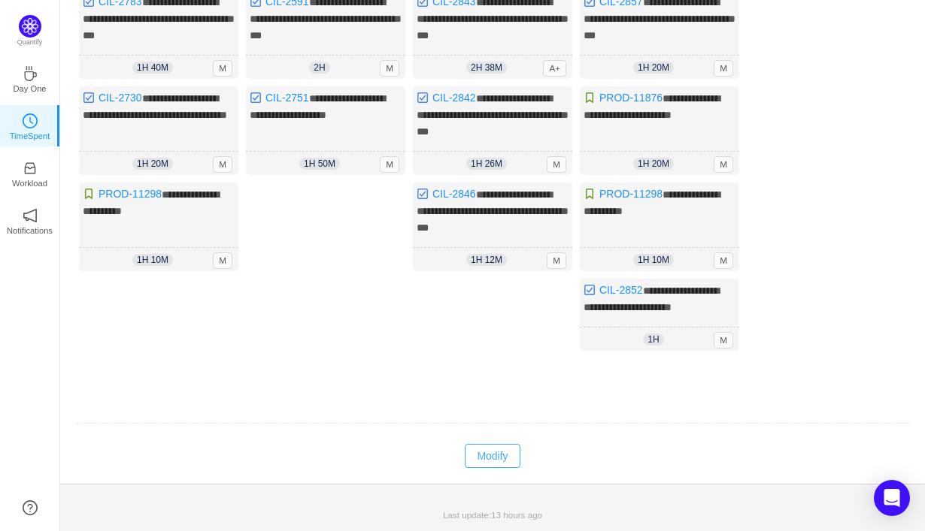
click at [495, 457] on button "Modify" at bounding box center [492, 456] width 55 height 24
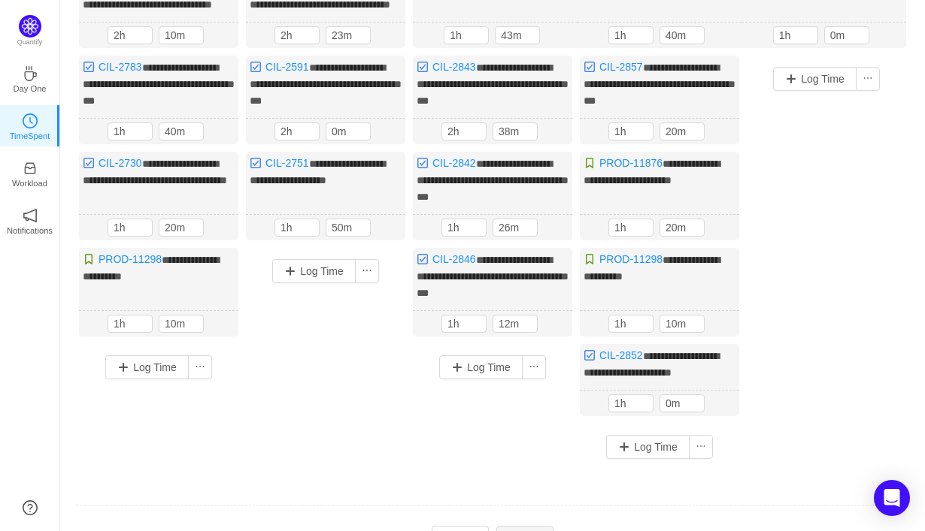
scroll to position [195, 0]
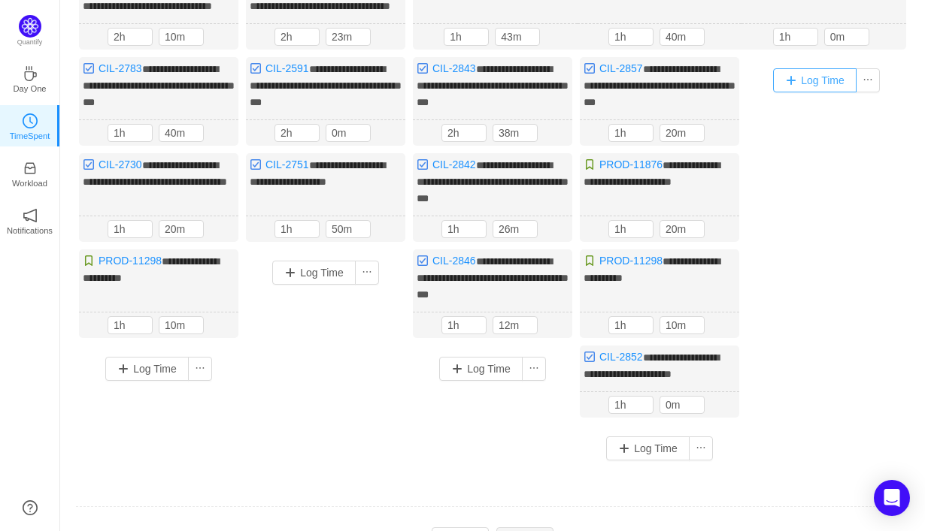
click at [811, 92] on button "Log Time" at bounding box center [814, 80] width 83 height 24
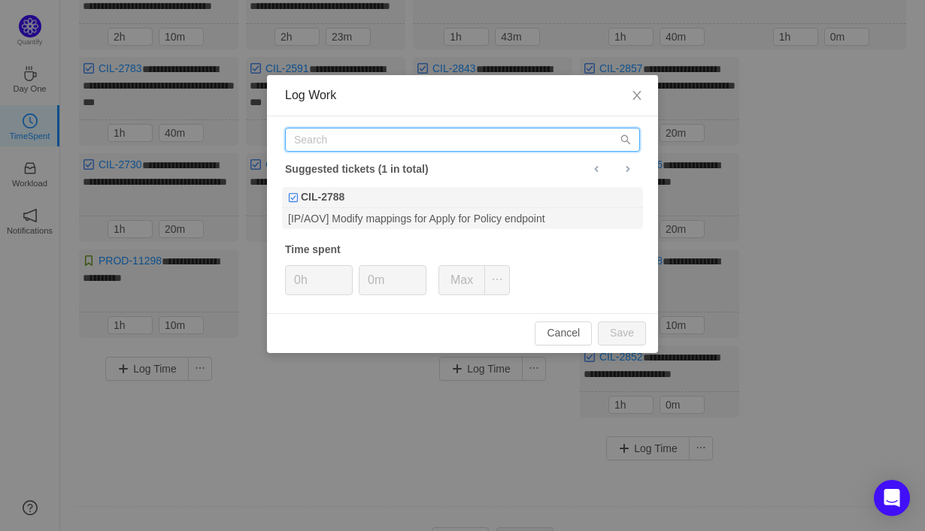
click at [589, 140] on input "text" at bounding box center [462, 140] width 355 height 24
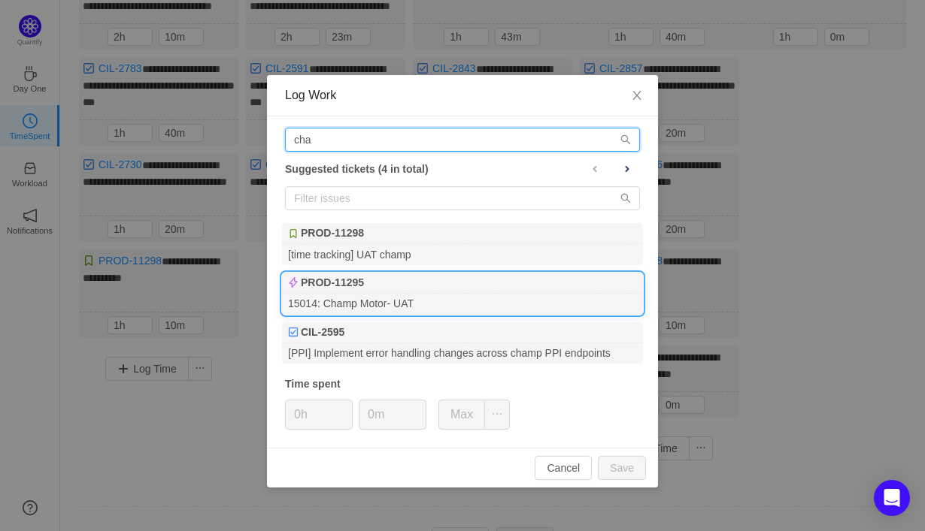
type input "cha"
click at [517, 289] on div "PROD-11295" at bounding box center [462, 283] width 361 height 21
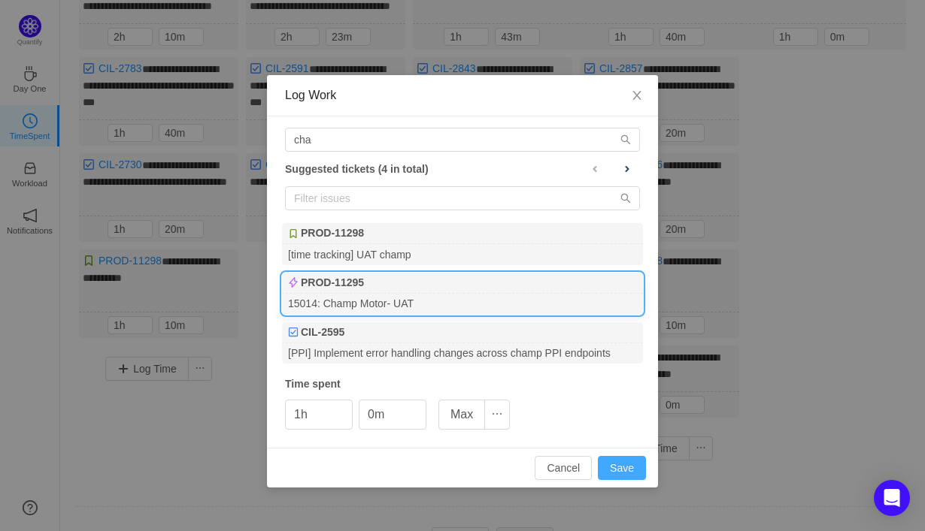
click at [622, 473] on button "Save" at bounding box center [622, 468] width 48 height 24
type input "0h"
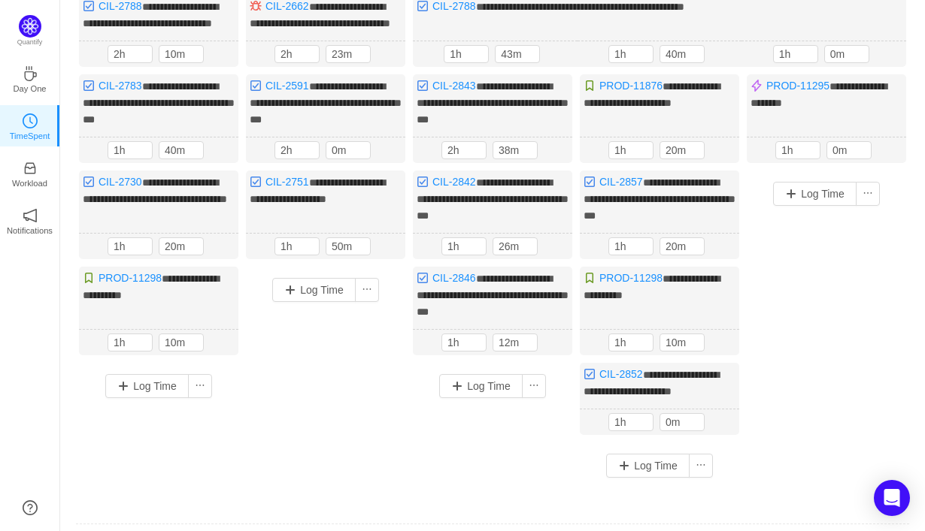
scroll to position [179, 0]
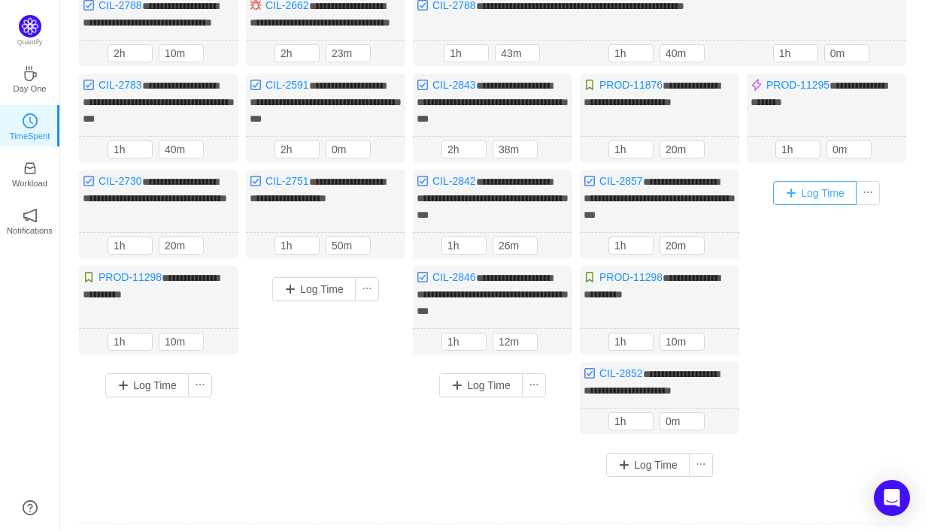
click at [810, 205] on button "Log Time" at bounding box center [814, 193] width 83 height 24
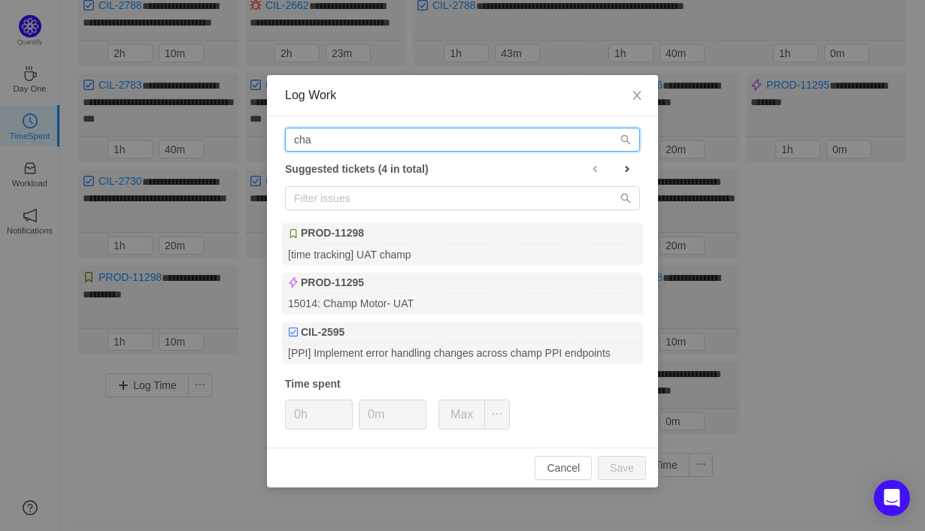
click at [480, 138] on input "cha" at bounding box center [462, 140] width 355 height 24
type input "c"
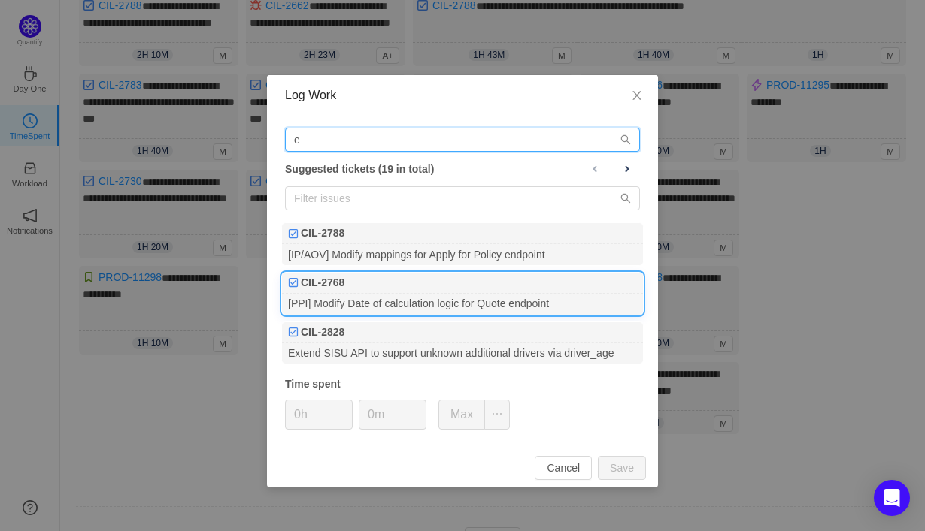
type input "e"
click at [492, 286] on div "CIL-2768" at bounding box center [462, 283] width 361 height 21
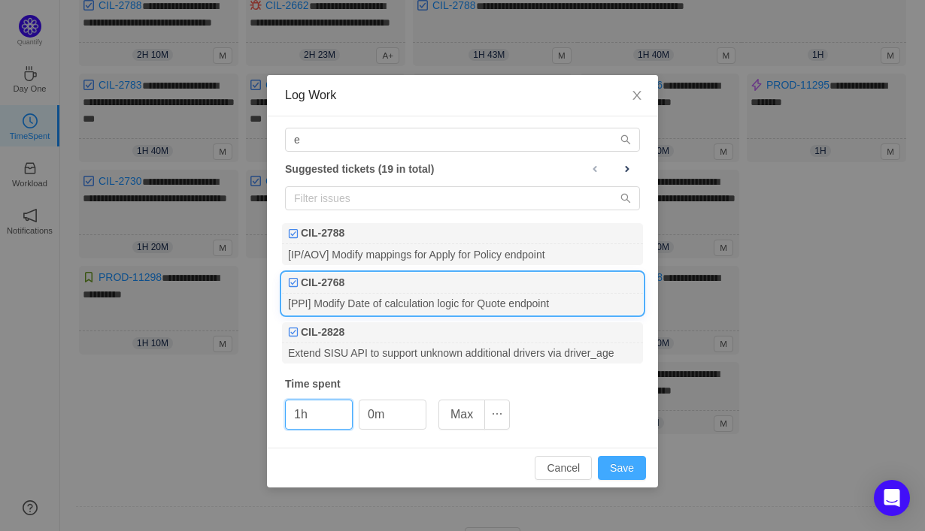
click at [623, 464] on button "Save" at bounding box center [622, 468] width 48 height 24
type input "0h"
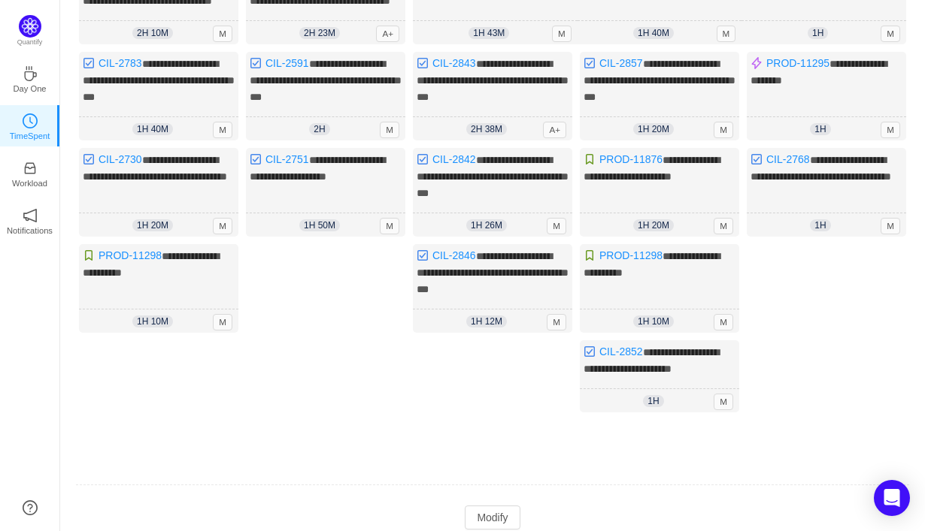
scroll to position [268, 0]
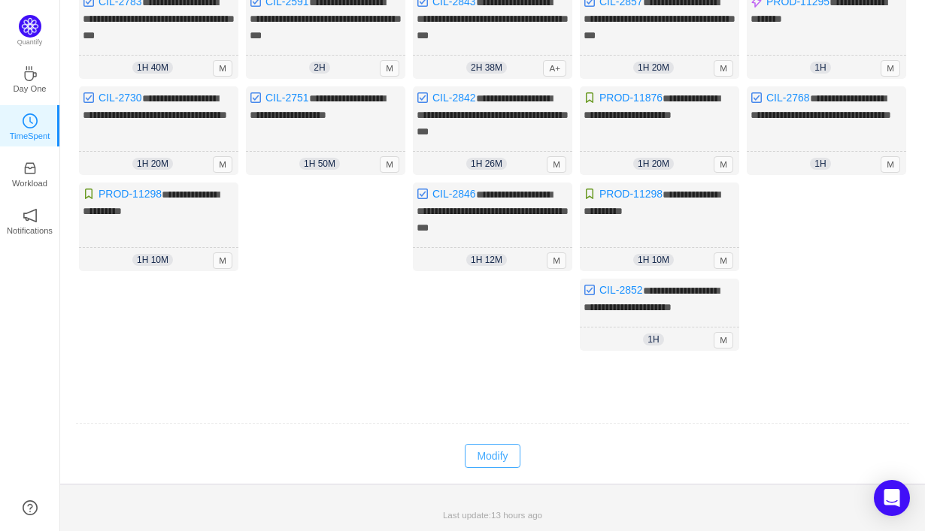
click at [504, 453] on button "Modify" at bounding box center [492, 456] width 55 height 24
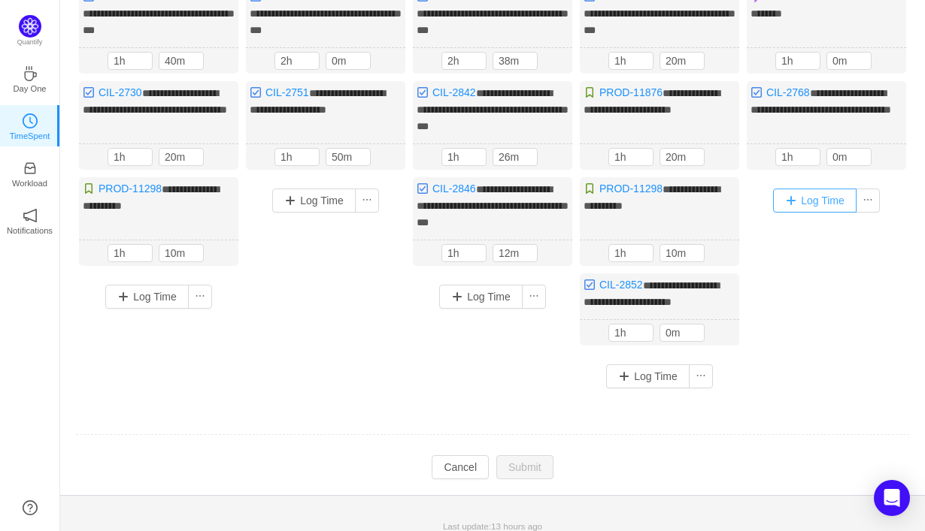
click at [819, 207] on button "Log Time" at bounding box center [814, 201] width 83 height 24
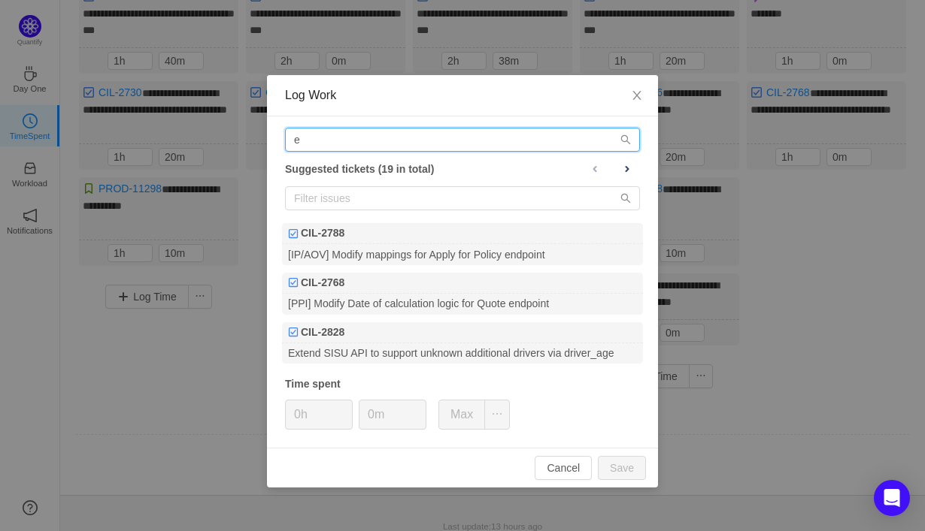
click at [584, 142] on input "e" at bounding box center [462, 140] width 355 height 24
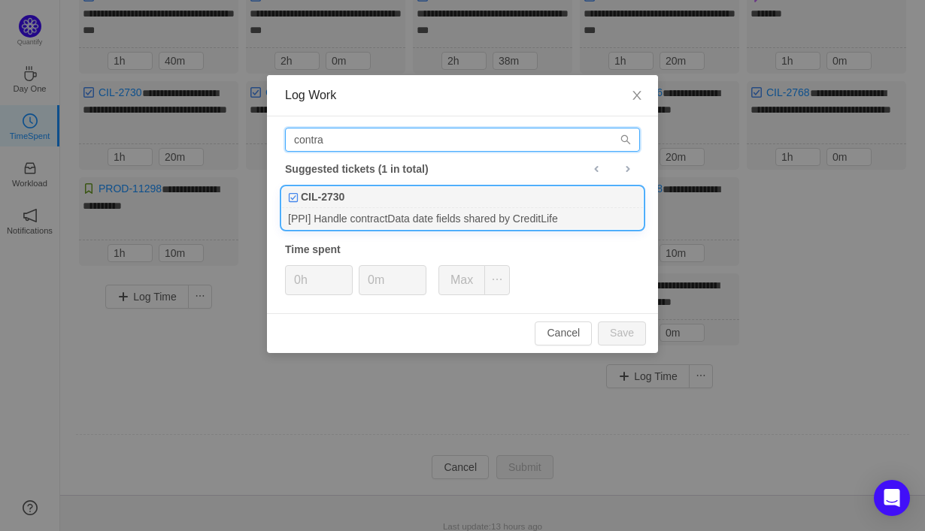
type input "contra"
click at [583, 206] on div "CIL-2730" at bounding box center [462, 197] width 361 height 21
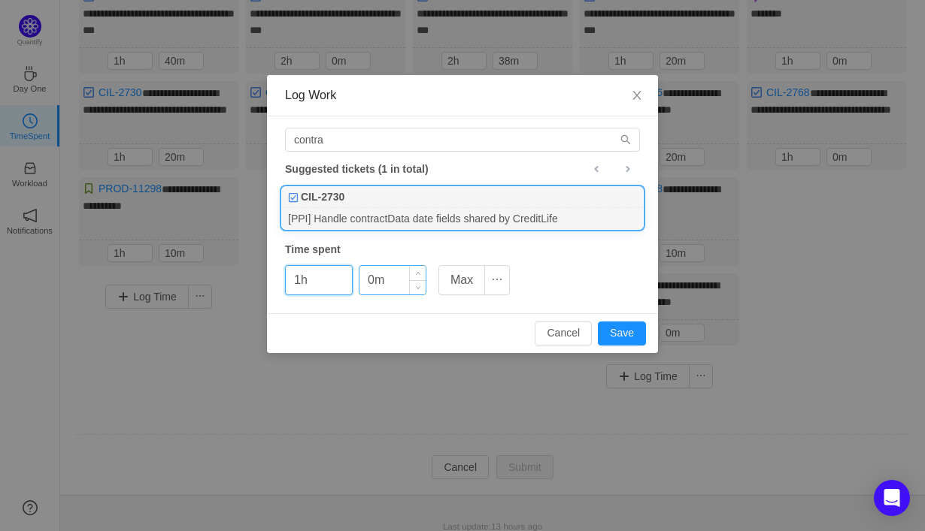
type input "1h"
click at [372, 283] on input "0m" at bounding box center [392, 280] width 66 height 29
click at [368, 280] on input "0m" at bounding box center [392, 280] width 66 height 29
type input "10m"
click at [622, 325] on button "Save" at bounding box center [622, 334] width 48 height 24
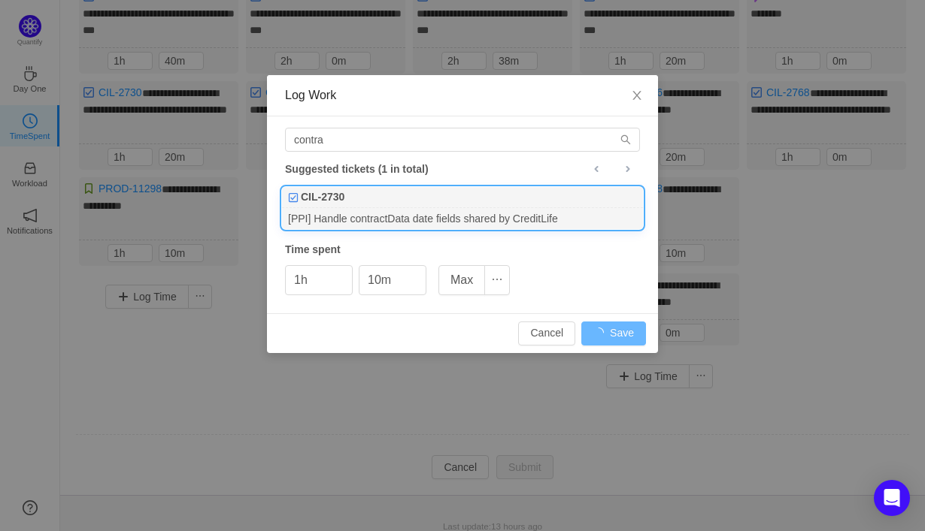
type input "0h"
type input "0m"
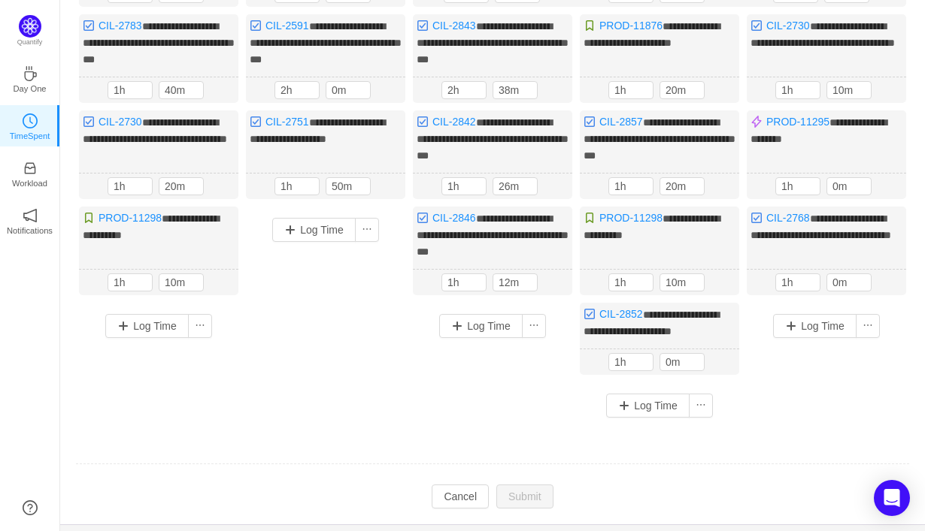
scroll to position [284, 0]
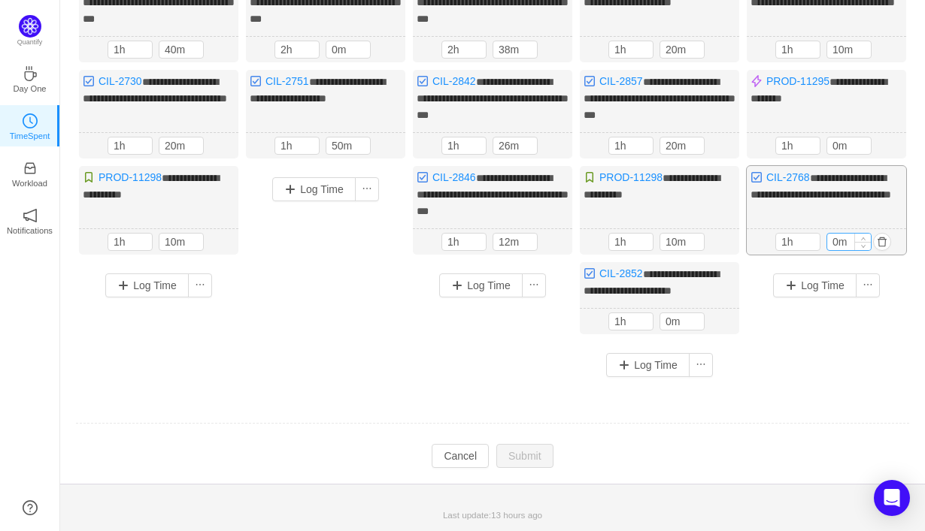
click at [828, 244] on input "0m" at bounding box center [849, 242] width 44 height 17
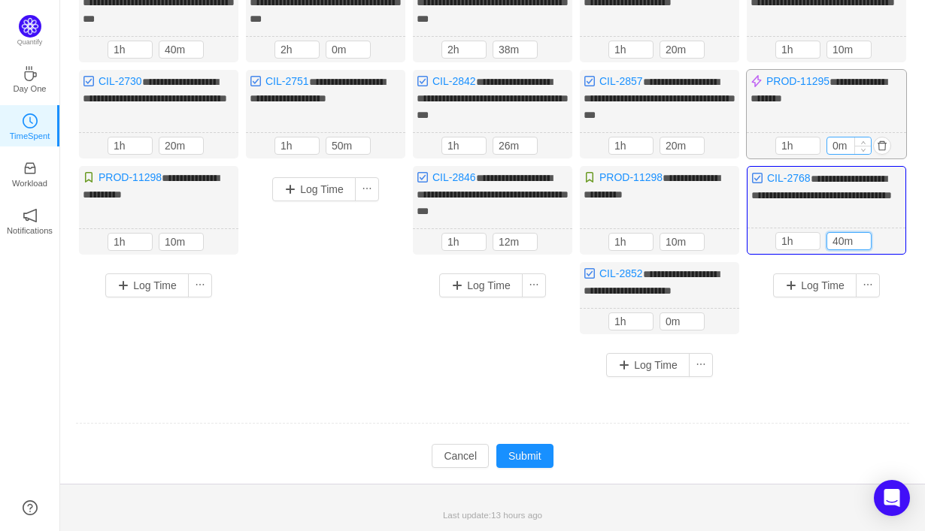
type input "40m"
click at [833, 152] on input "0m" at bounding box center [849, 146] width 44 height 17
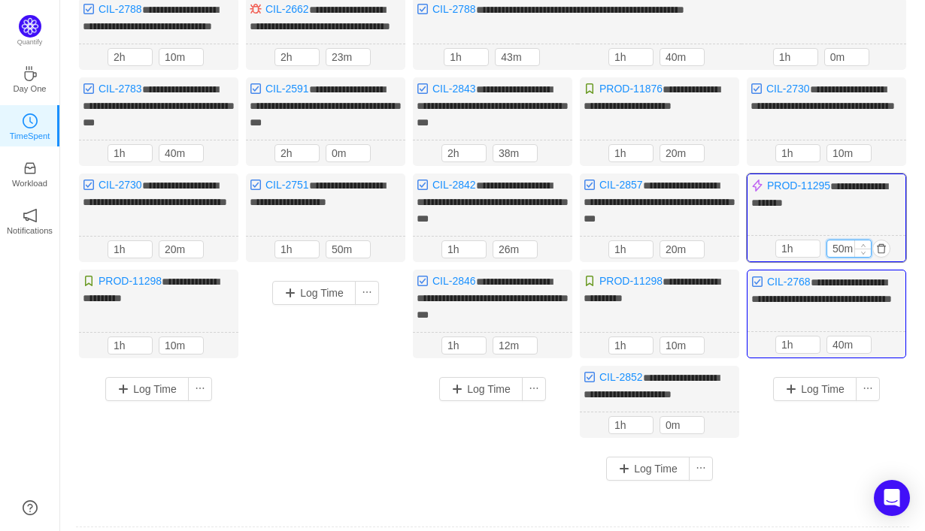
scroll to position [171, 0]
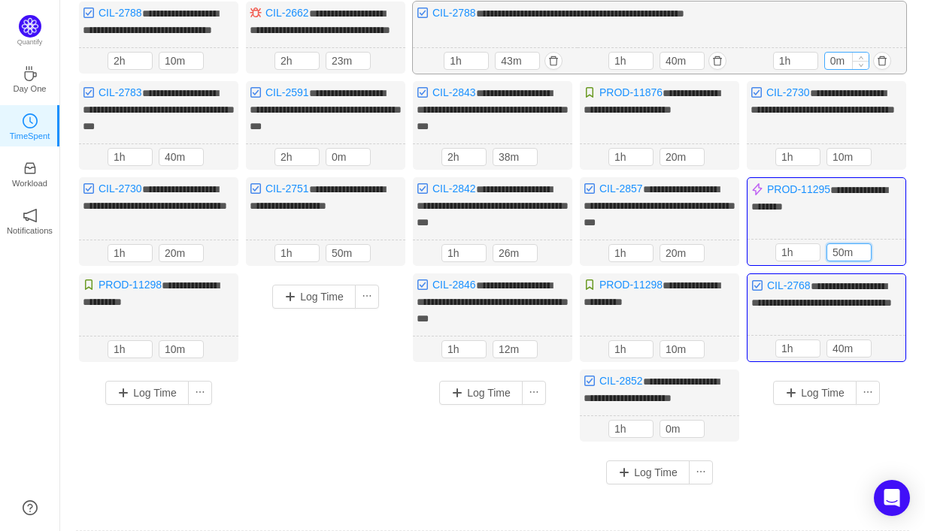
type input "50m"
click at [830, 69] on input "0m" at bounding box center [847, 61] width 44 height 17
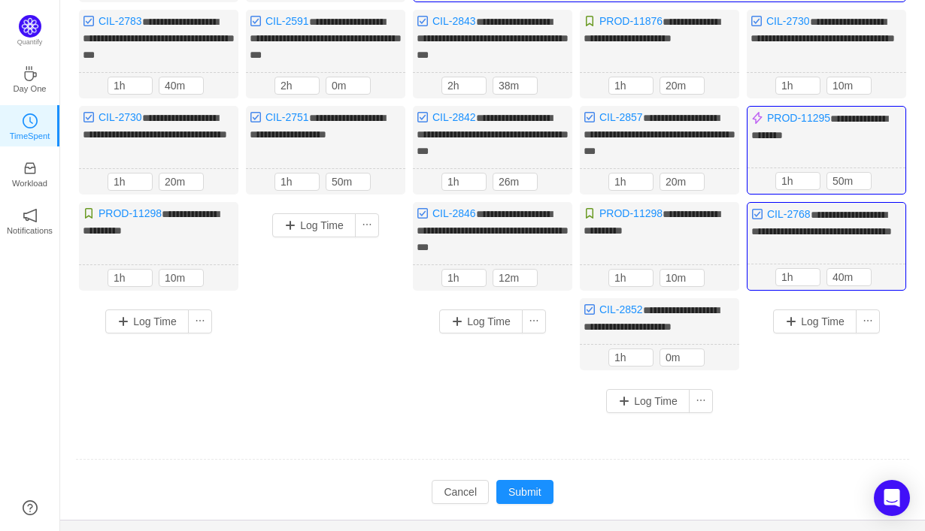
scroll to position [281, 0]
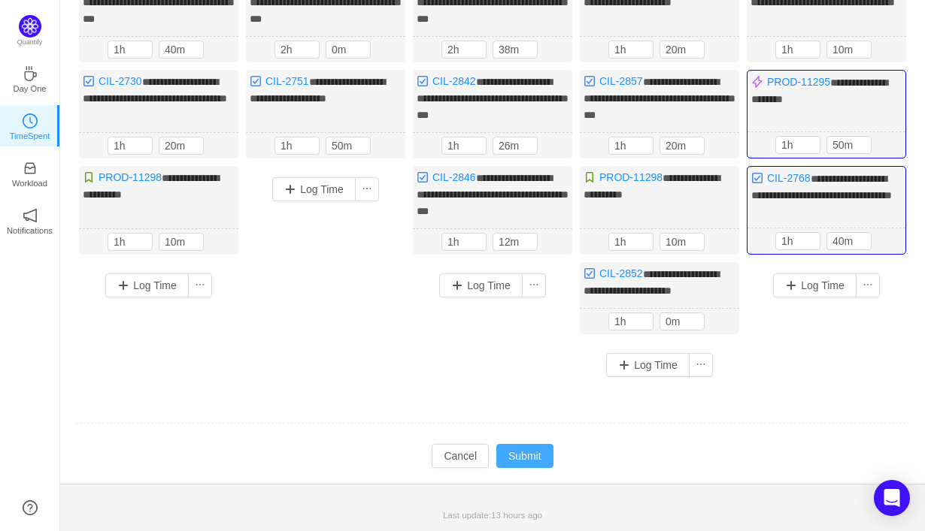
type input "30m"
click at [534, 465] on button "Submit" at bounding box center [524, 456] width 57 height 24
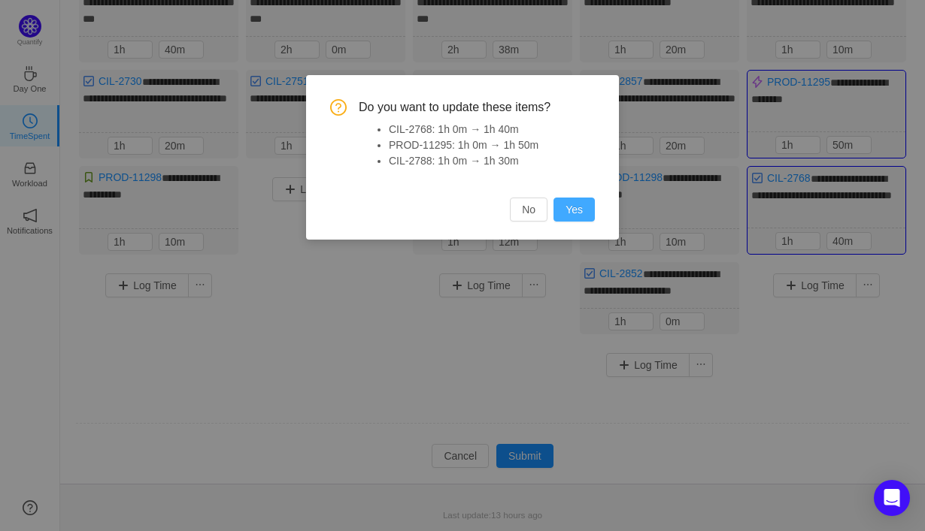
click at [574, 213] on button "Yes" at bounding box center [573, 210] width 41 height 24
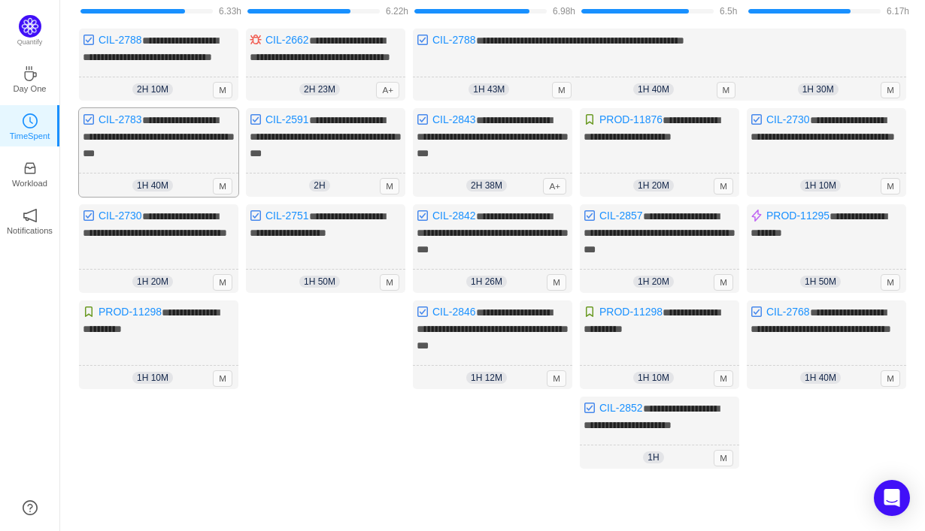
scroll to position [0, 0]
